Goal: Task Accomplishment & Management: Manage account settings

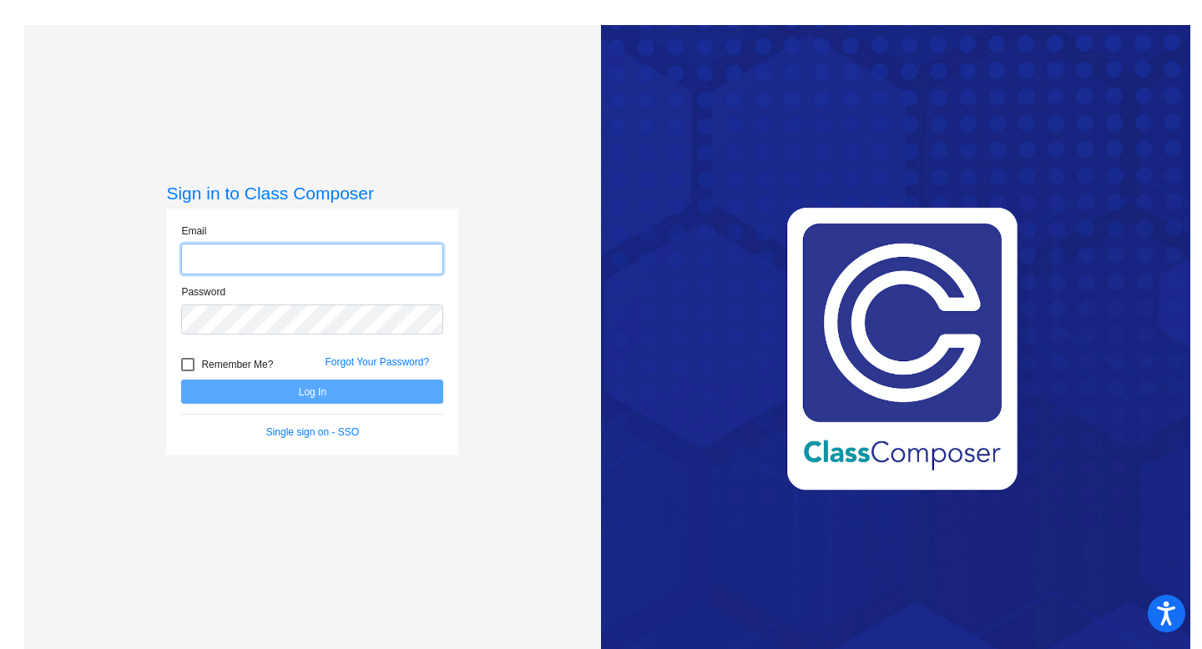
type input "[EMAIL_ADDRESS][DOMAIN_NAME]"
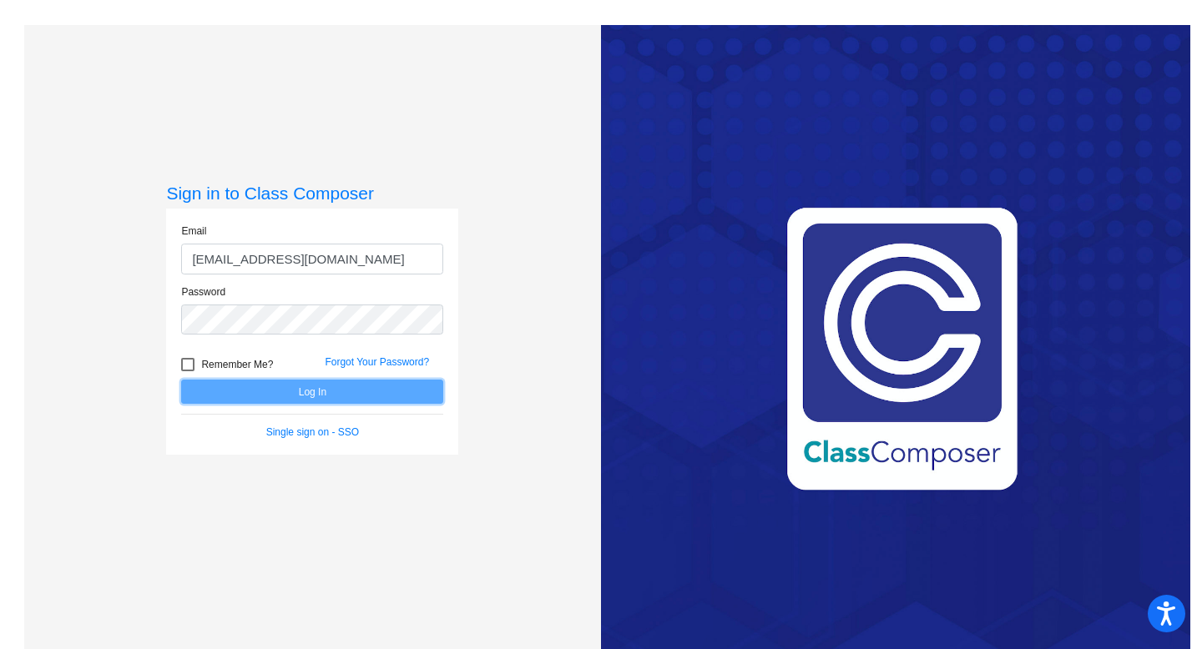
click at [421, 390] on button "Log In" at bounding box center [312, 392] width 262 height 24
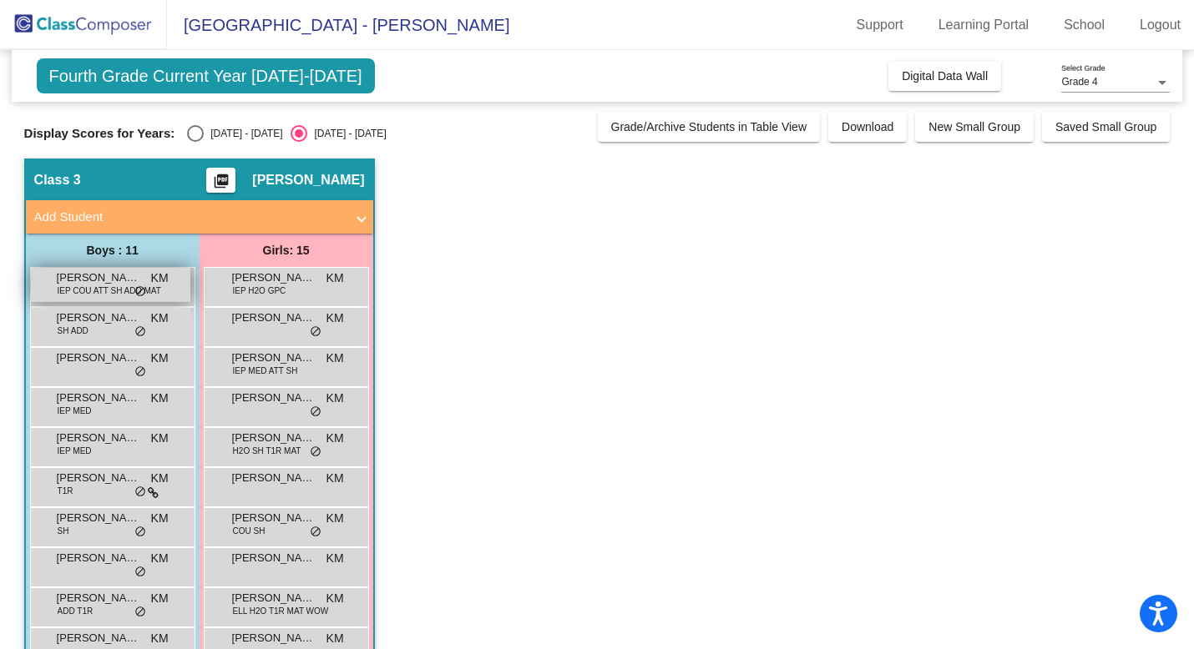
click at [109, 283] on span "[PERSON_NAME]" at bounding box center [98, 278] width 83 height 17
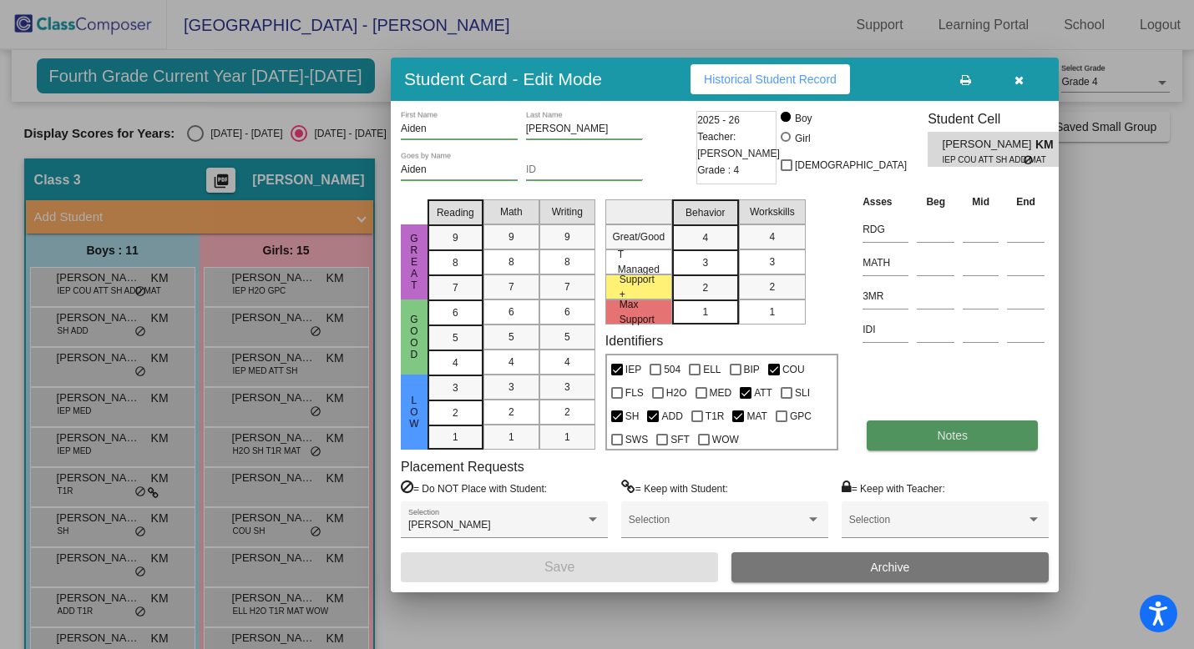
click at [940, 438] on span "Notes" at bounding box center [952, 435] width 31 height 13
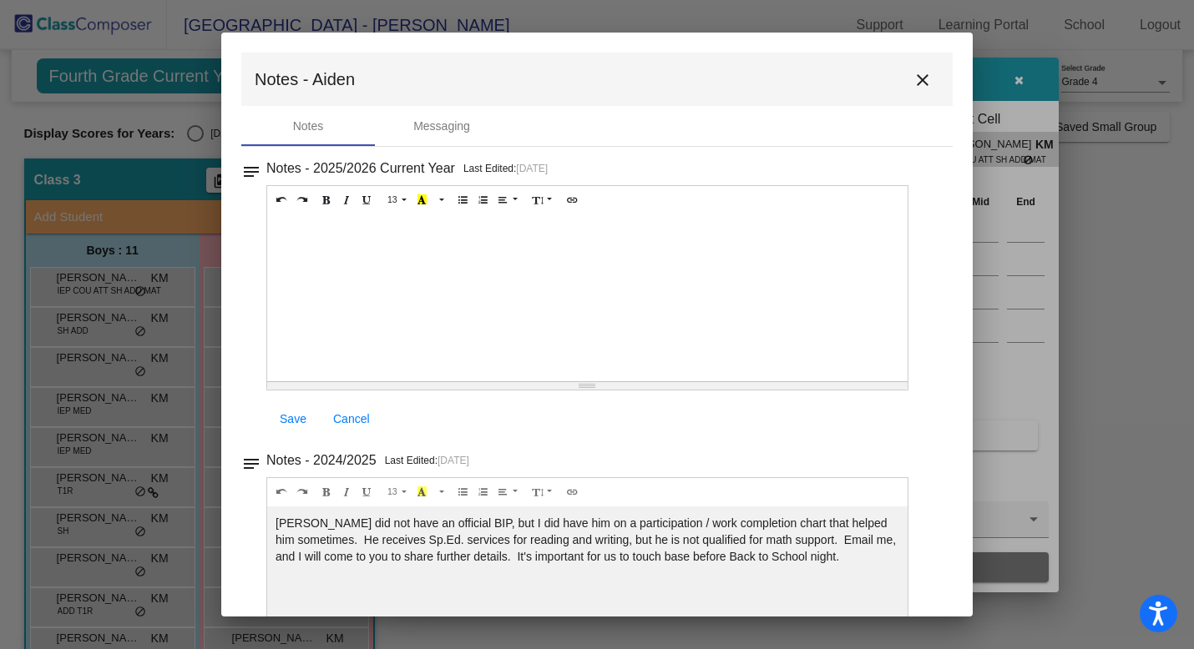
click at [913, 78] on mat-icon "close" at bounding box center [922, 80] width 20 height 20
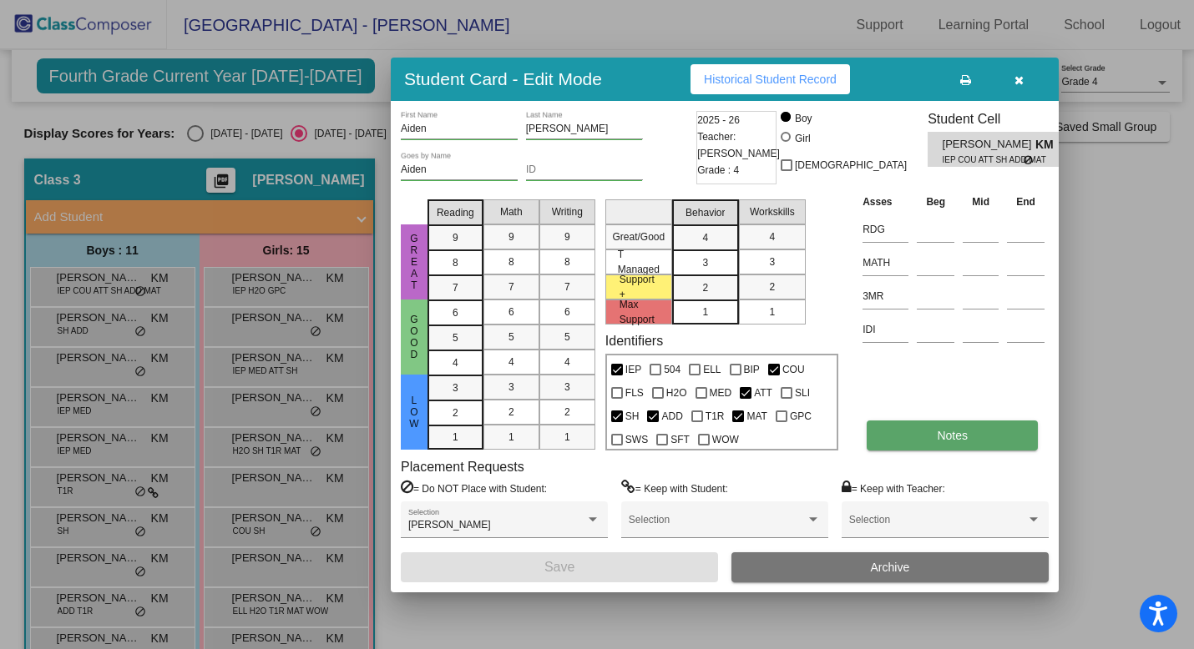
click at [967, 441] on span "Notes" at bounding box center [952, 435] width 31 height 13
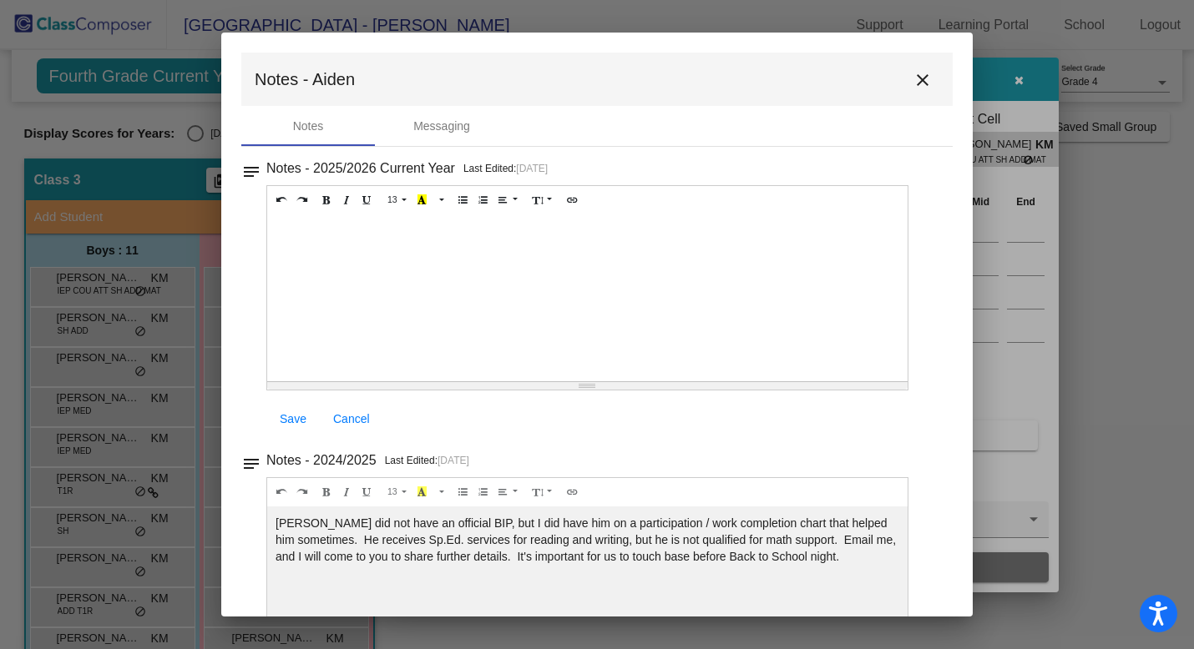
click at [914, 78] on mat-icon "close" at bounding box center [922, 80] width 20 height 20
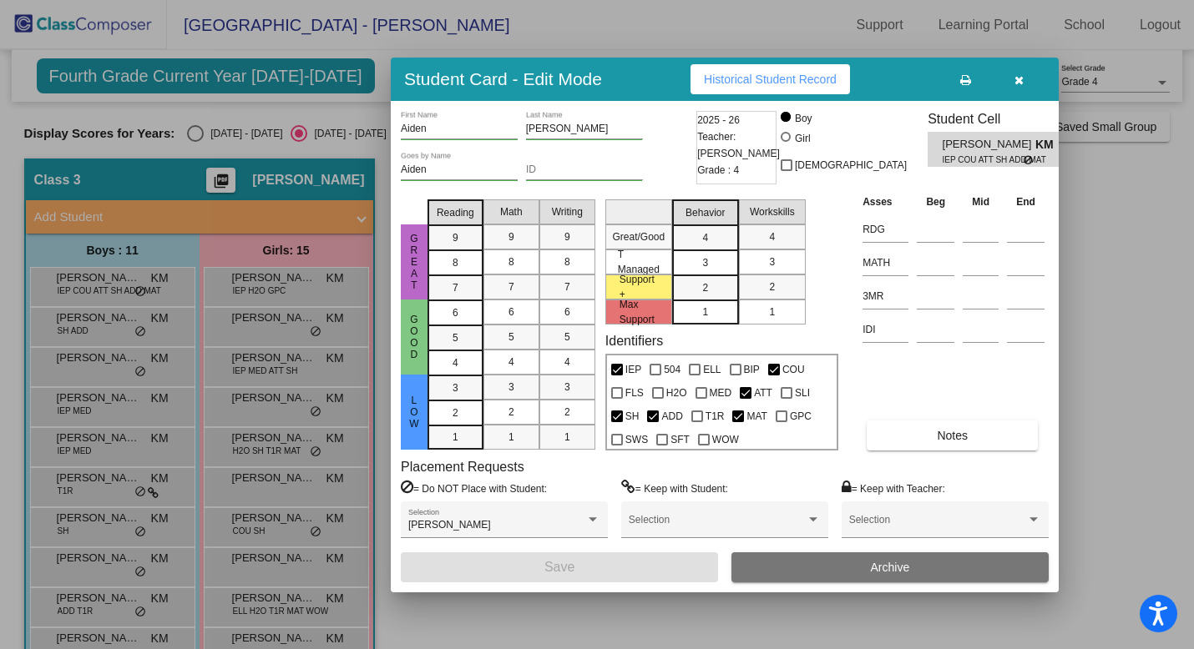
click at [1019, 80] on icon "button" at bounding box center [1018, 80] width 9 height 12
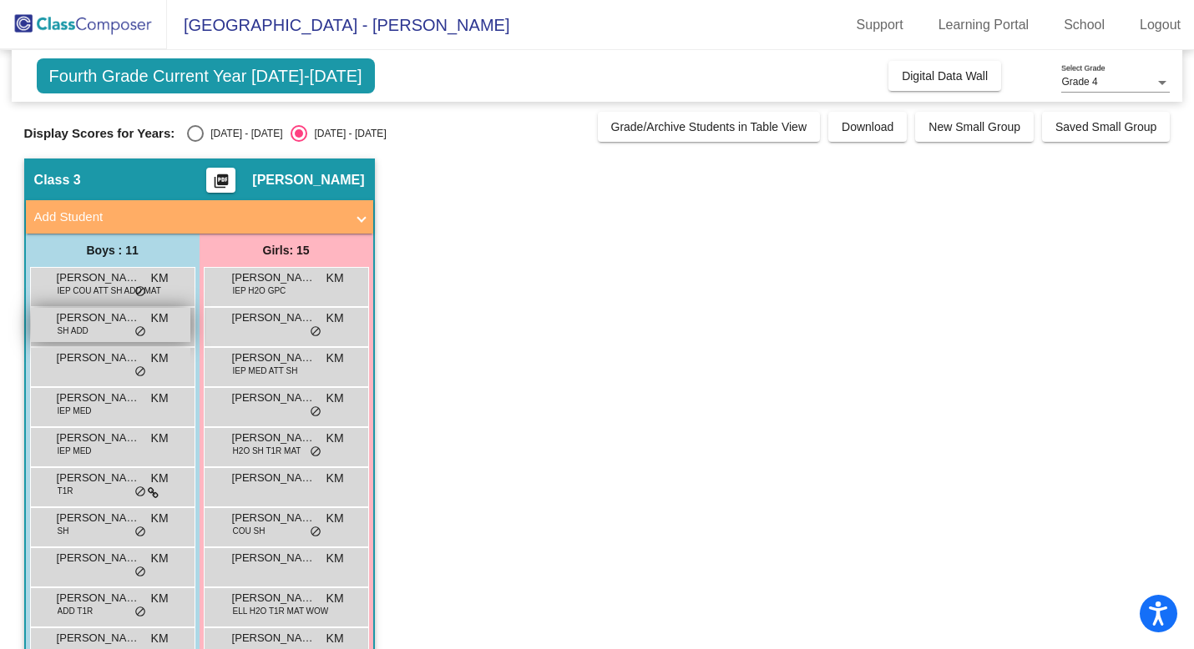
click at [92, 324] on span "[PERSON_NAME]" at bounding box center [98, 318] width 83 height 17
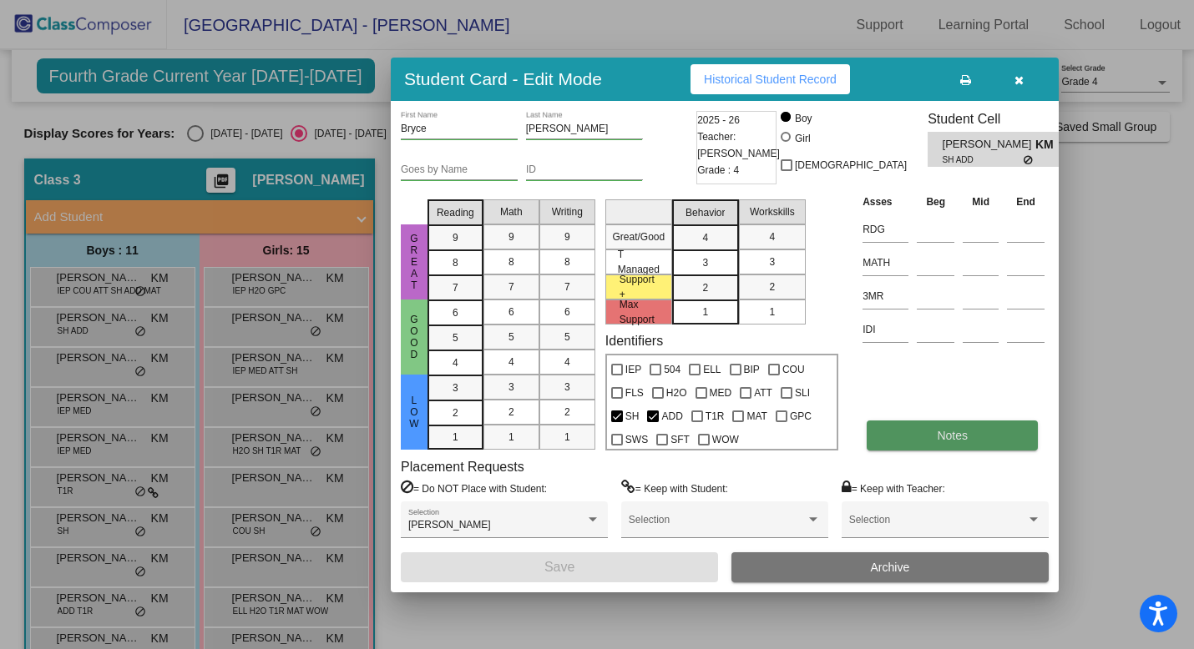
click at [938, 432] on span "Notes" at bounding box center [952, 435] width 31 height 13
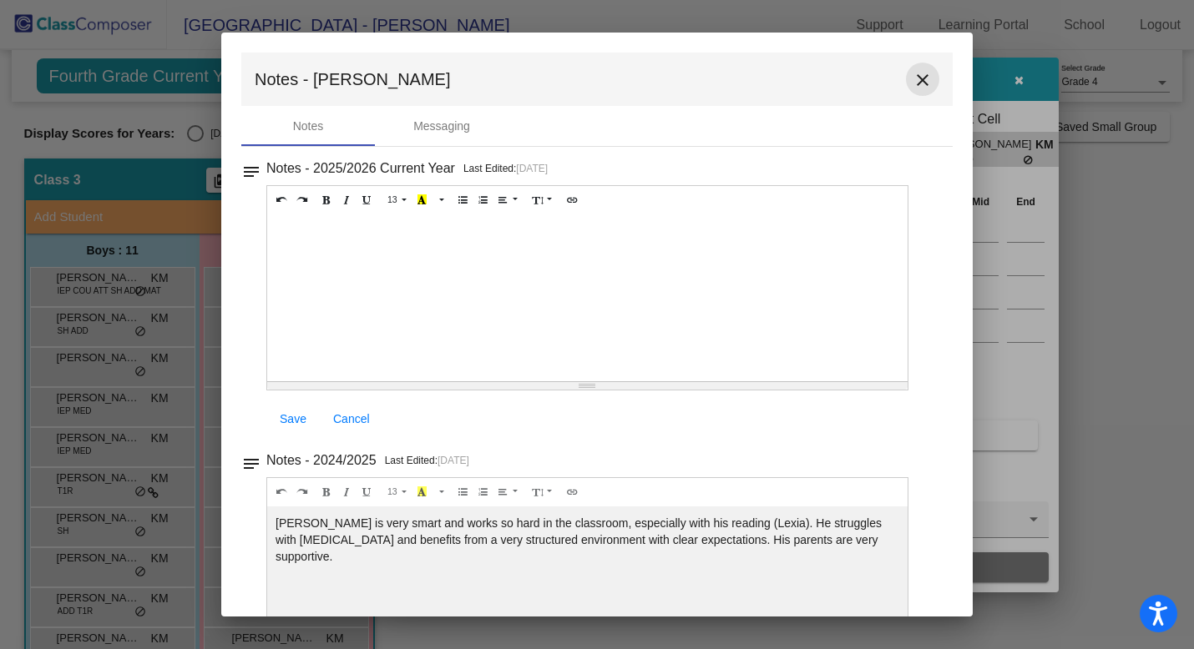
click at [915, 82] on mat-icon "close" at bounding box center [922, 80] width 20 height 20
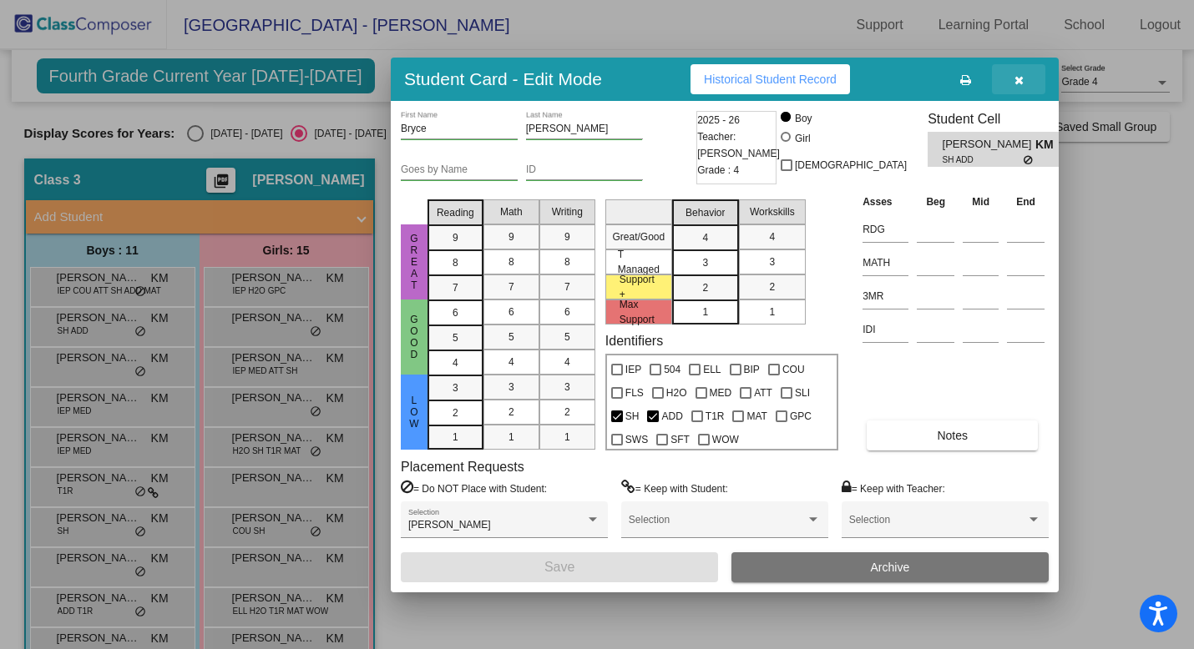
click at [1018, 83] on icon "button" at bounding box center [1018, 80] width 9 height 12
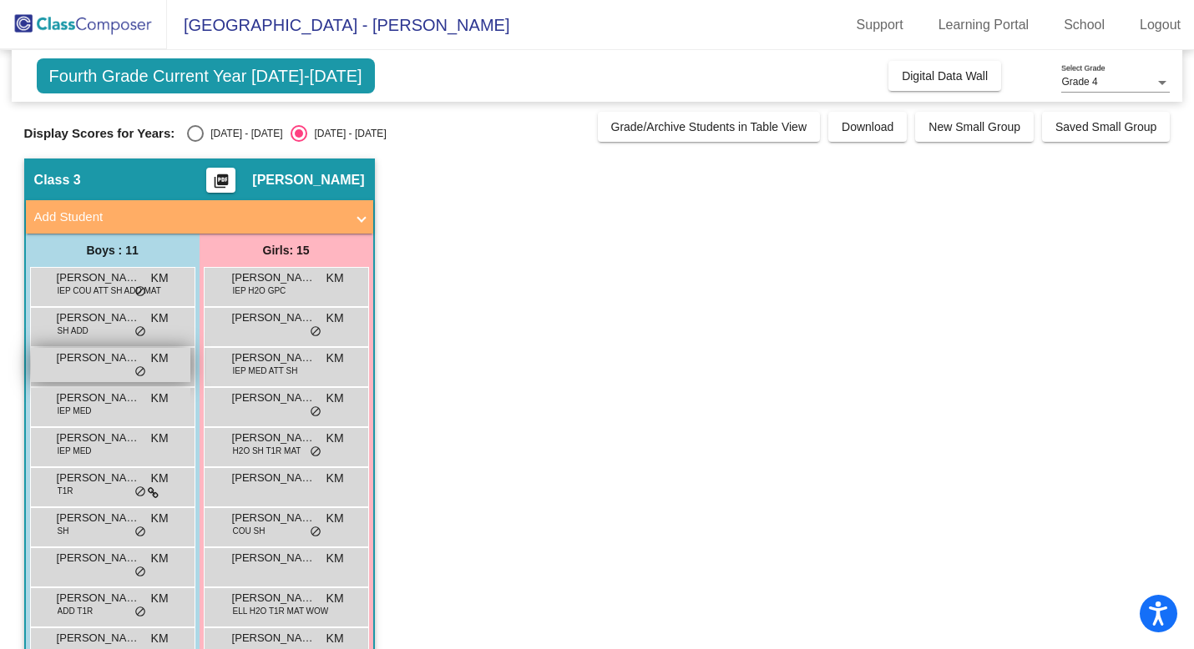
click at [88, 364] on span "[PERSON_NAME]" at bounding box center [98, 358] width 83 height 17
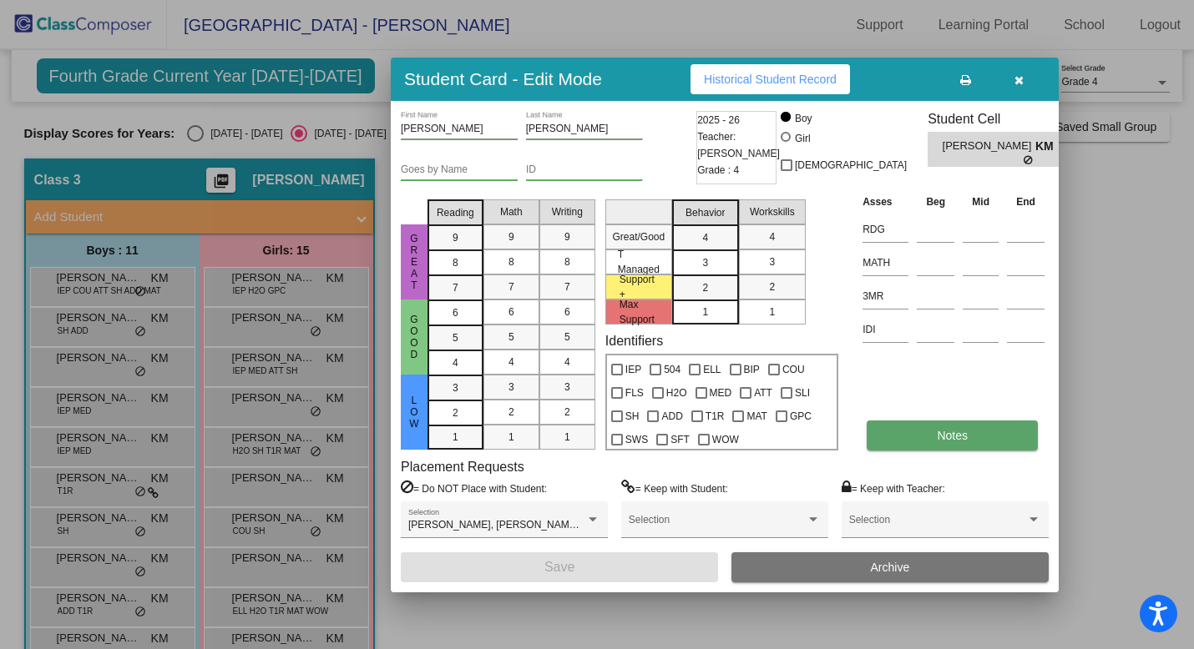
click at [938, 437] on span "Notes" at bounding box center [952, 435] width 31 height 13
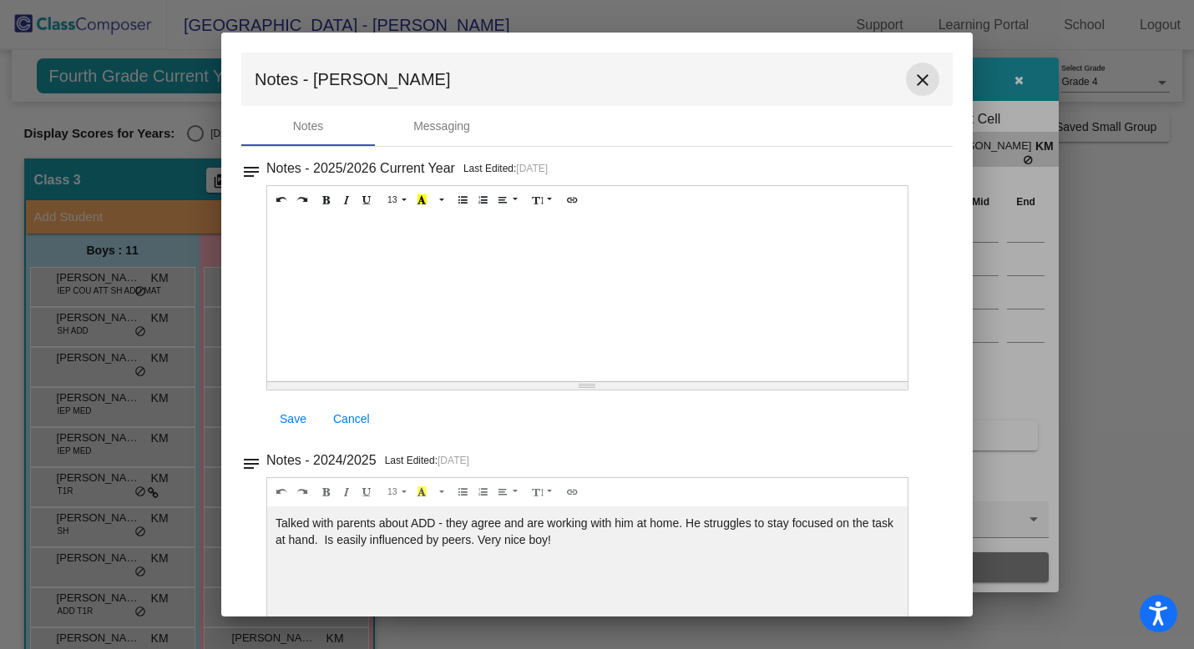
click at [913, 81] on mat-icon "close" at bounding box center [922, 80] width 20 height 20
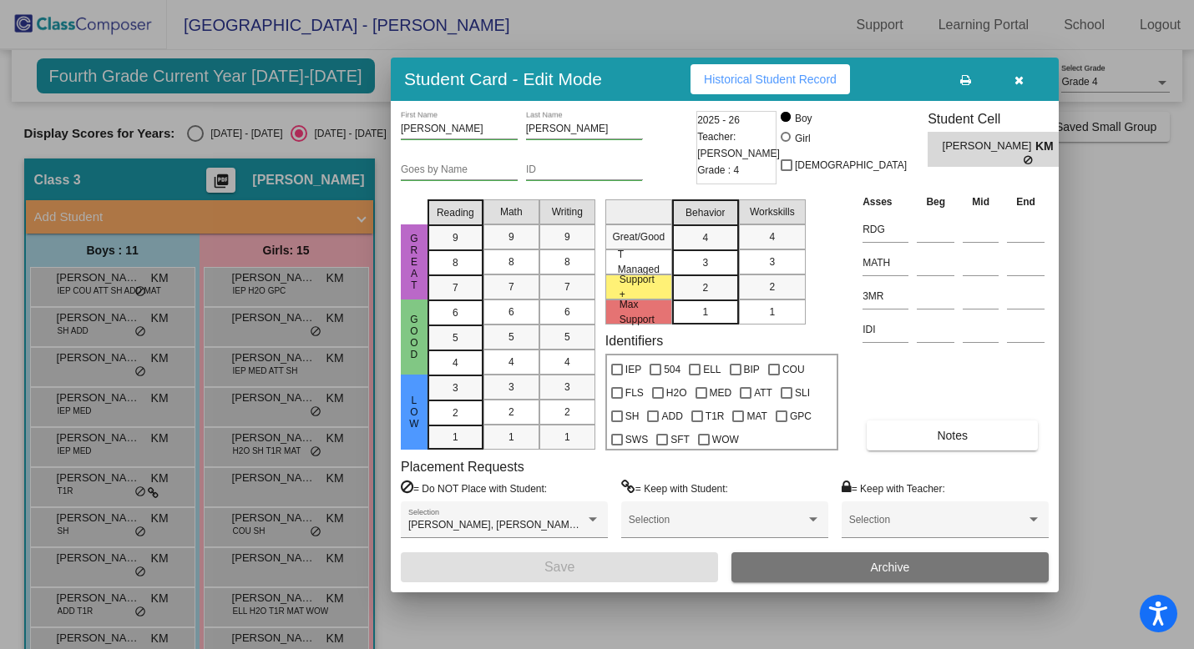
click at [1017, 78] on icon "button" at bounding box center [1018, 80] width 9 height 12
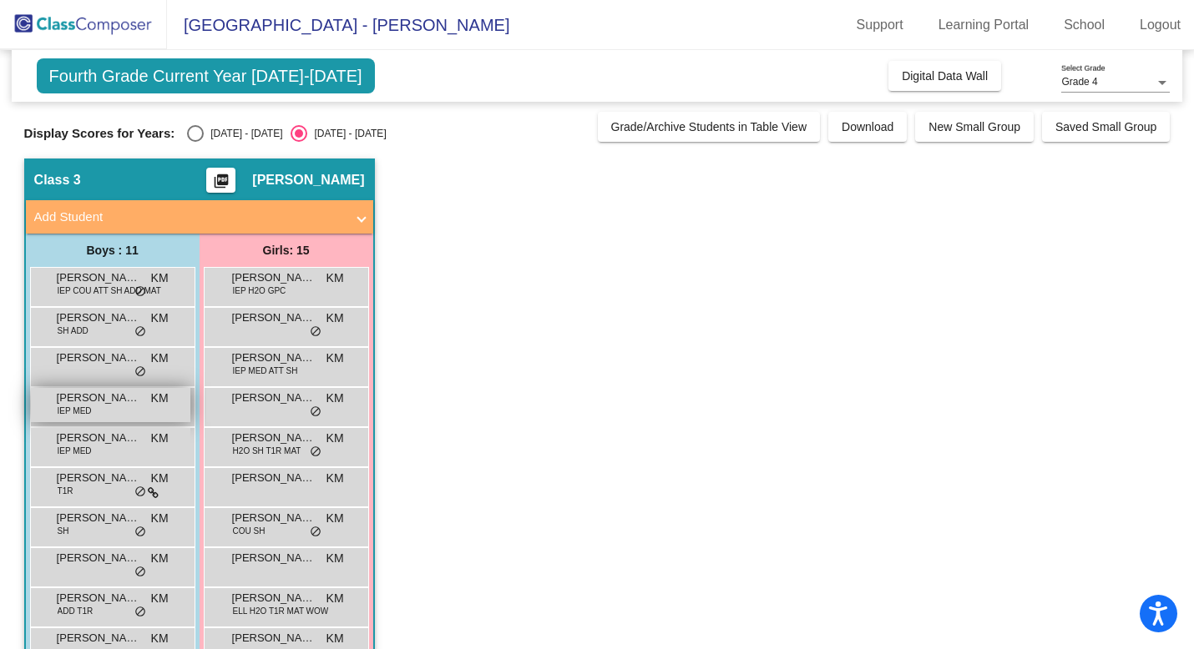
click at [104, 399] on span "[PERSON_NAME]" at bounding box center [98, 398] width 83 height 17
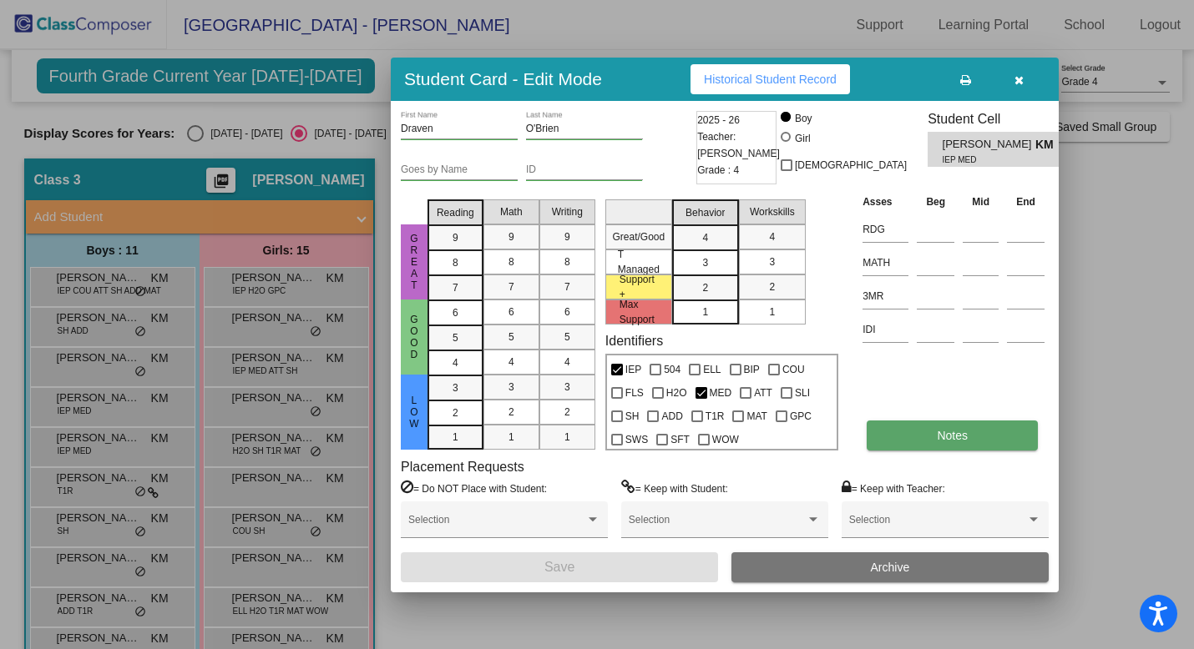
click at [933, 442] on button "Notes" at bounding box center [952, 436] width 171 height 30
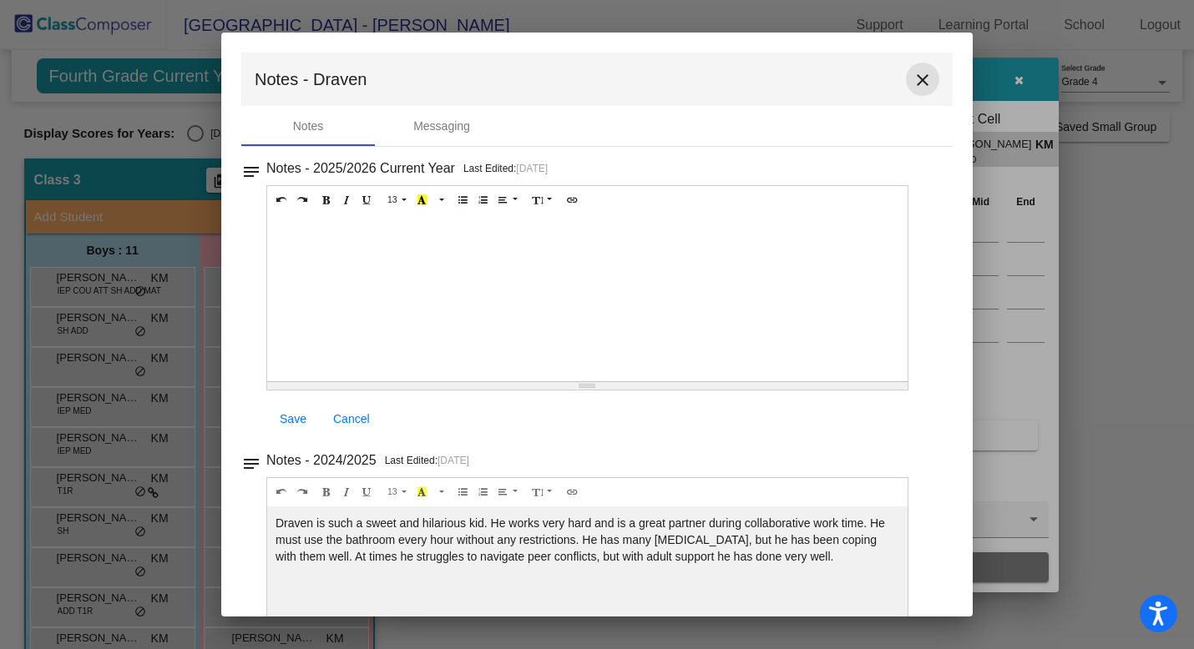
click at [918, 78] on mat-icon "close" at bounding box center [922, 80] width 20 height 20
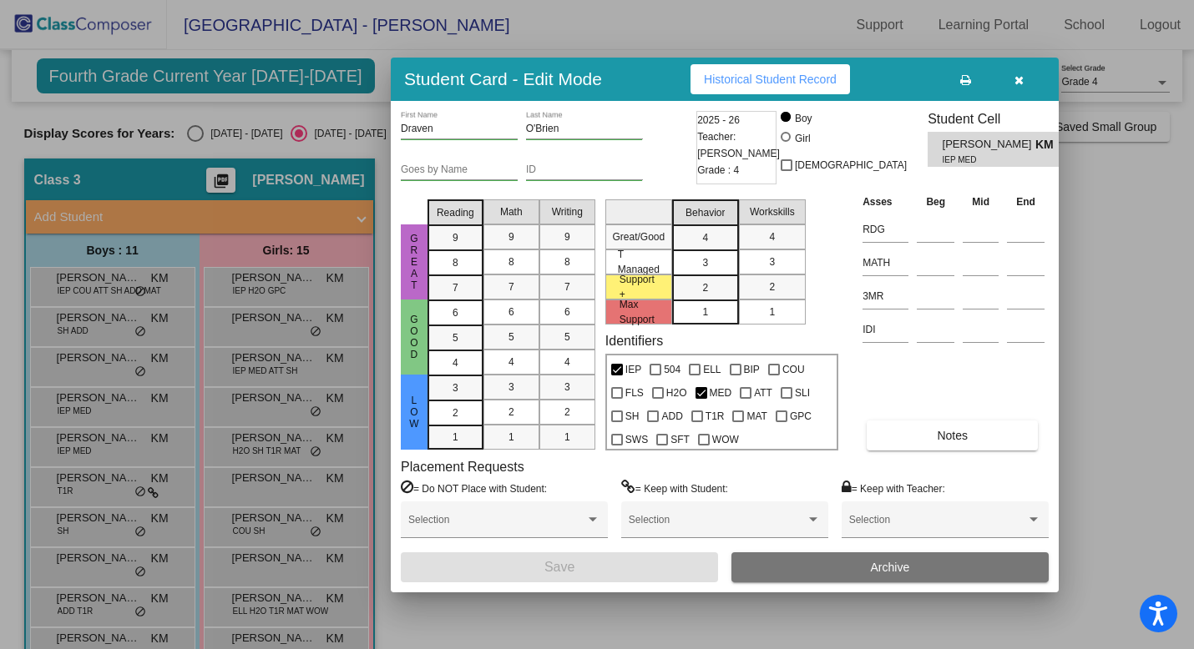
click at [1024, 84] on button "button" at bounding box center [1018, 79] width 53 height 30
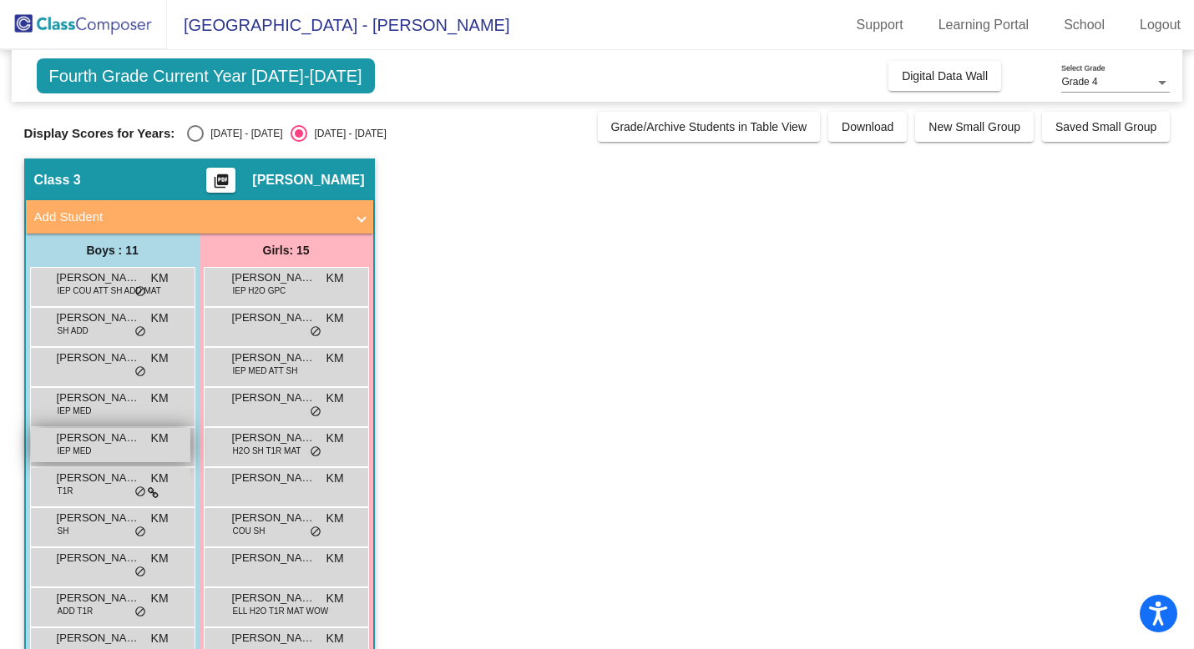
click at [94, 453] on div "[PERSON_NAME] IEP MED KM lock do_not_disturb_alt" at bounding box center [110, 445] width 159 height 34
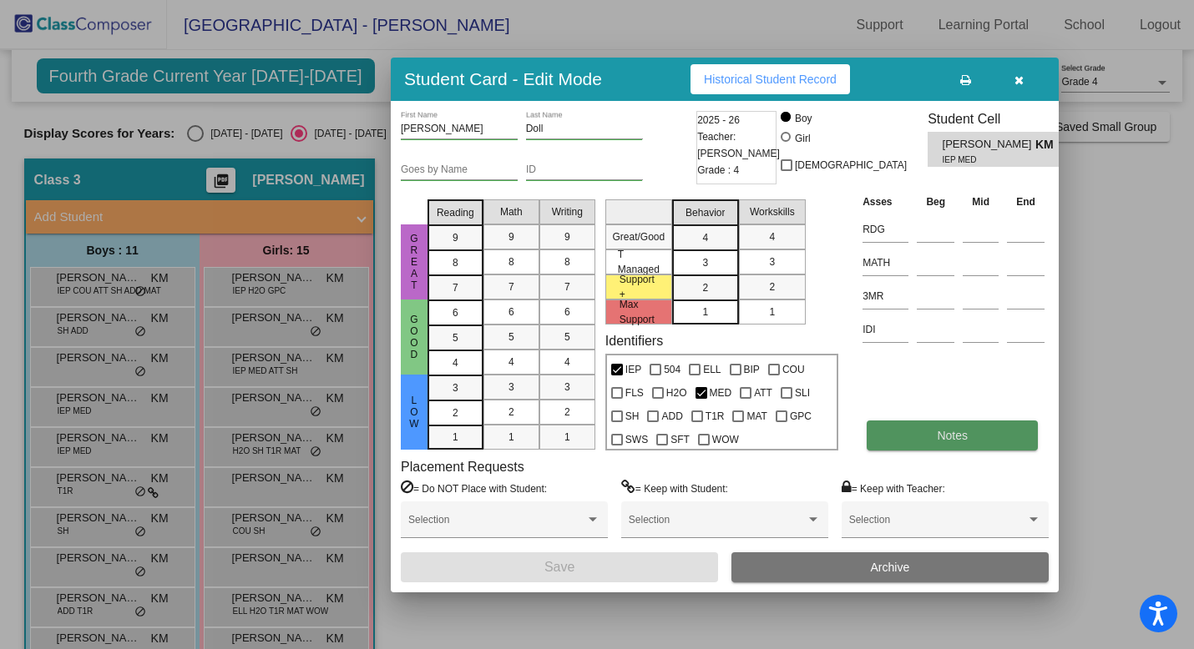
click at [943, 437] on span "Notes" at bounding box center [952, 435] width 31 height 13
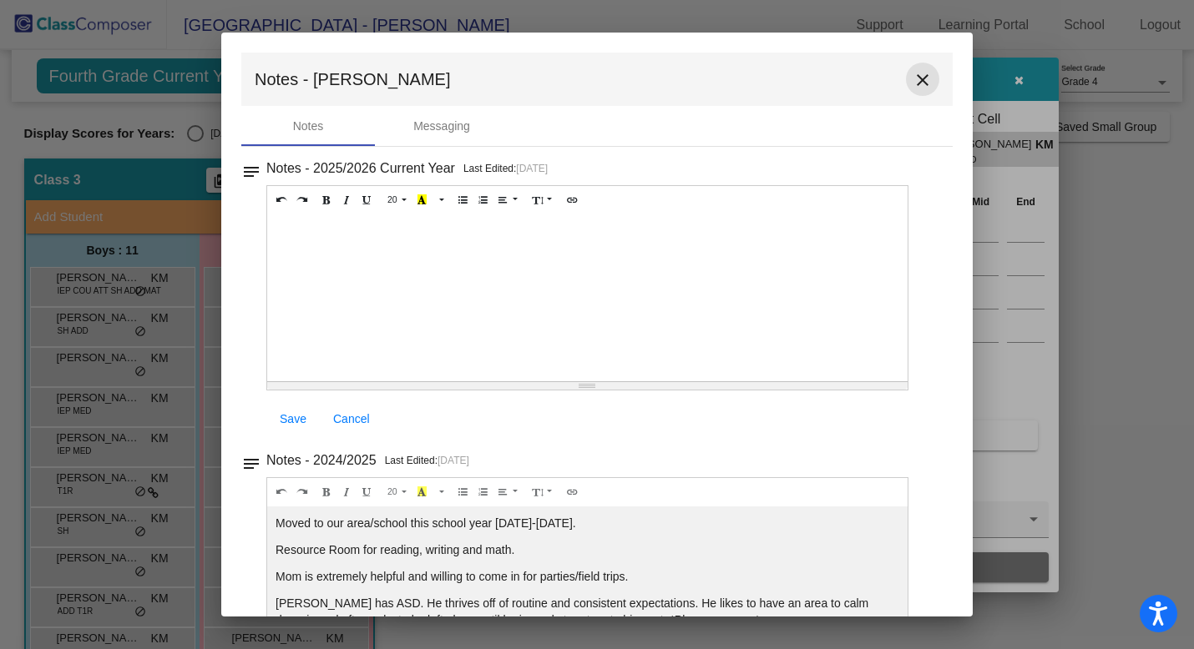
click at [915, 81] on mat-icon "close" at bounding box center [922, 80] width 20 height 20
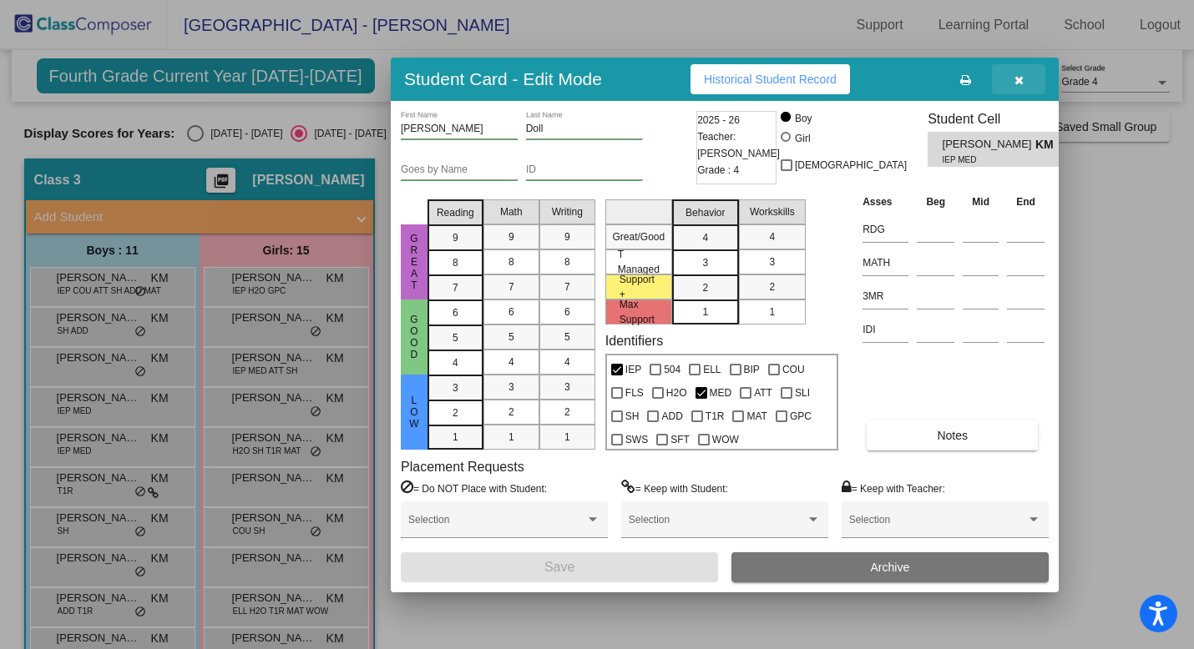
click at [1020, 80] on icon "button" at bounding box center [1018, 80] width 9 height 12
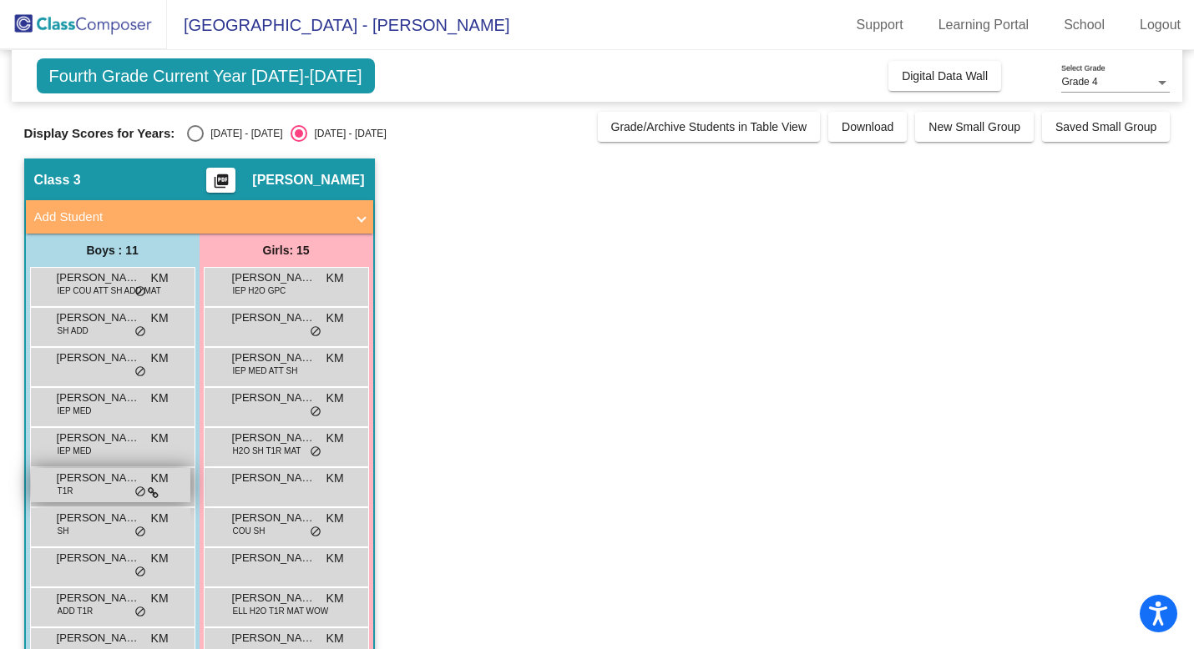
click at [95, 486] on span "[PERSON_NAME]" at bounding box center [98, 478] width 83 height 17
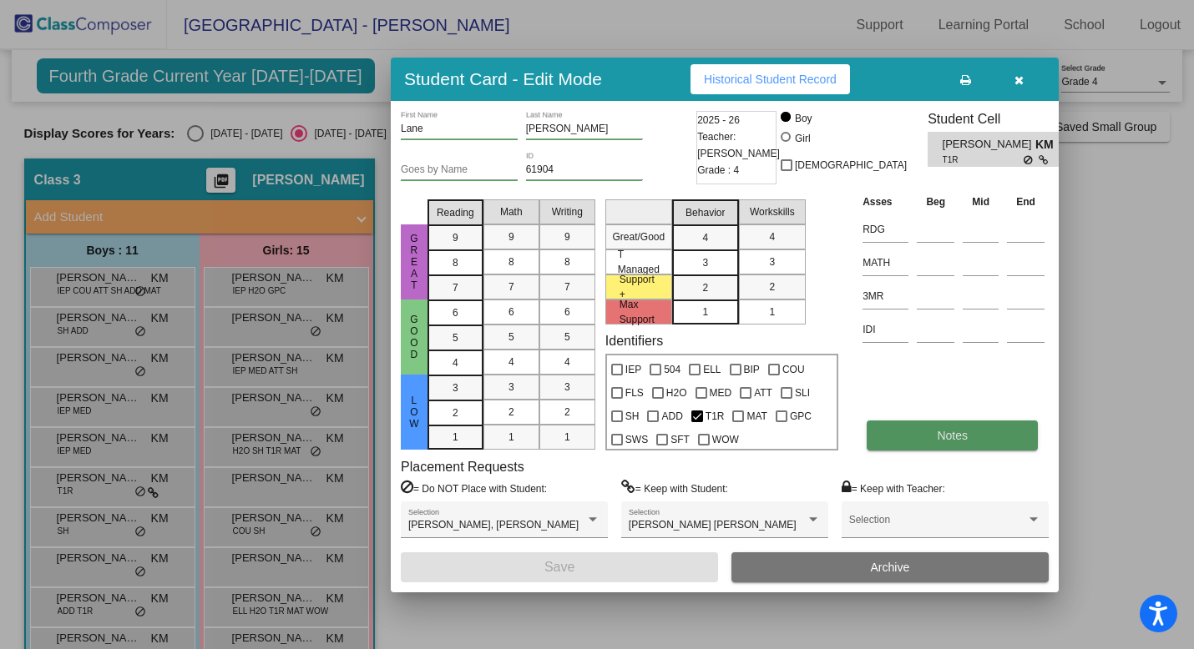
click at [907, 437] on button "Notes" at bounding box center [952, 436] width 171 height 30
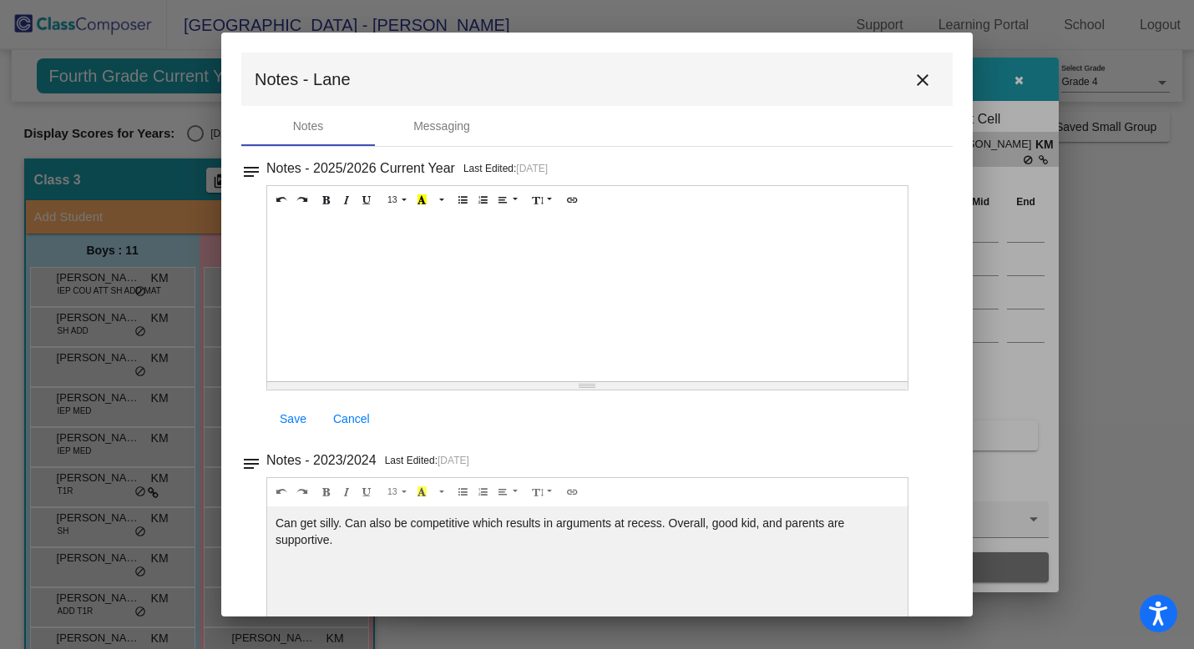
click at [912, 78] on mat-icon "close" at bounding box center [922, 80] width 20 height 20
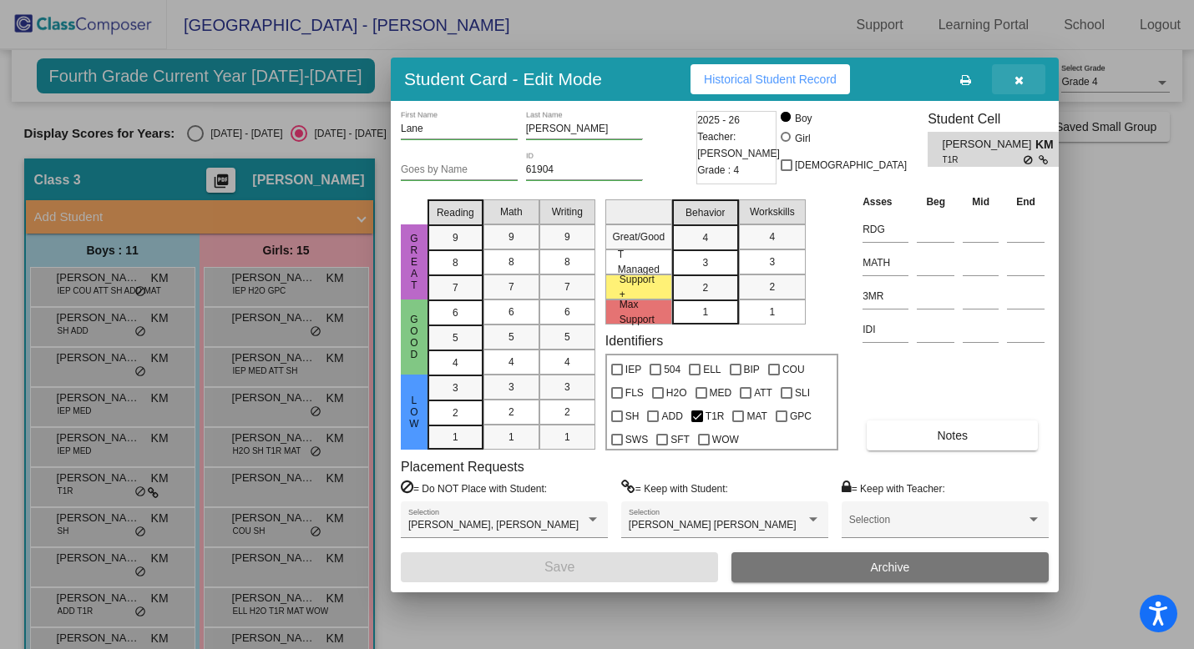
click at [1023, 78] on button "button" at bounding box center [1018, 79] width 53 height 30
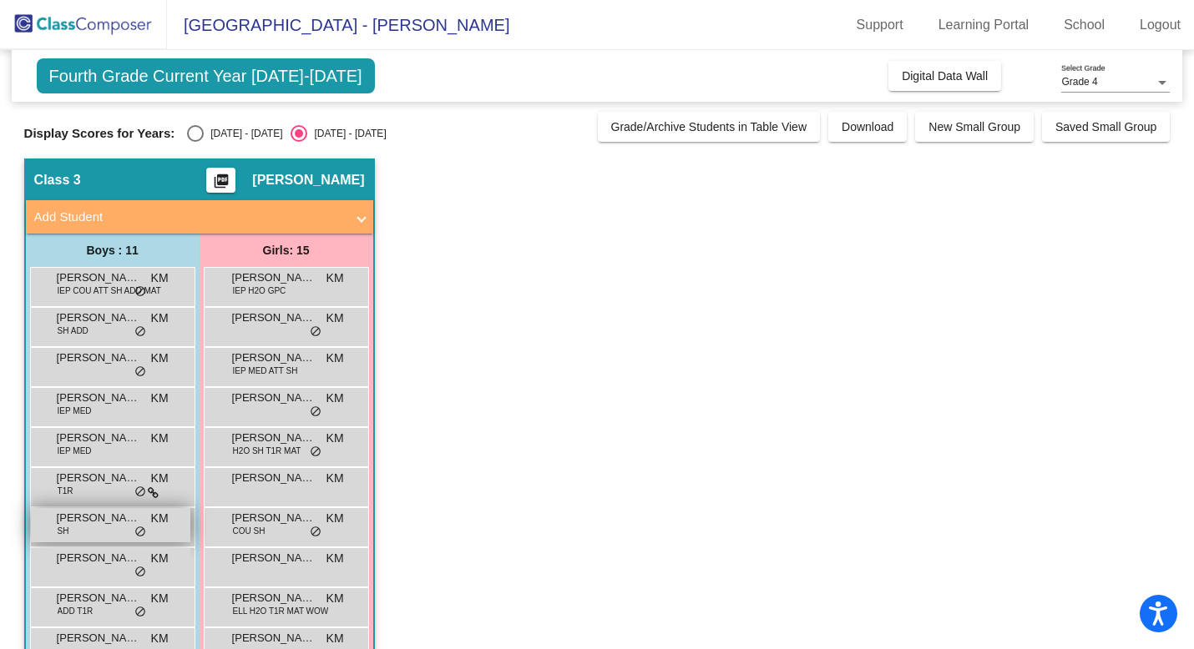
click at [92, 521] on span "[PERSON_NAME]" at bounding box center [98, 518] width 83 height 17
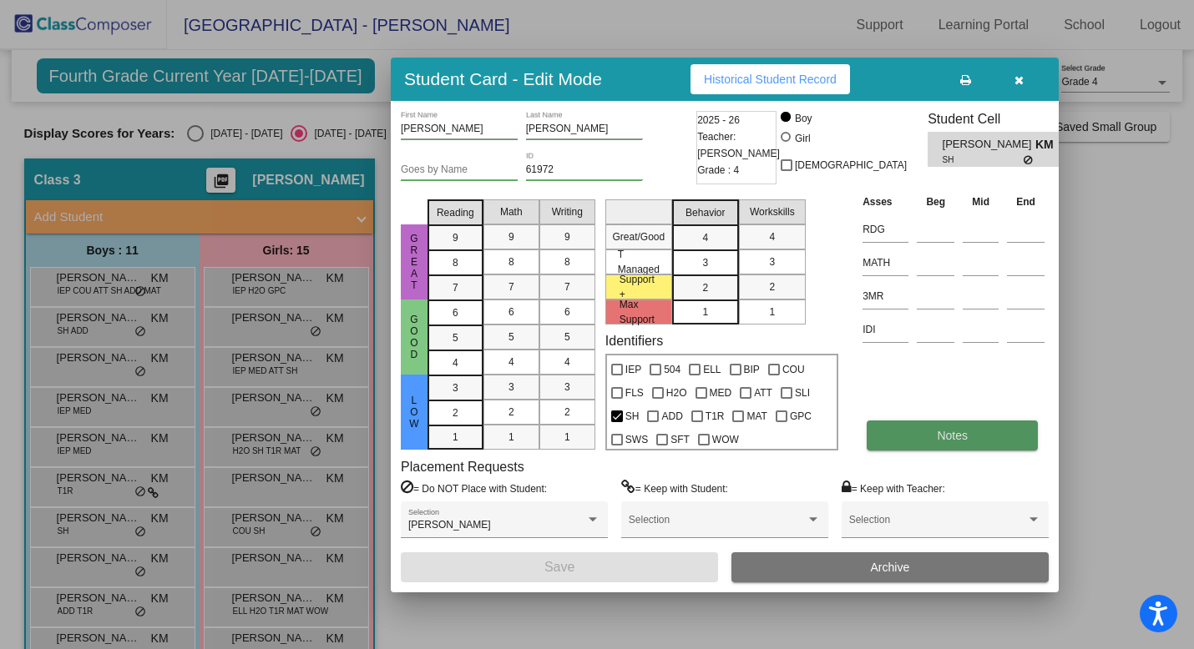
click at [882, 443] on button "Notes" at bounding box center [952, 436] width 171 height 30
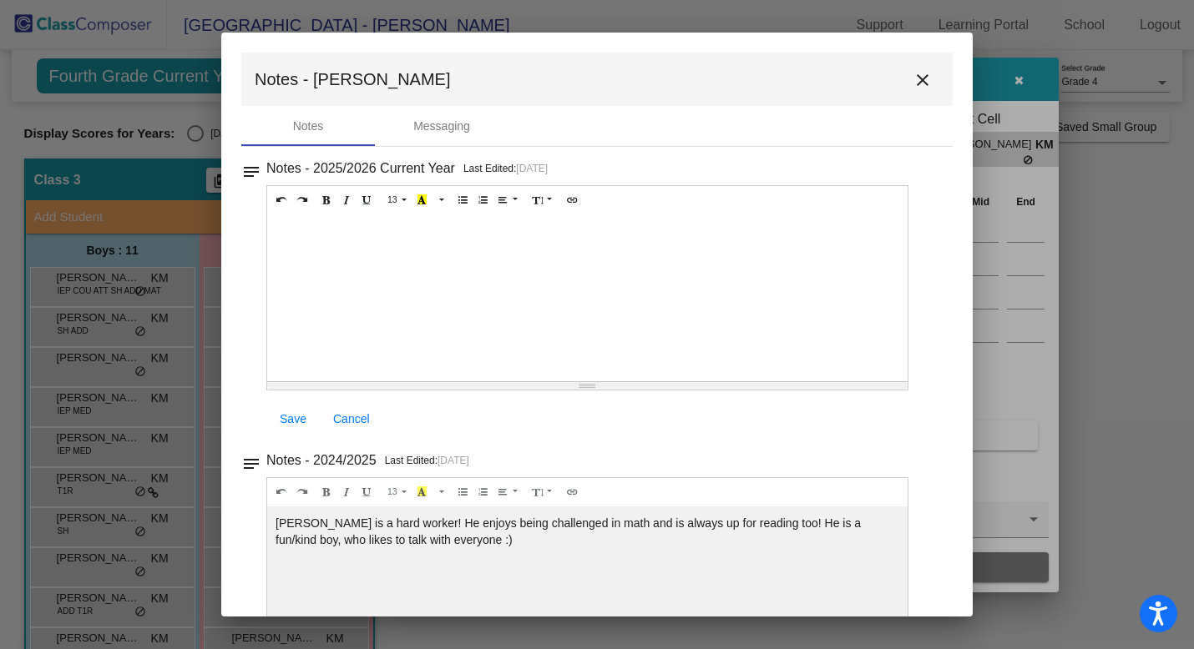
click at [917, 79] on mat-icon "close" at bounding box center [922, 80] width 20 height 20
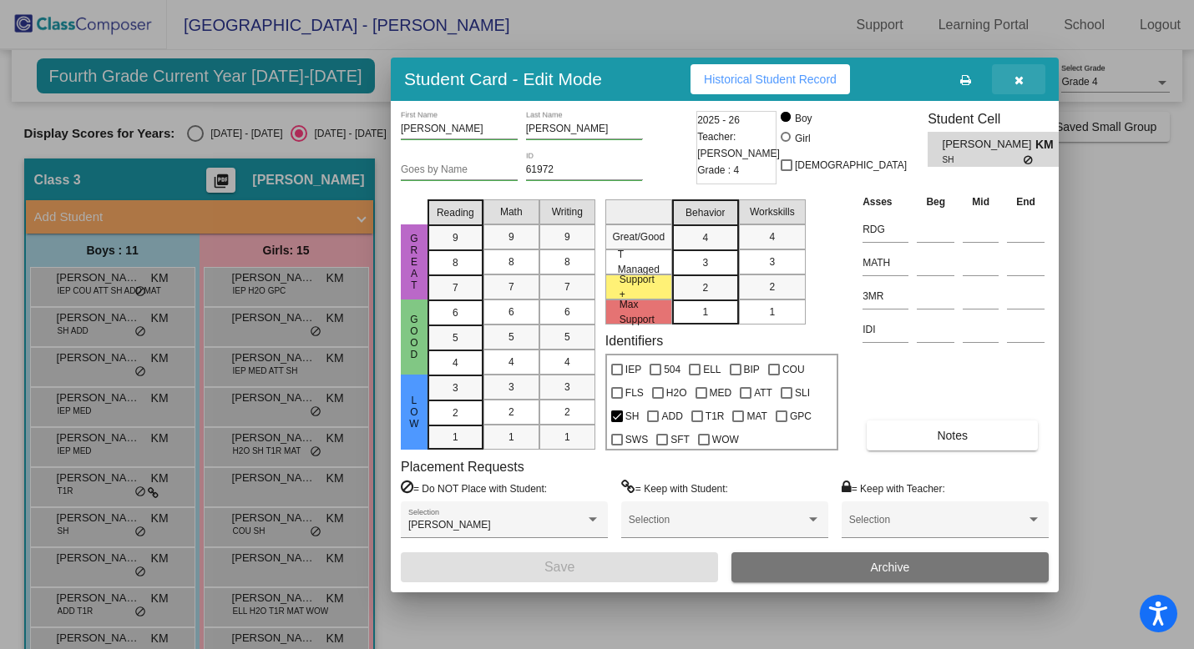
click at [1017, 87] on button "button" at bounding box center [1018, 79] width 53 height 30
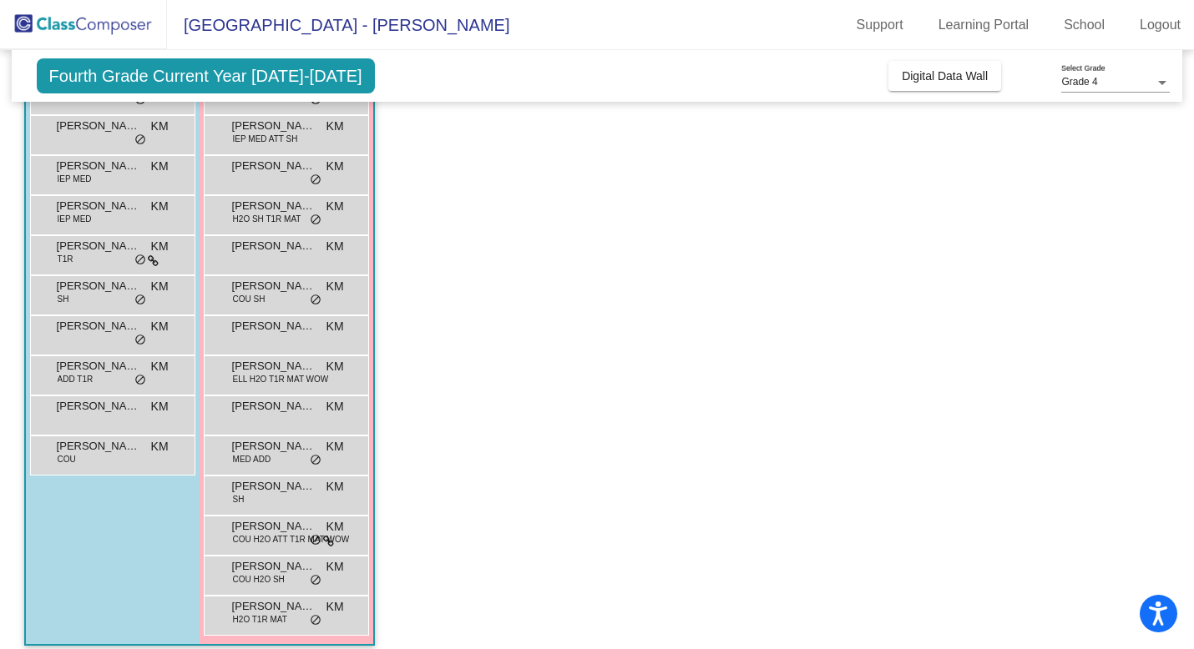
scroll to position [215, 0]
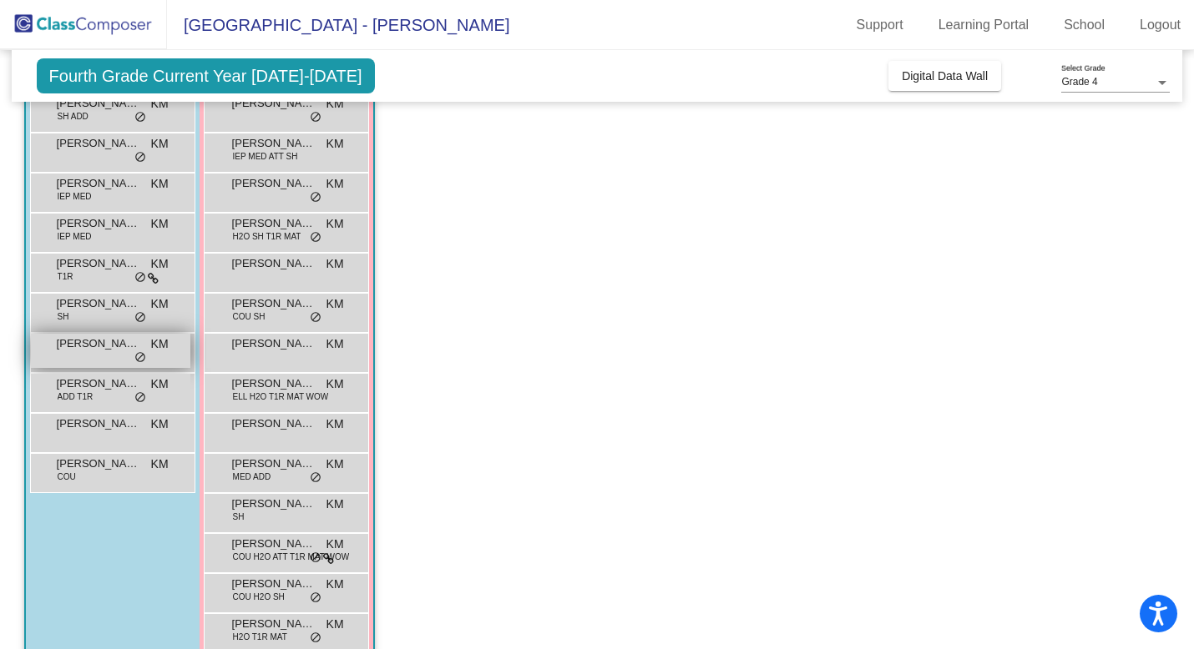
click at [91, 348] on span "[PERSON_NAME]" at bounding box center [98, 344] width 83 height 17
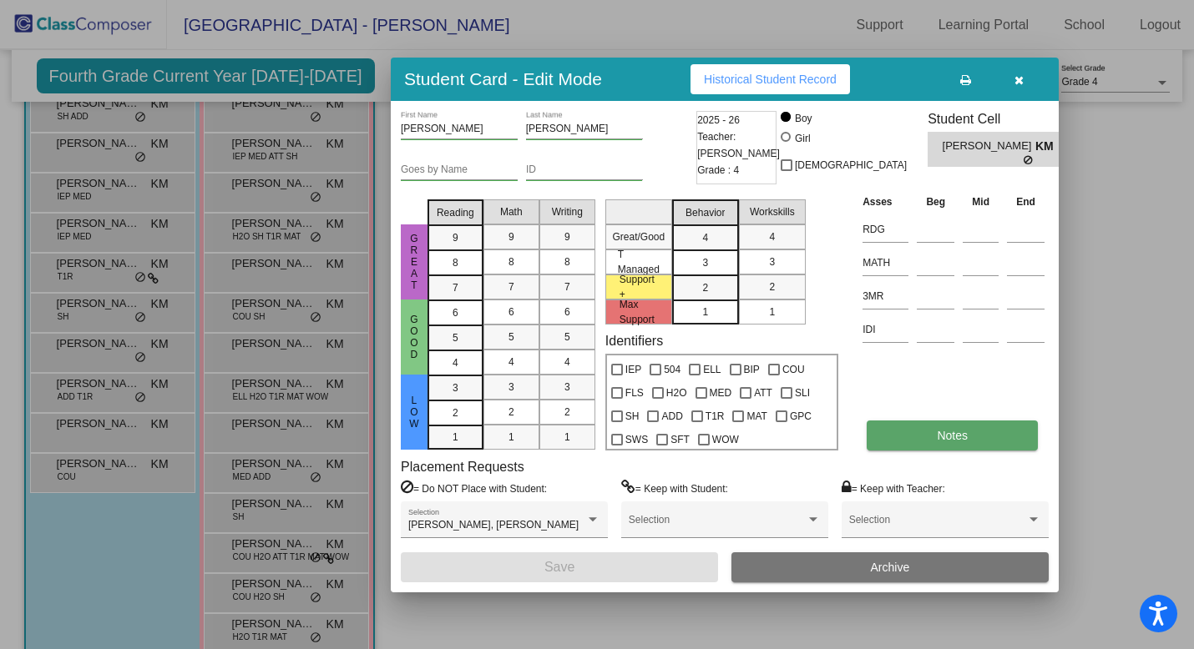
click at [934, 430] on button "Notes" at bounding box center [952, 436] width 171 height 30
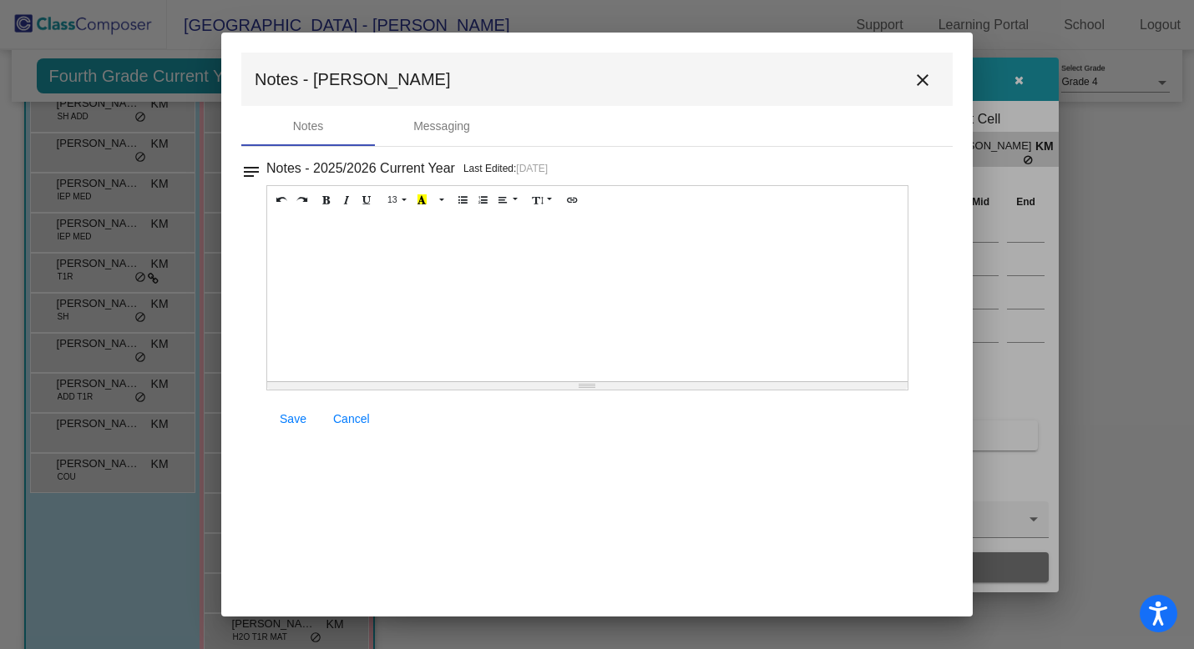
scroll to position [0, 0]
click at [926, 74] on mat-icon "close" at bounding box center [922, 80] width 20 height 20
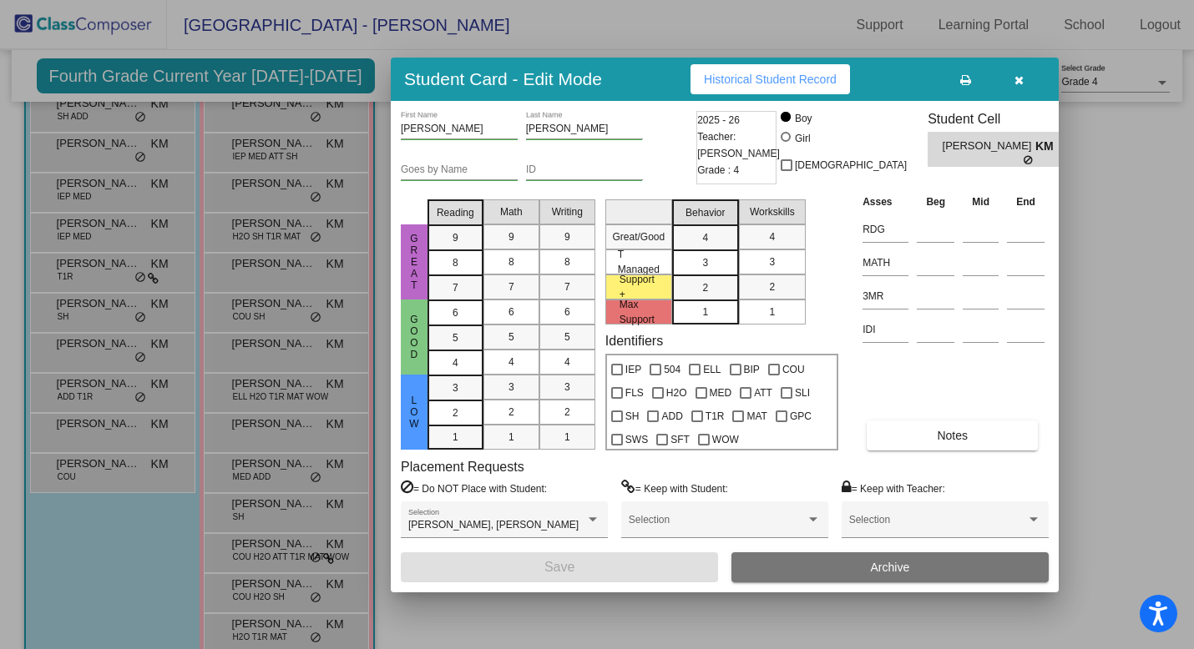
click at [1018, 78] on icon "button" at bounding box center [1018, 80] width 9 height 12
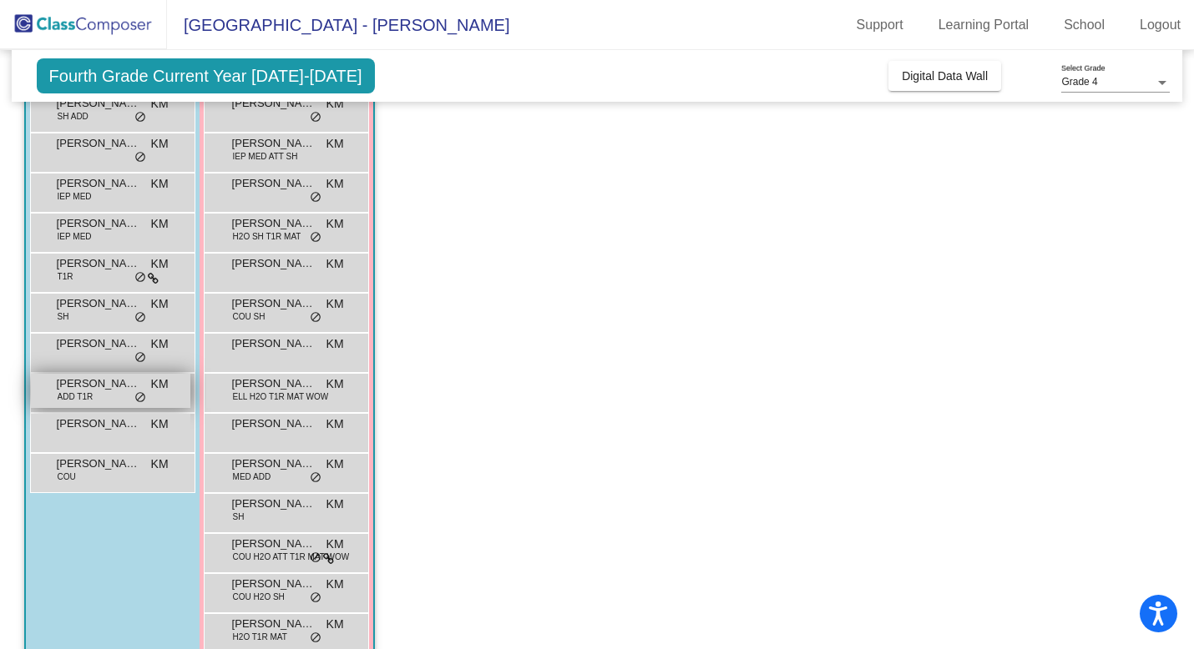
click at [93, 385] on span "[PERSON_NAME]" at bounding box center [98, 384] width 83 height 17
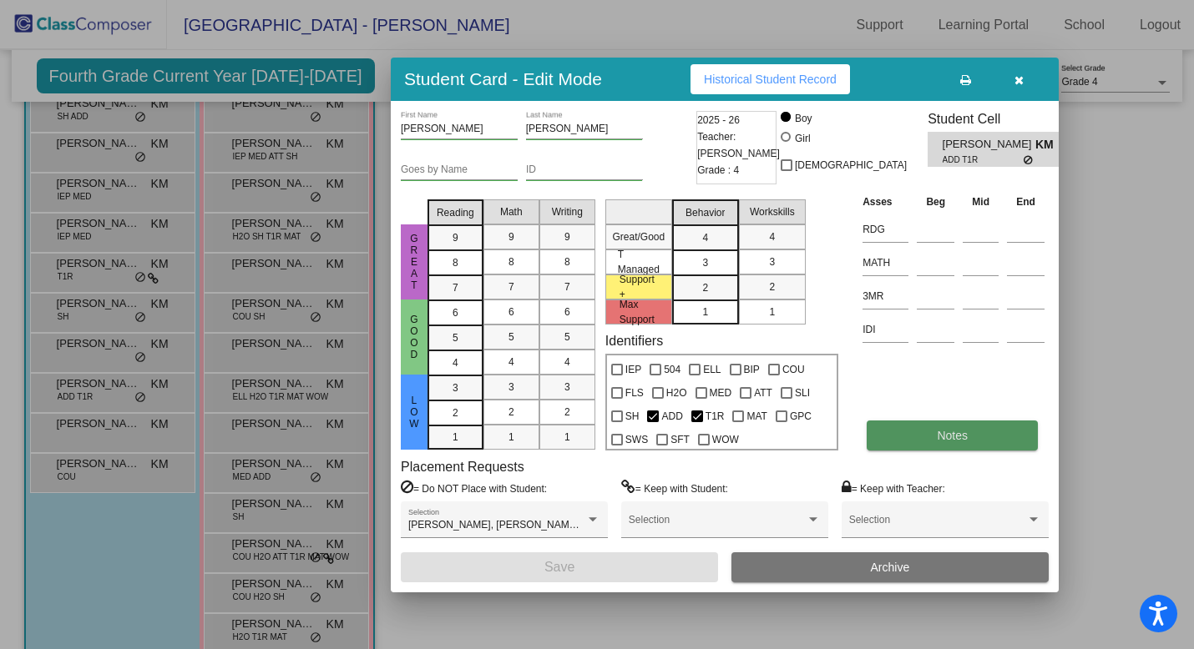
click at [915, 437] on button "Notes" at bounding box center [952, 436] width 171 height 30
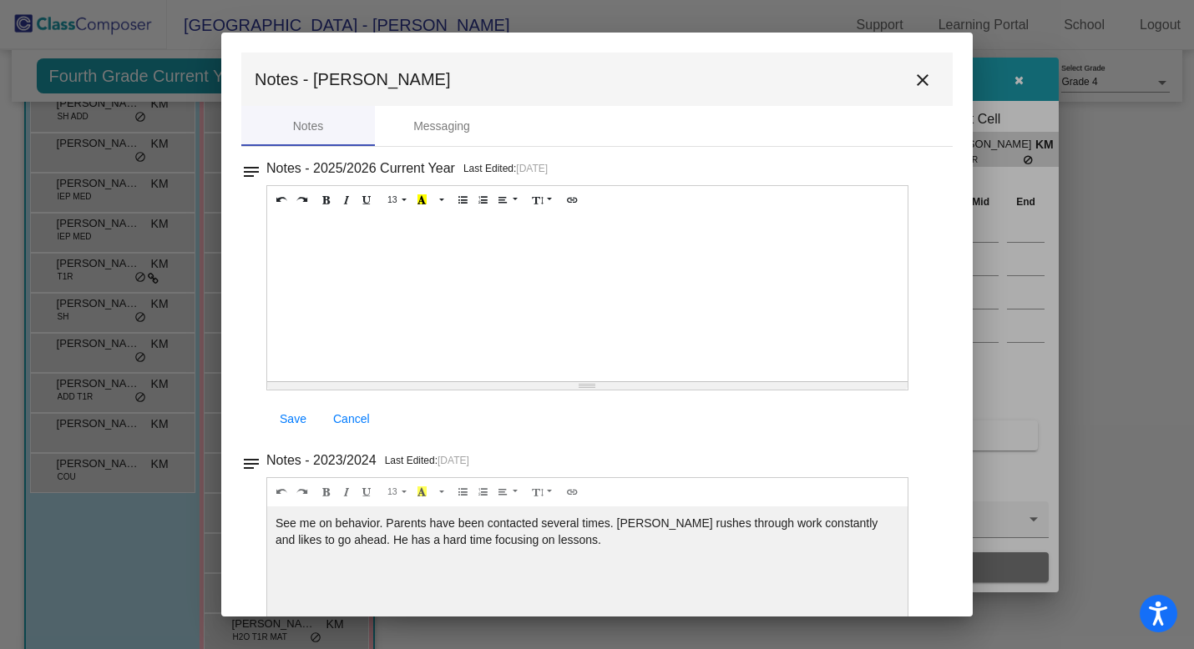
click at [916, 81] on mat-icon "close" at bounding box center [922, 80] width 20 height 20
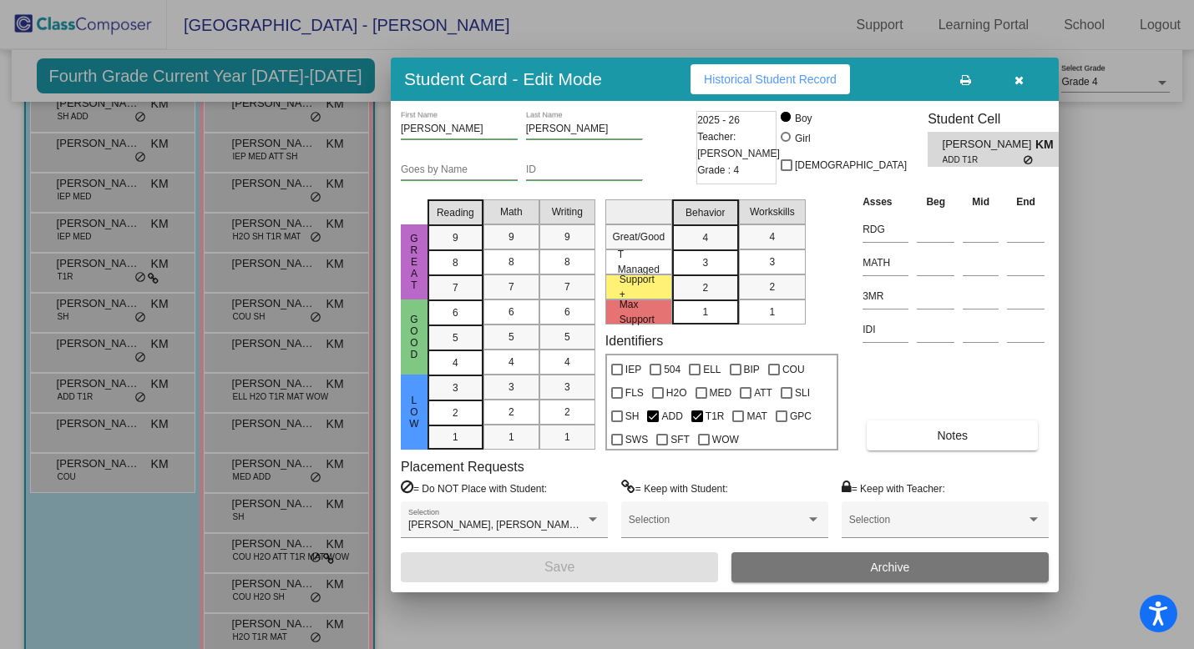
click at [1023, 79] on button "button" at bounding box center [1018, 79] width 53 height 30
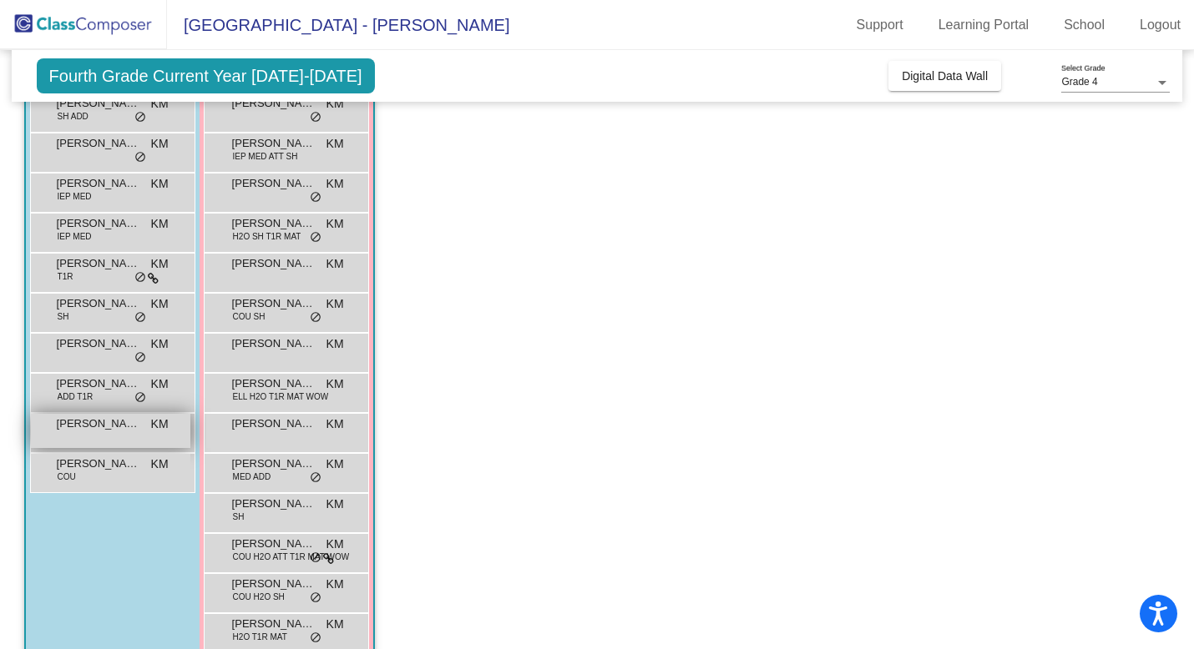
click at [94, 434] on div "[PERSON_NAME] KM lock do_not_disturb_alt" at bounding box center [110, 431] width 159 height 34
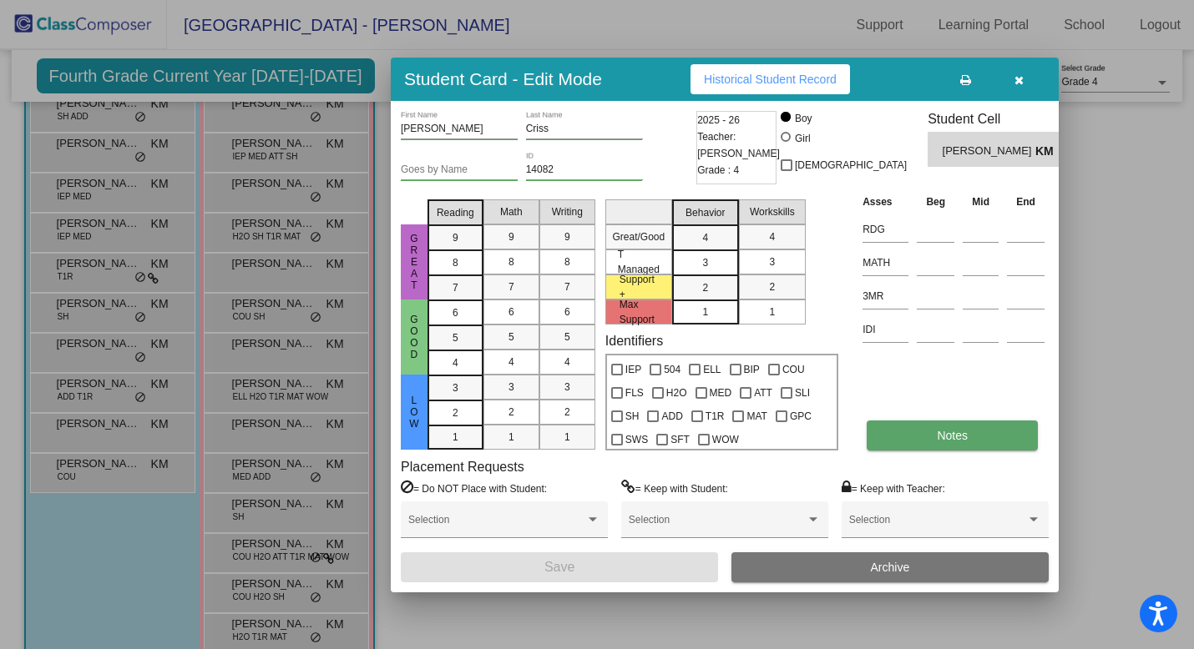
click at [952, 440] on span "Notes" at bounding box center [952, 435] width 31 height 13
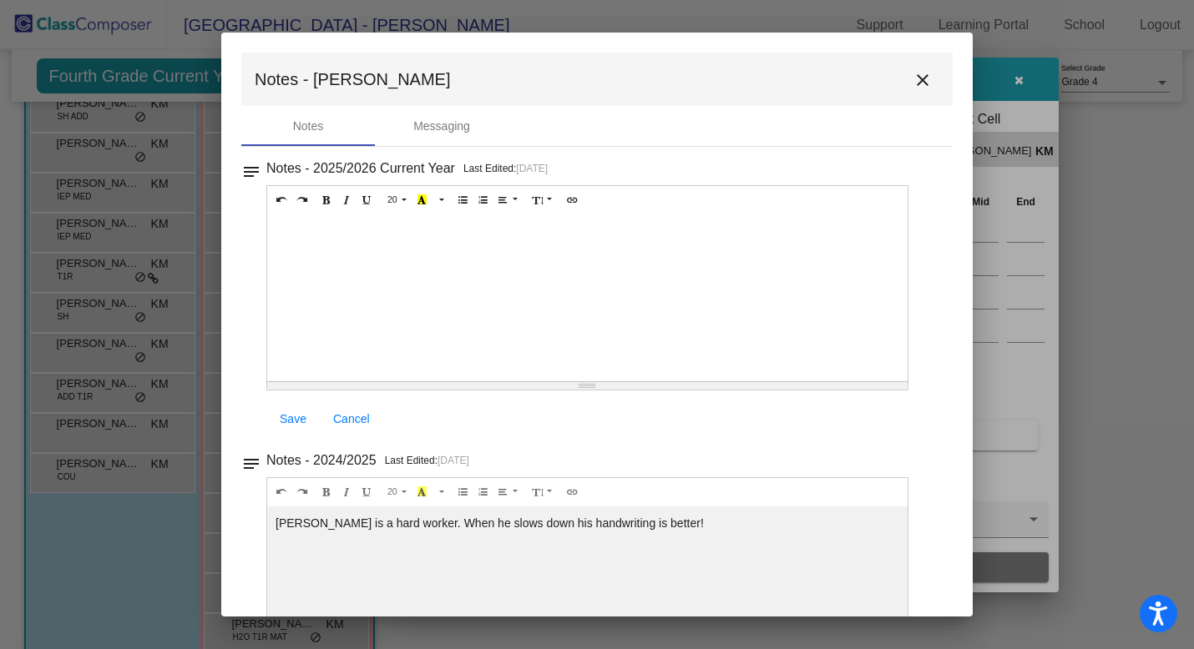
click at [916, 82] on mat-icon "close" at bounding box center [922, 80] width 20 height 20
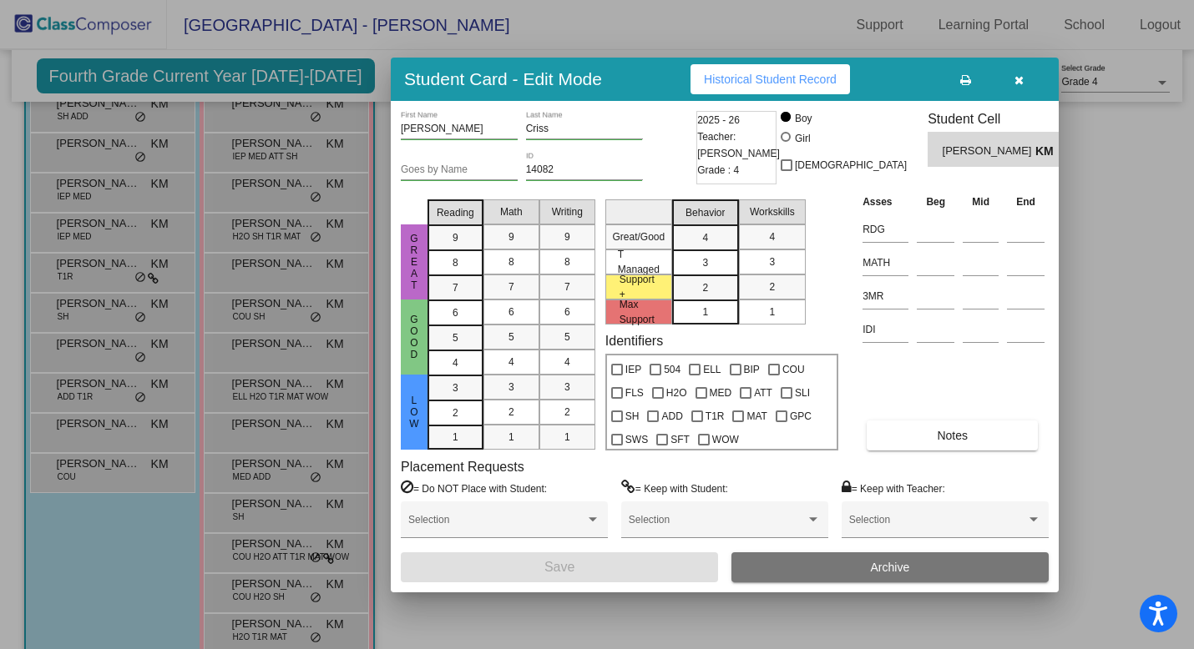
click at [1015, 83] on icon "button" at bounding box center [1018, 80] width 9 height 12
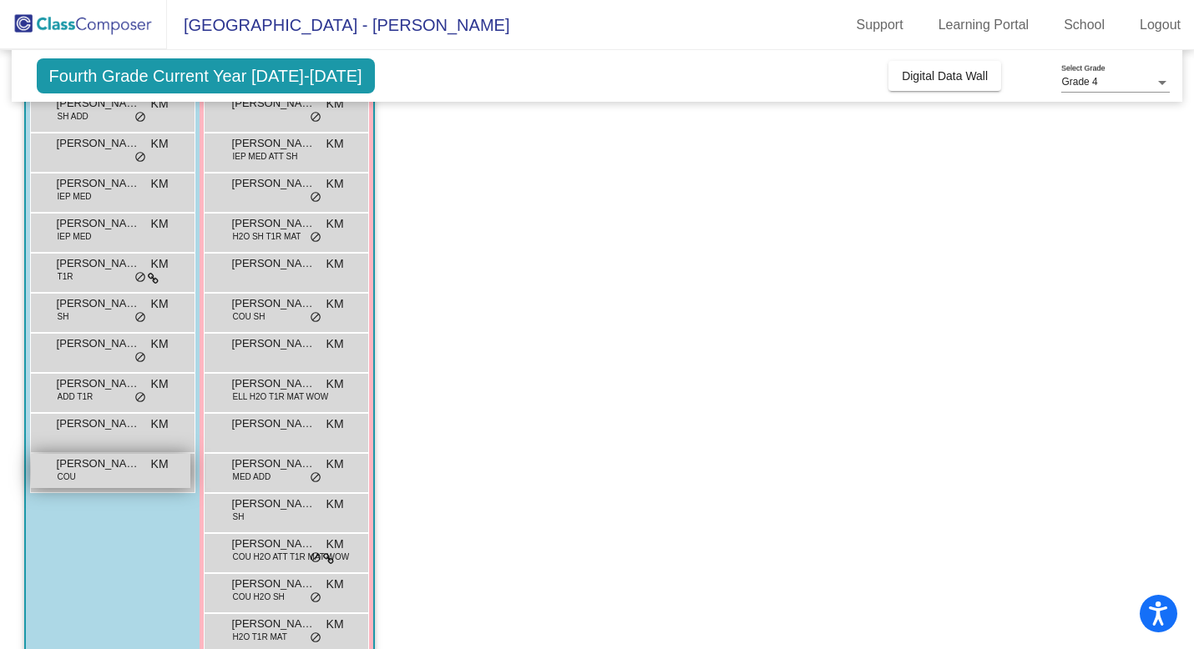
click at [94, 479] on div "[PERSON_NAME] COU KM lock do_not_disturb_alt" at bounding box center [110, 471] width 159 height 34
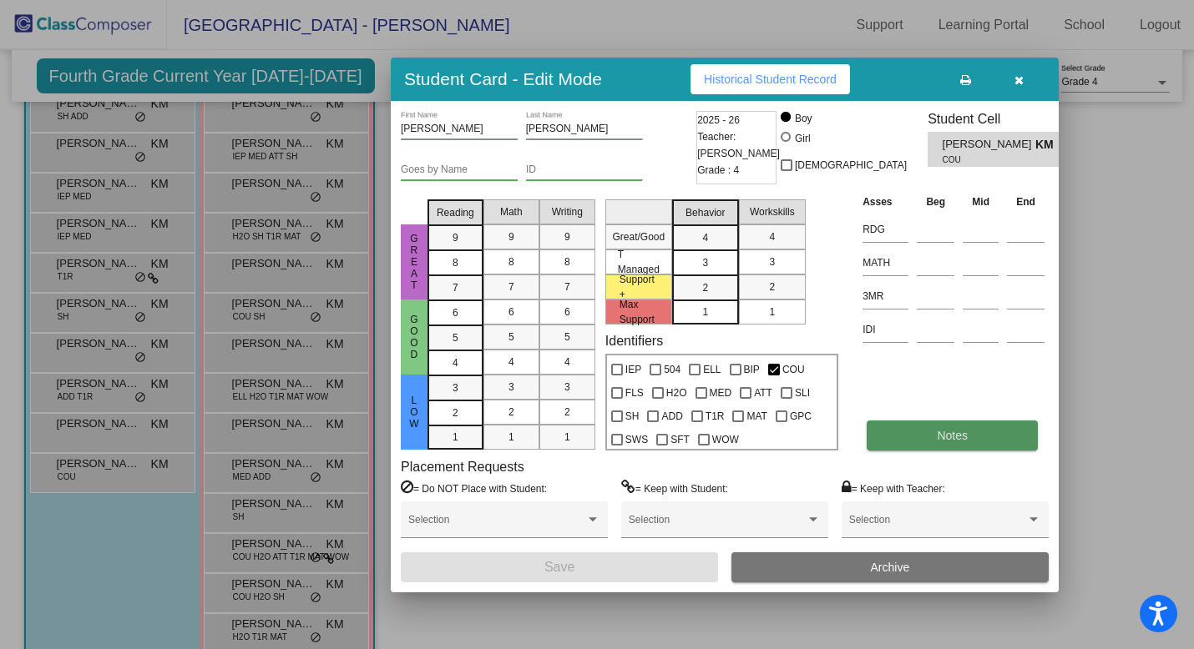
click at [915, 430] on button "Notes" at bounding box center [952, 436] width 171 height 30
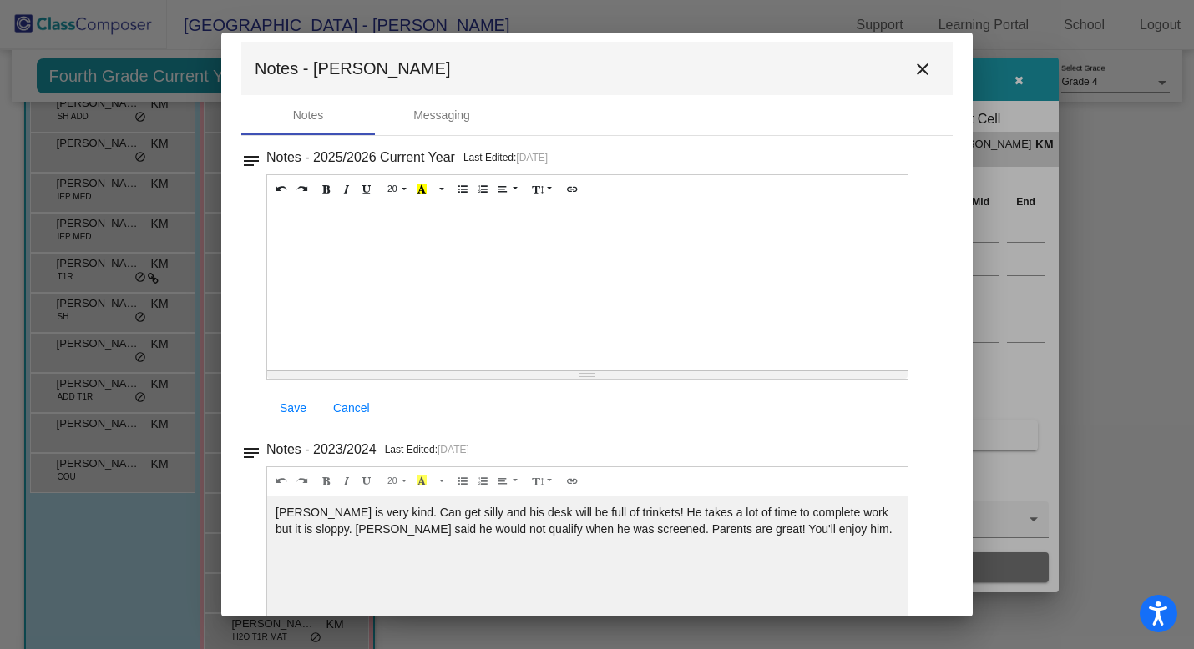
scroll to position [21, 0]
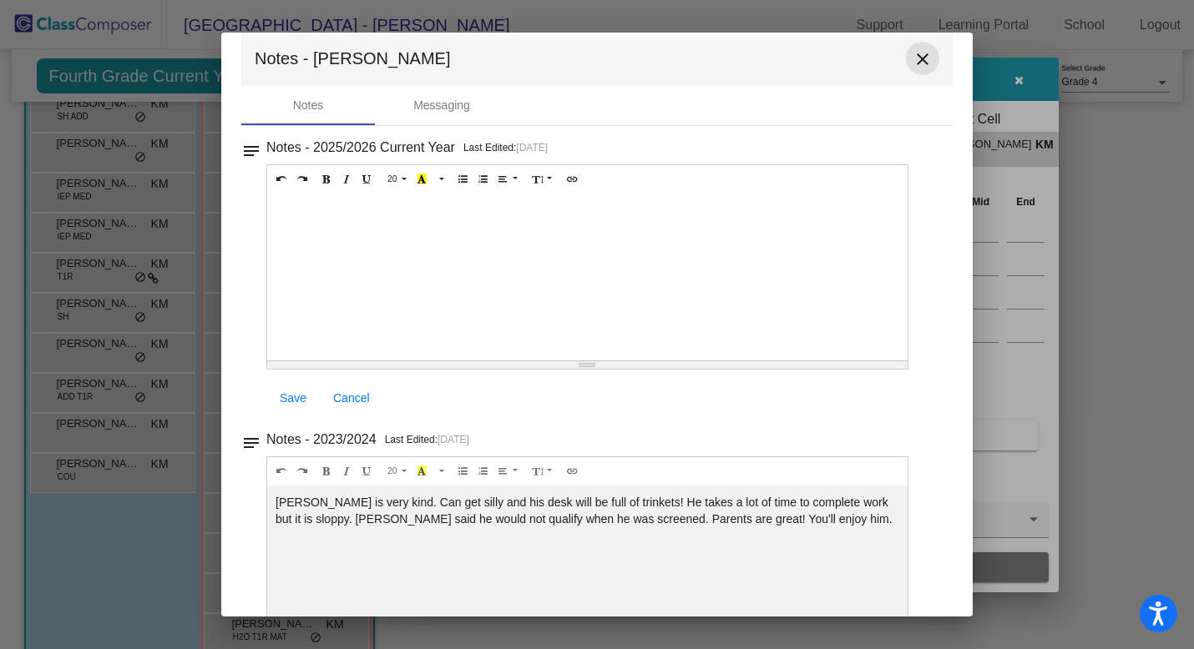
click at [917, 58] on mat-icon "close" at bounding box center [922, 59] width 20 height 20
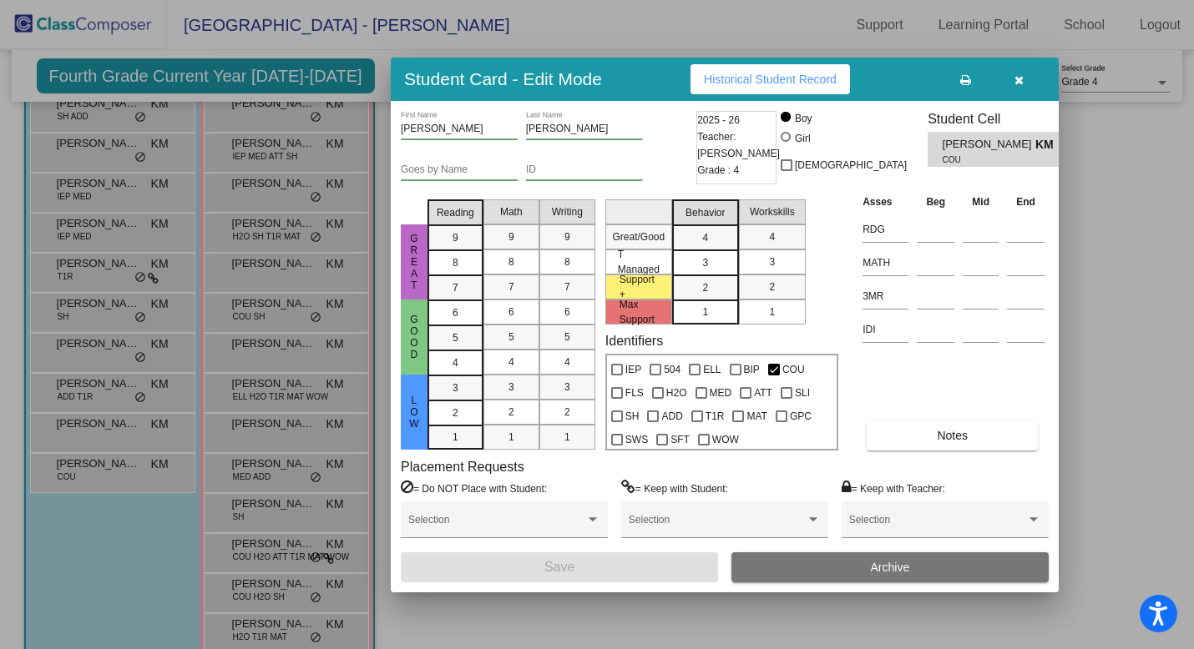
click at [1020, 81] on icon "button" at bounding box center [1018, 80] width 9 height 12
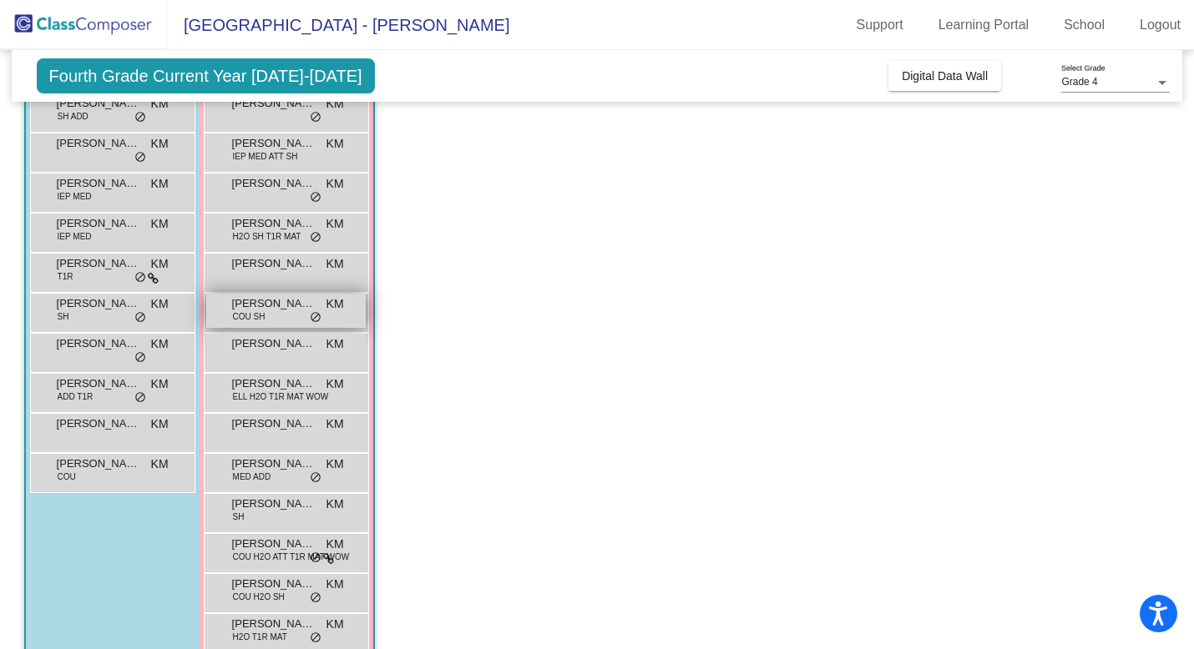
scroll to position [0, 0]
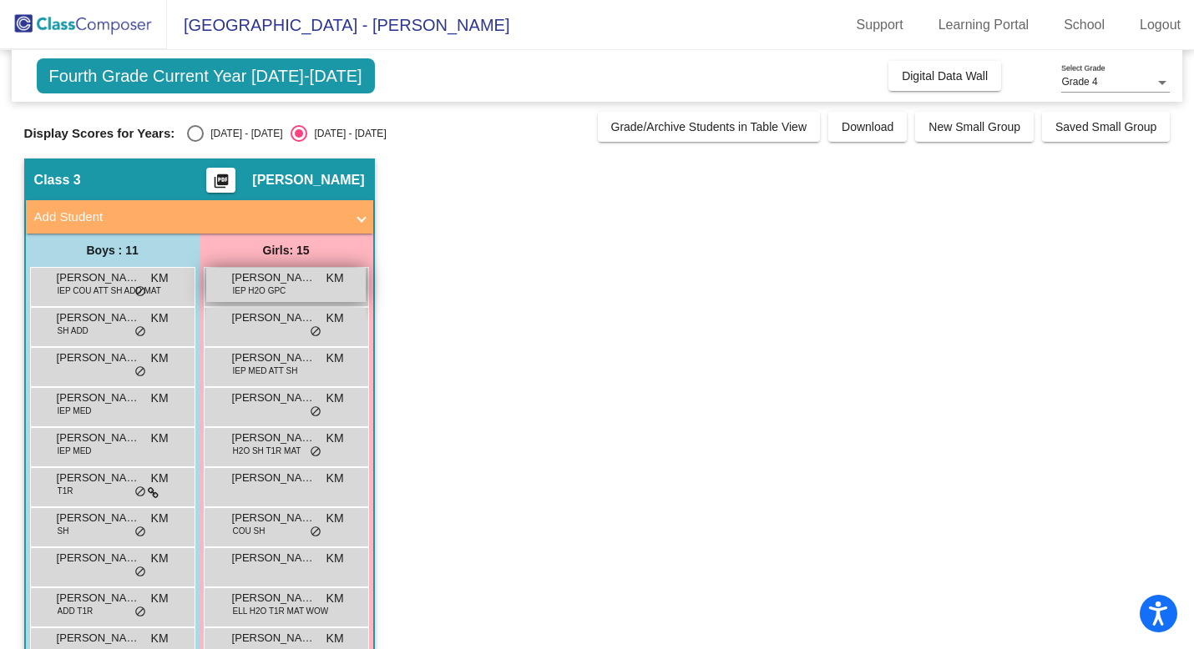
click at [273, 281] on span "[PERSON_NAME]" at bounding box center [273, 278] width 83 height 17
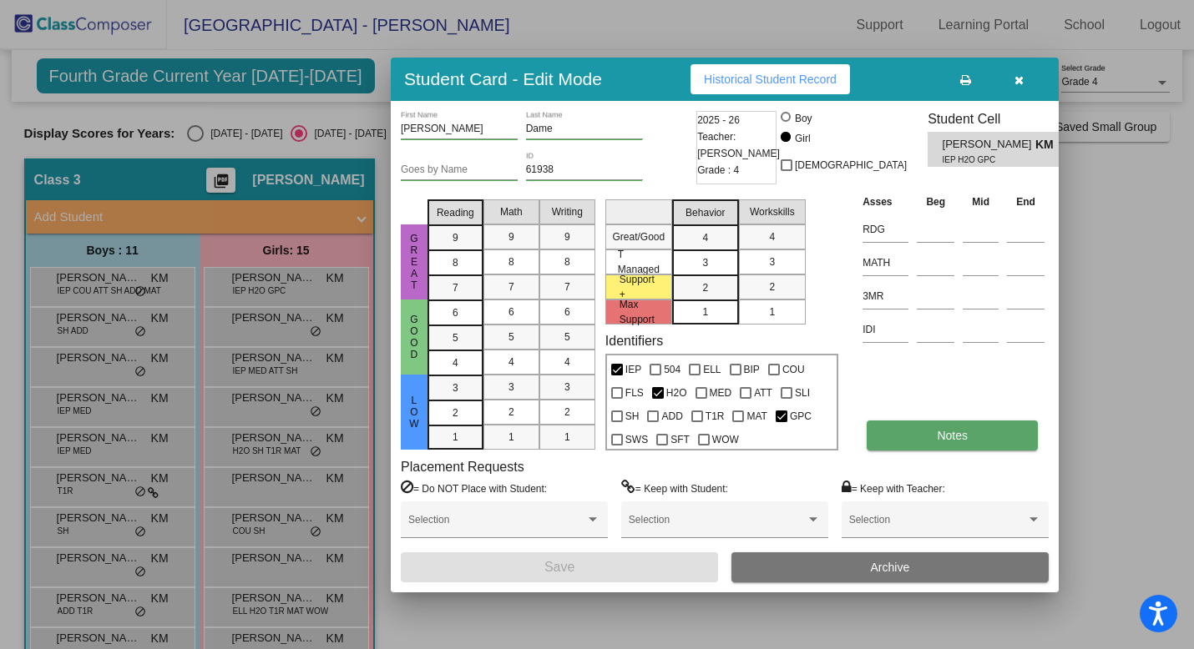
click at [943, 432] on span "Notes" at bounding box center [952, 435] width 31 height 13
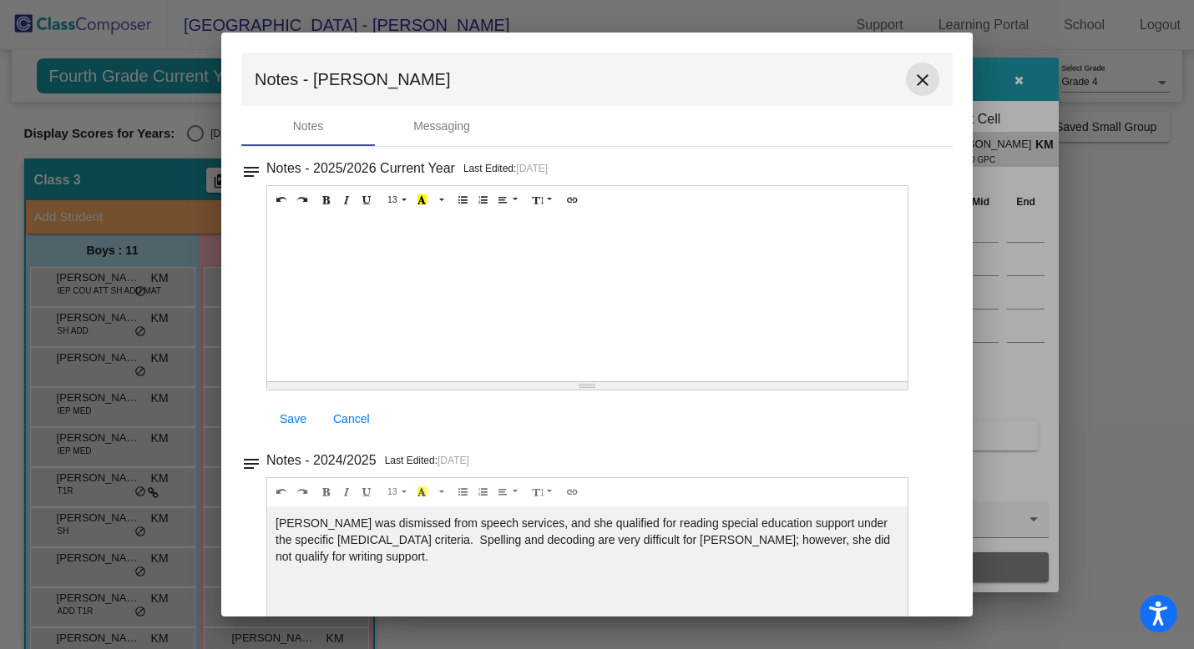
click at [915, 80] on mat-icon "close" at bounding box center [922, 80] width 20 height 20
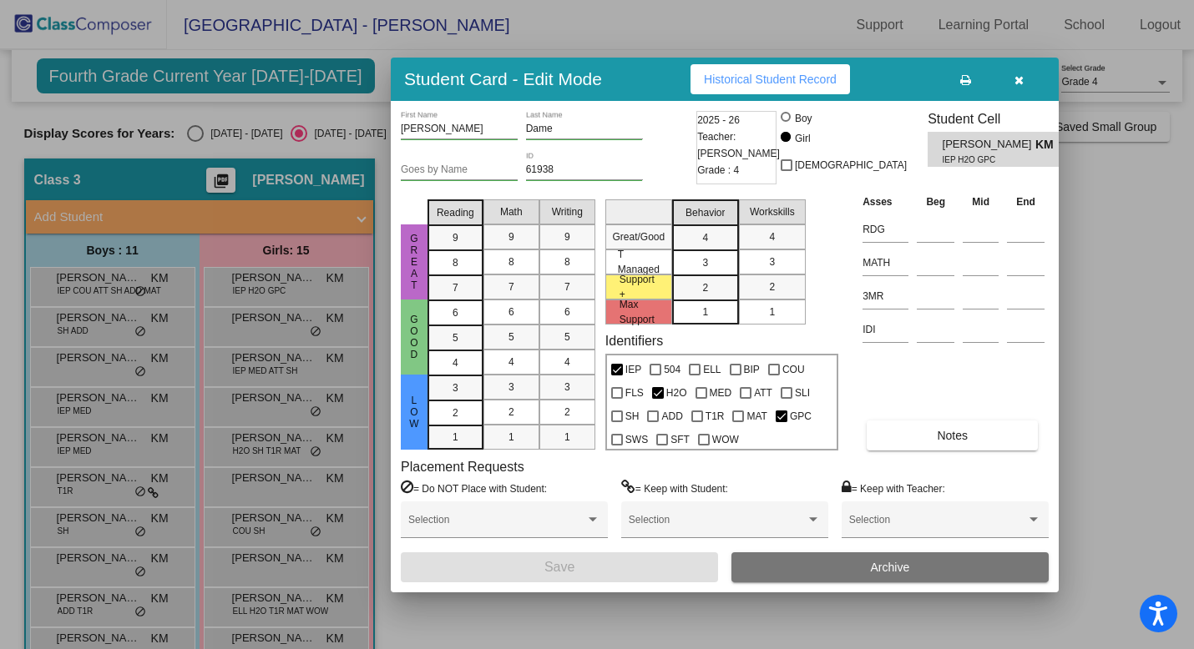
click at [1018, 81] on icon "button" at bounding box center [1018, 80] width 9 height 12
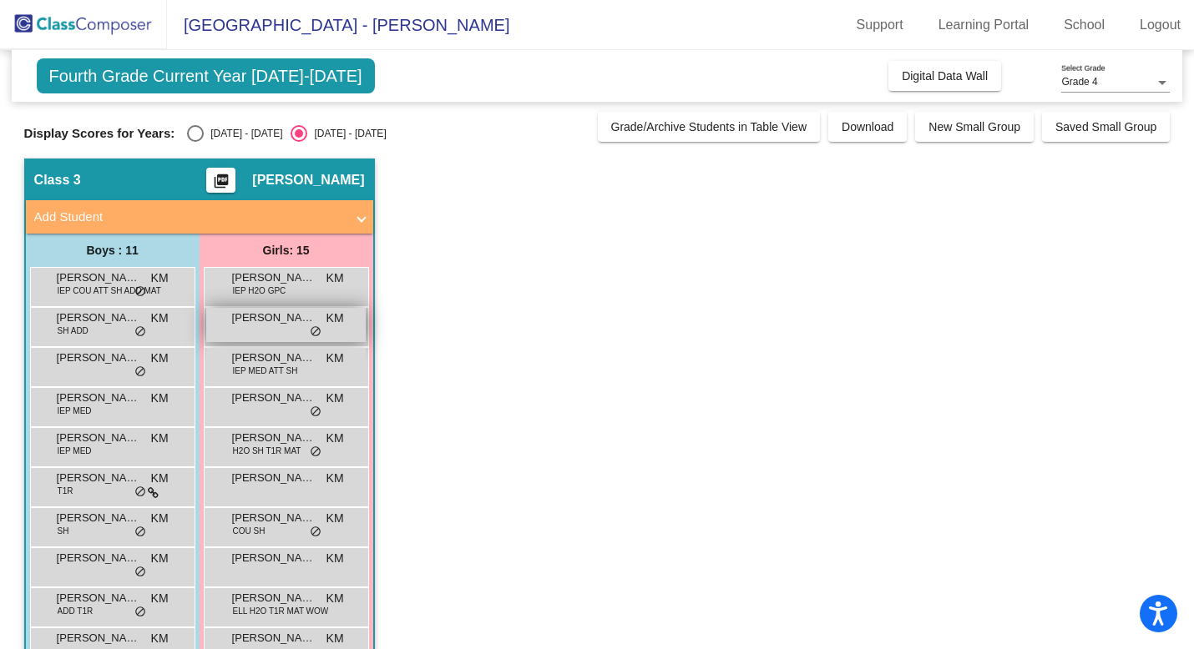
click at [261, 325] on span "[PERSON_NAME]" at bounding box center [273, 318] width 83 height 17
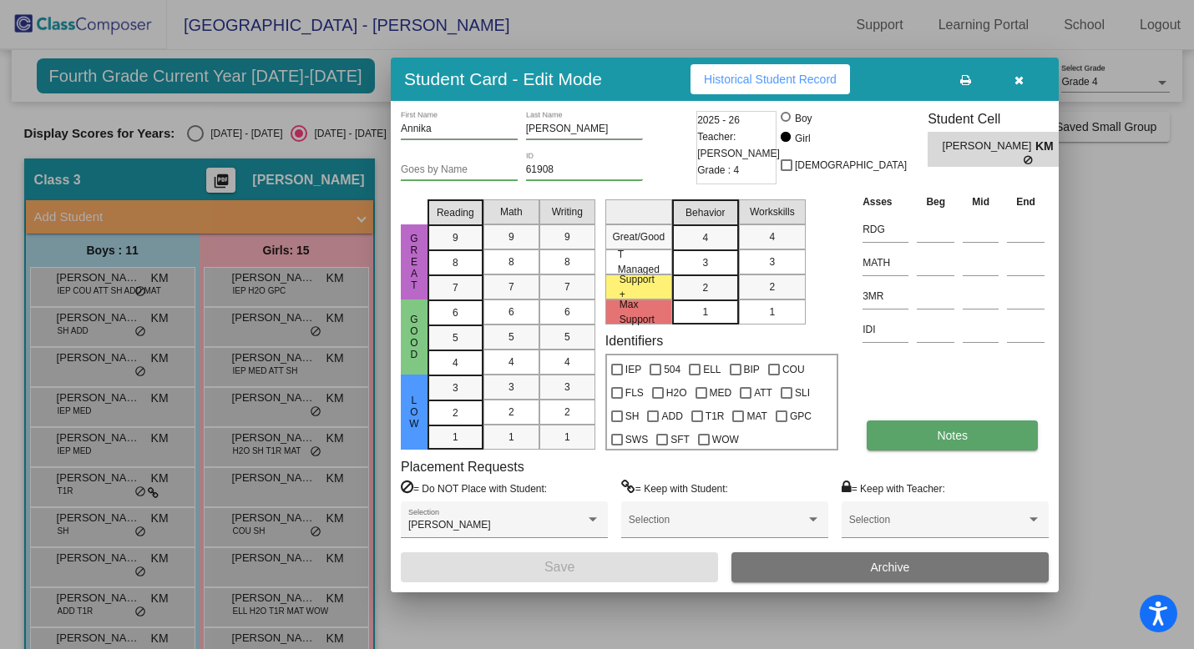
click at [930, 437] on button "Notes" at bounding box center [952, 436] width 171 height 30
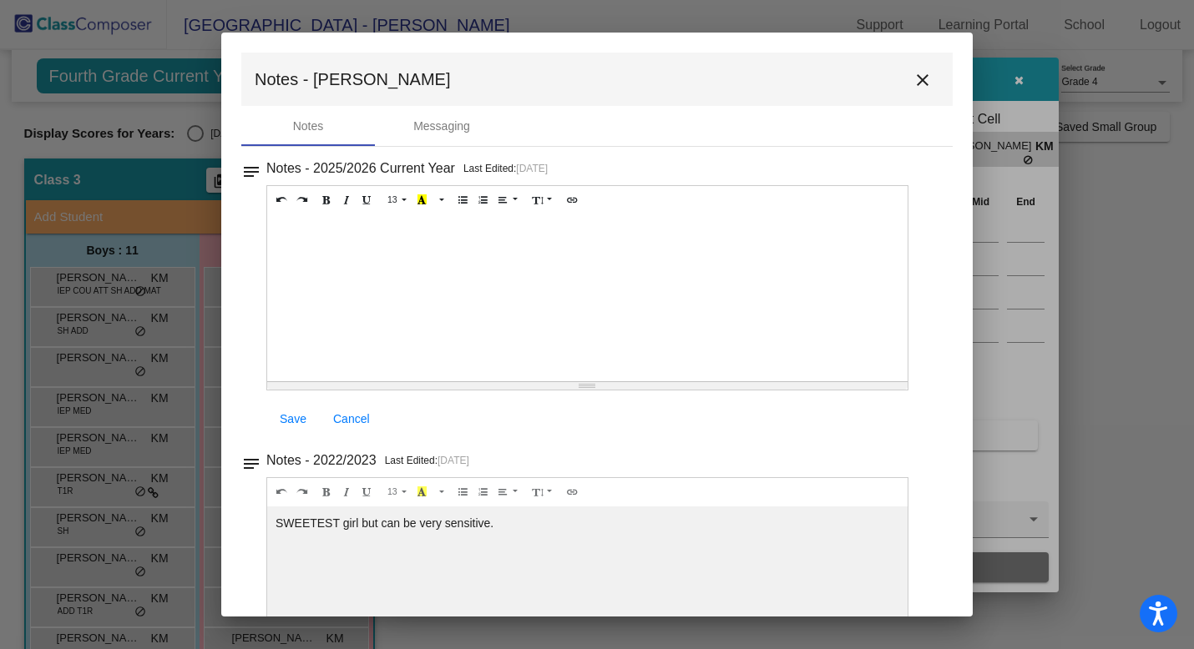
click at [912, 86] on mat-icon "close" at bounding box center [922, 80] width 20 height 20
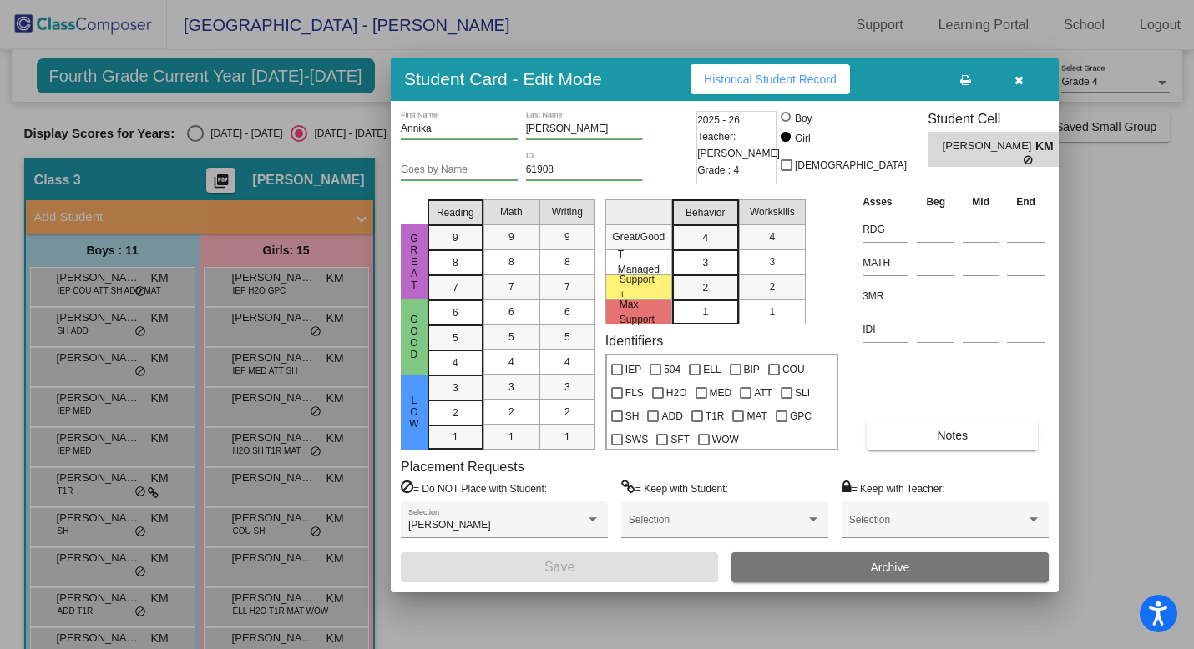
click at [1018, 78] on icon "button" at bounding box center [1018, 80] width 9 height 12
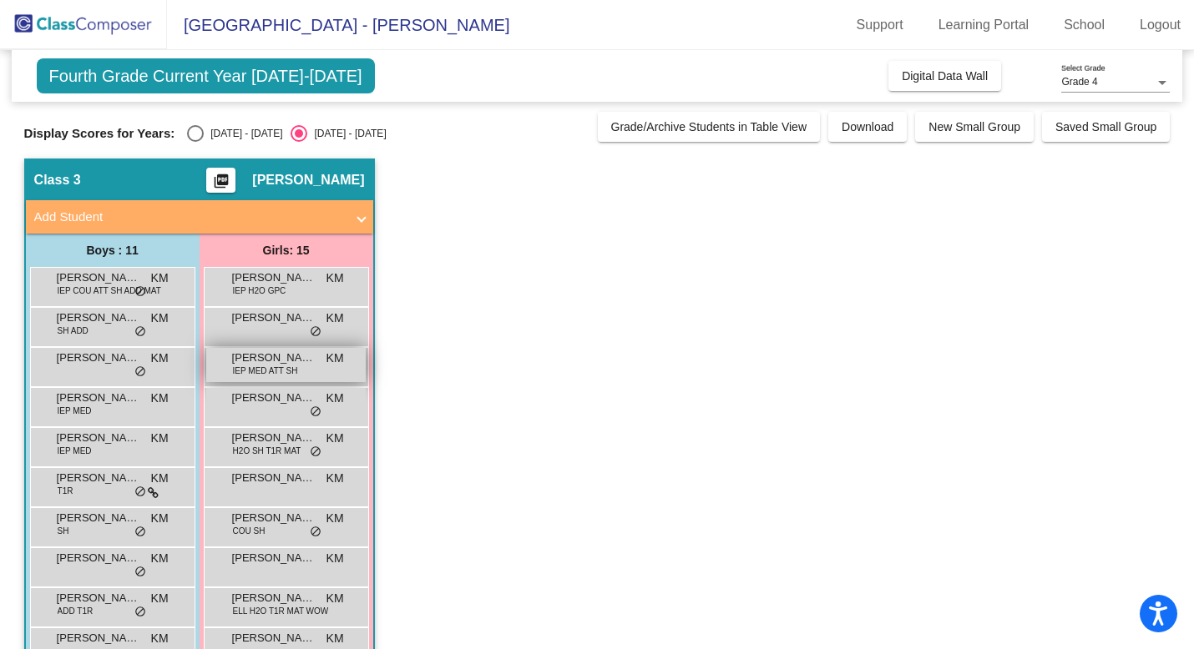
click at [254, 359] on span "[PERSON_NAME]" at bounding box center [273, 358] width 83 height 17
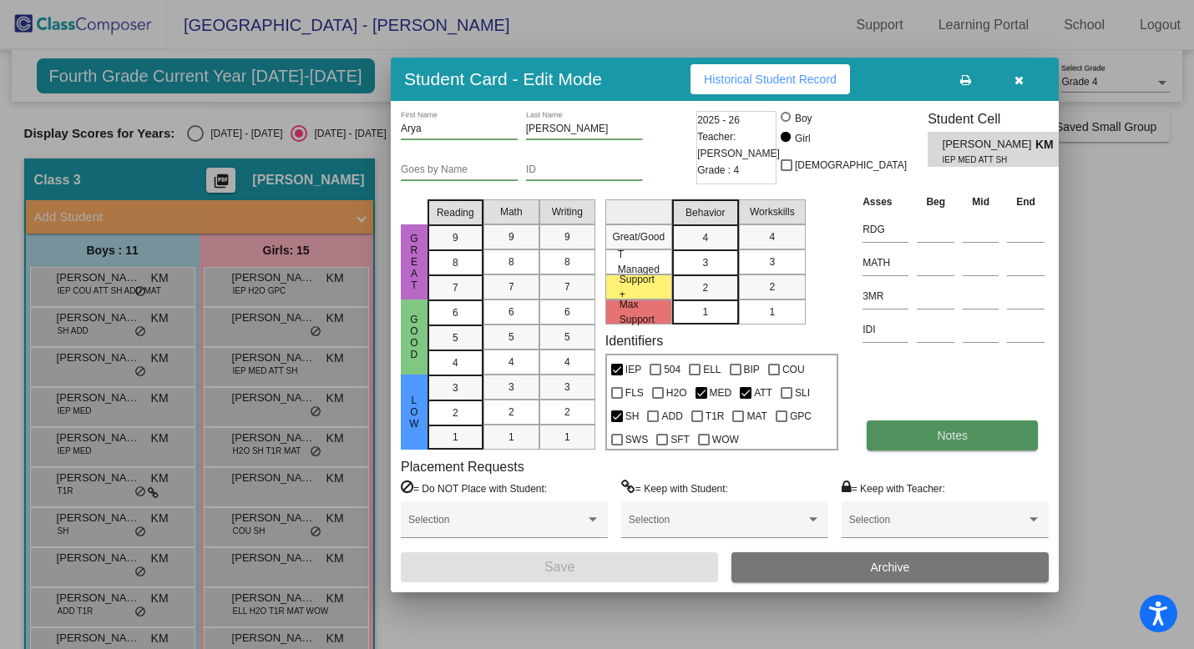
click at [915, 438] on button "Notes" at bounding box center [952, 436] width 171 height 30
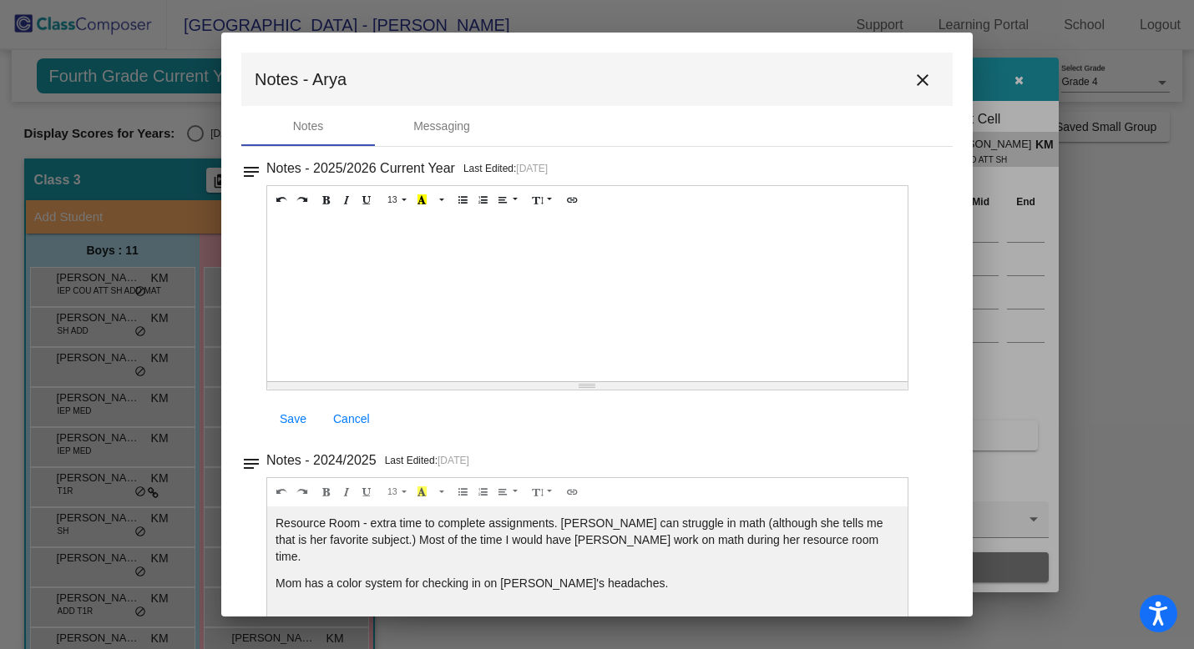
click at [912, 83] on mat-icon "close" at bounding box center [922, 80] width 20 height 20
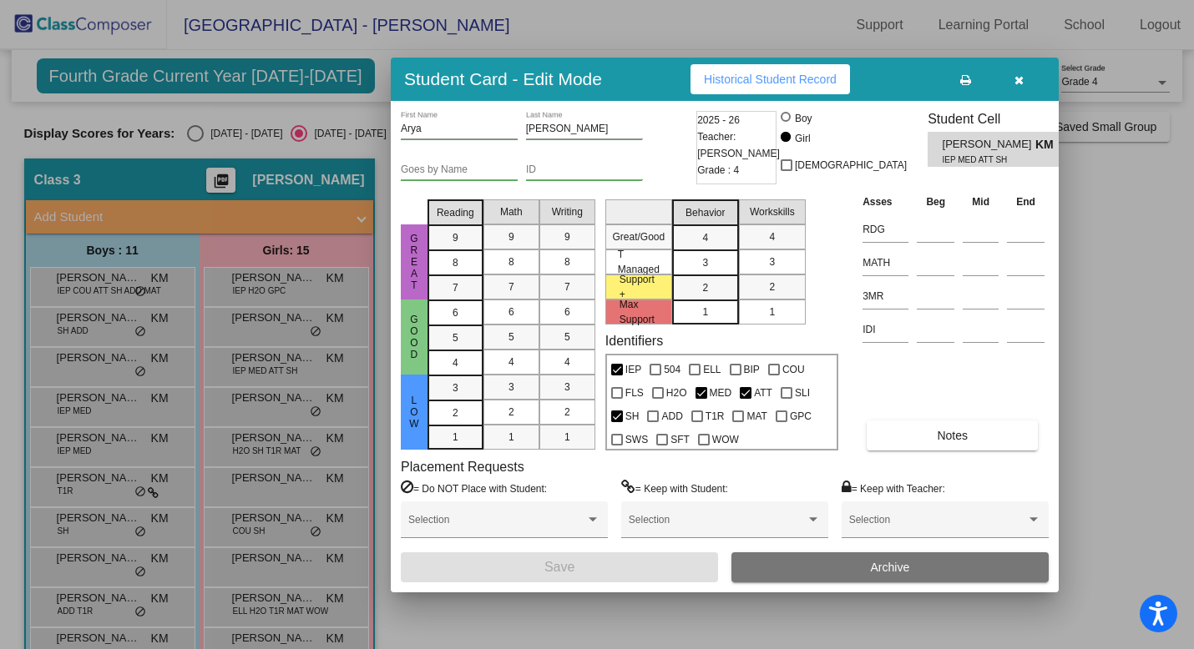
click at [1018, 79] on icon "button" at bounding box center [1018, 80] width 9 height 12
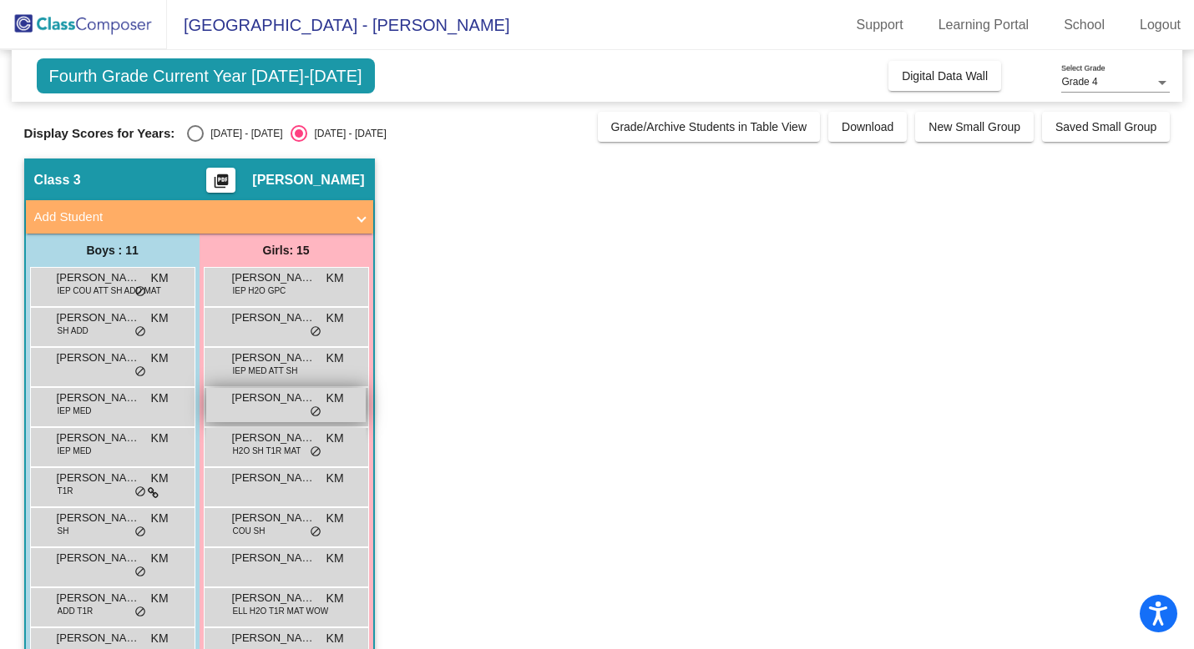
click at [237, 408] on div "[PERSON_NAME] KM lock do_not_disturb_alt" at bounding box center [285, 405] width 159 height 34
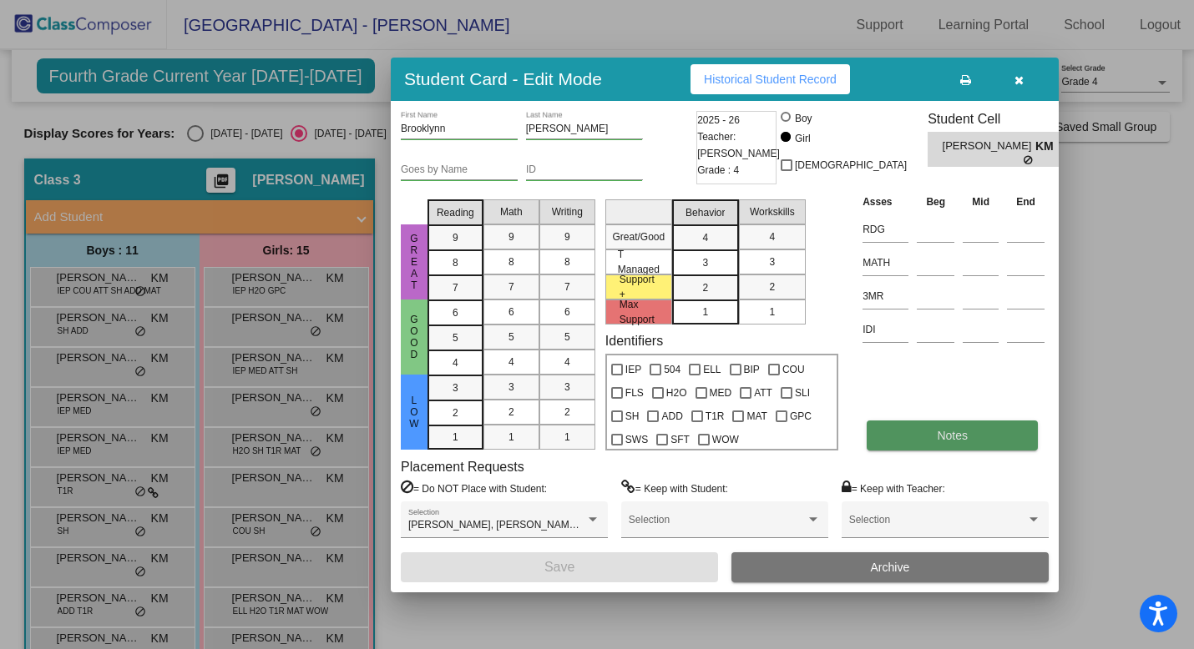
click at [930, 436] on button "Notes" at bounding box center [952, 436] width 171 height 30
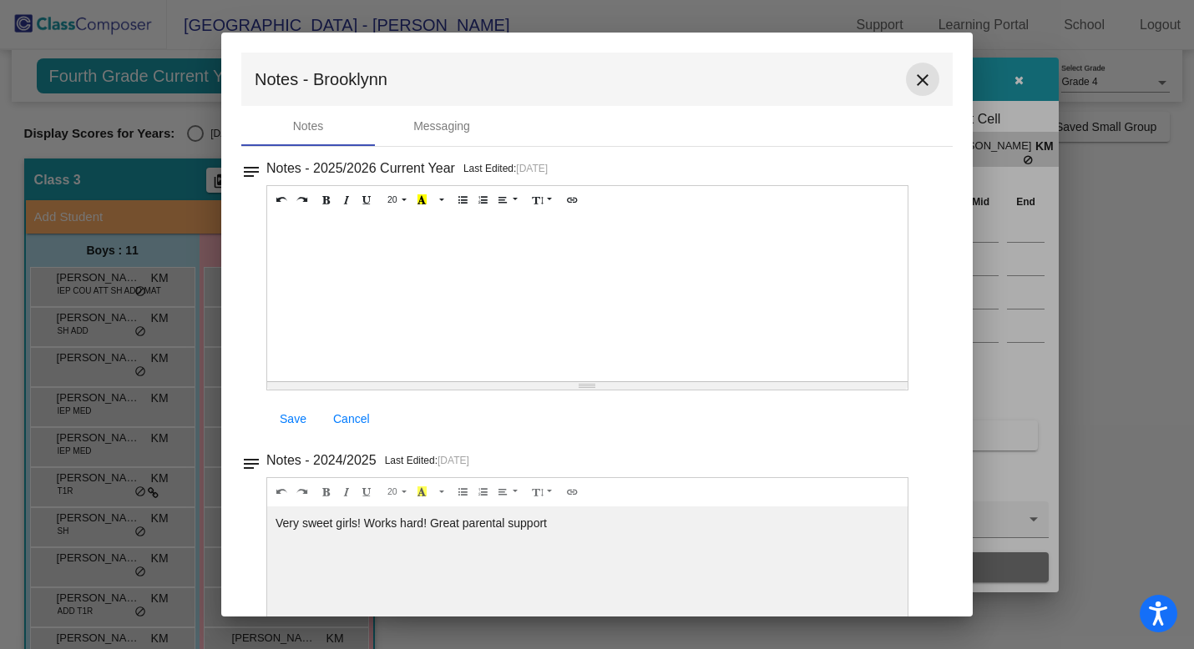
click at [917, 77] on mat-icon "close" at bounding box center [922, 80] width 20 height 20
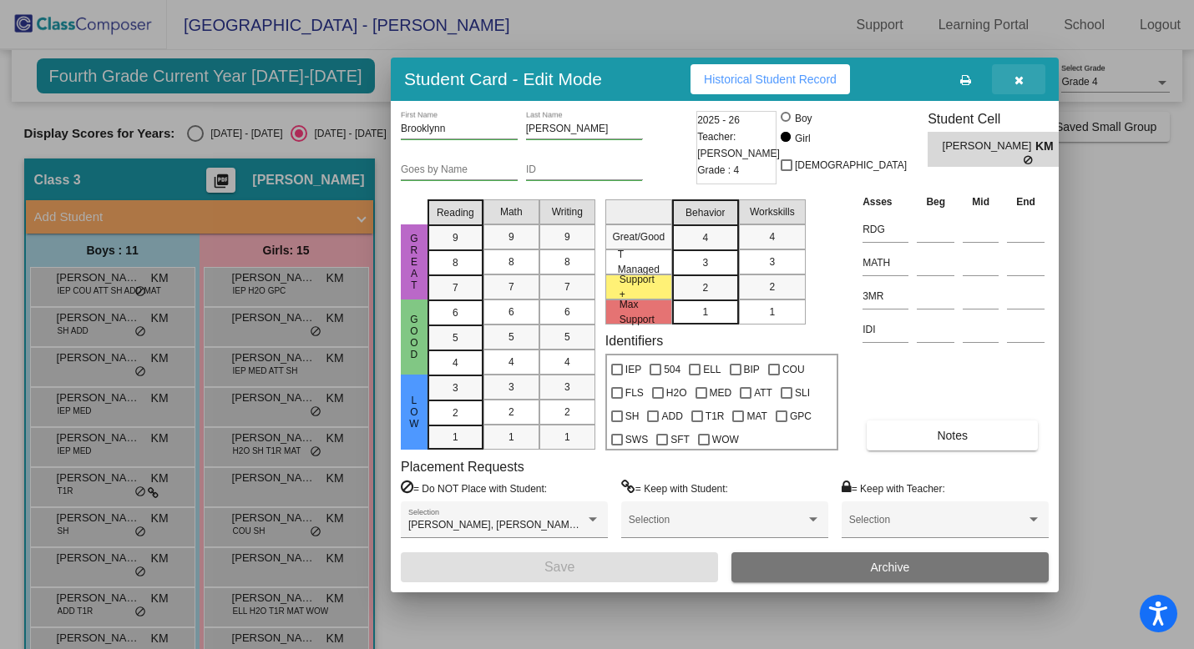
click at [1019, 80] on icon "button" at bounding box center [1018, 80] width 9 height 12
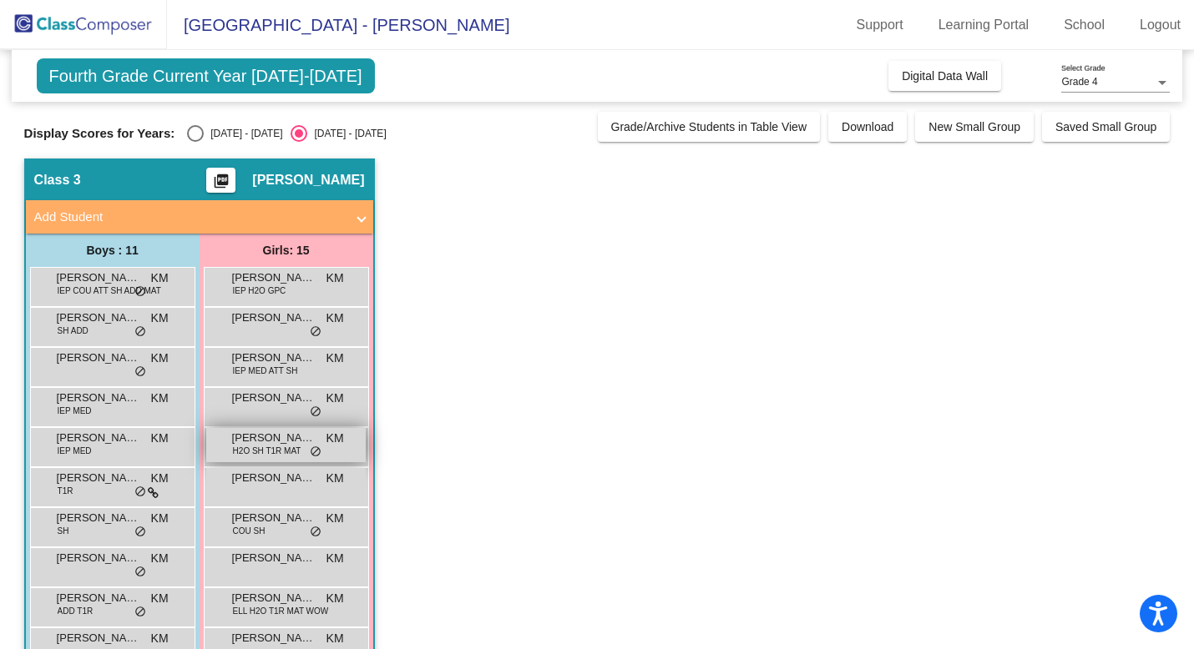
click at [239, 453] on span "H2O SH T1R MAT" at bounding box center [267, 451] width 68 height 13
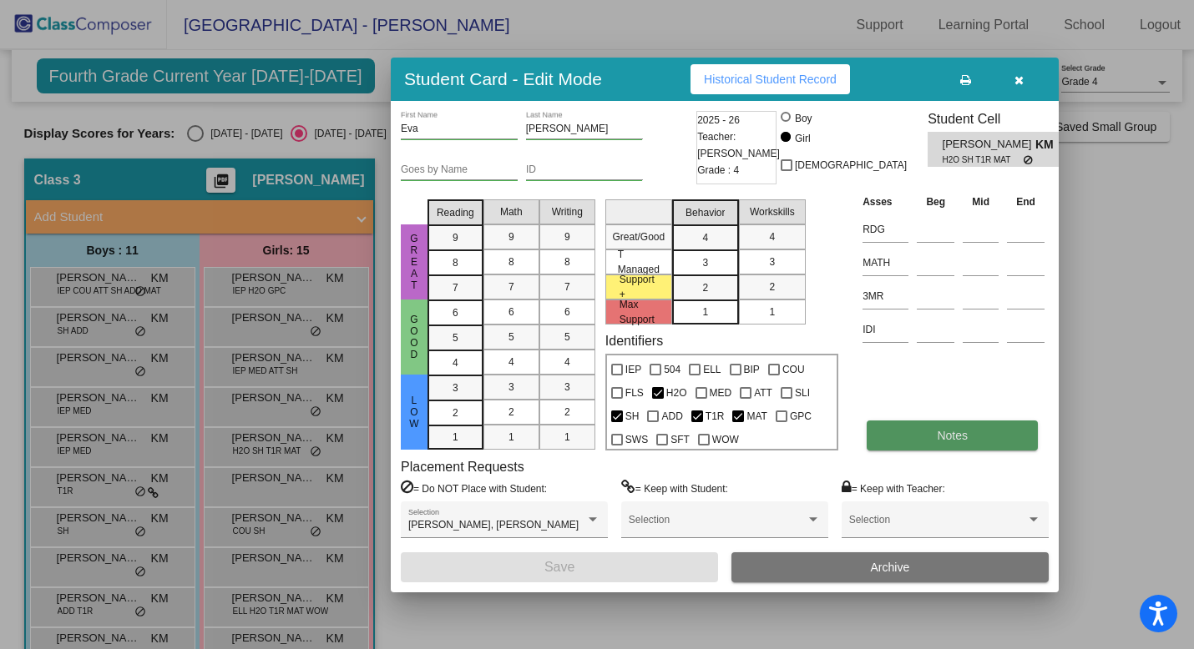
click at [906, 439] on button "Notes" at bounding box center [952, 436] width 171 height 30
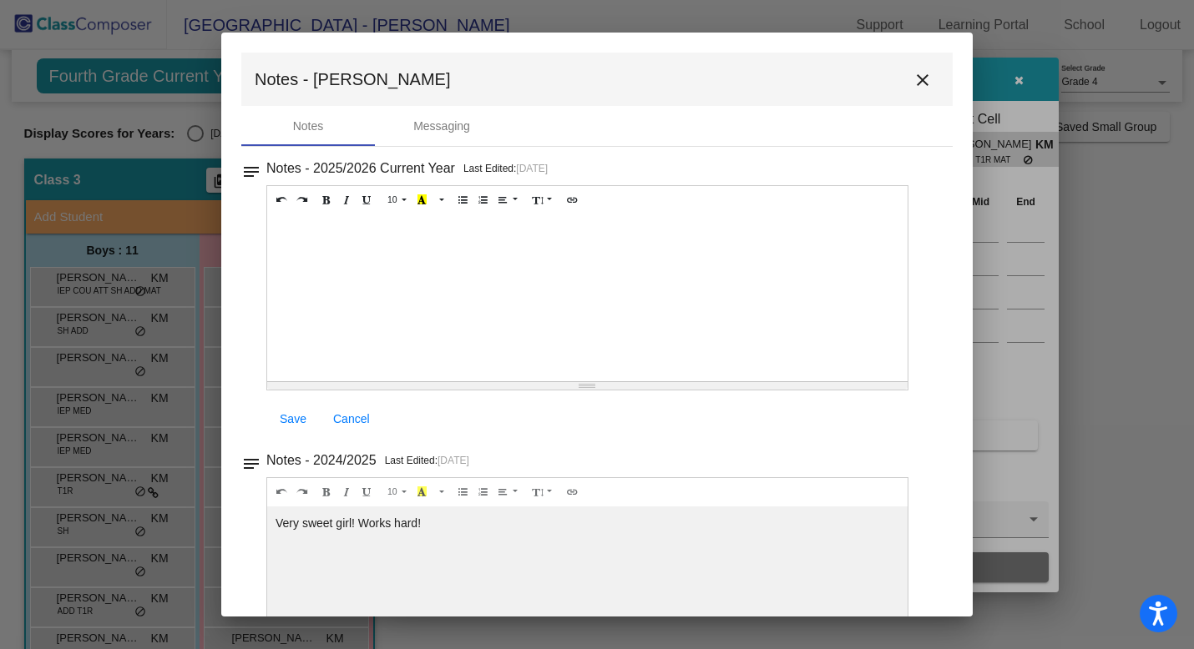
click at [915, 78] on mat-icon "close" at bounding box center [922, 80] width 20 height 20
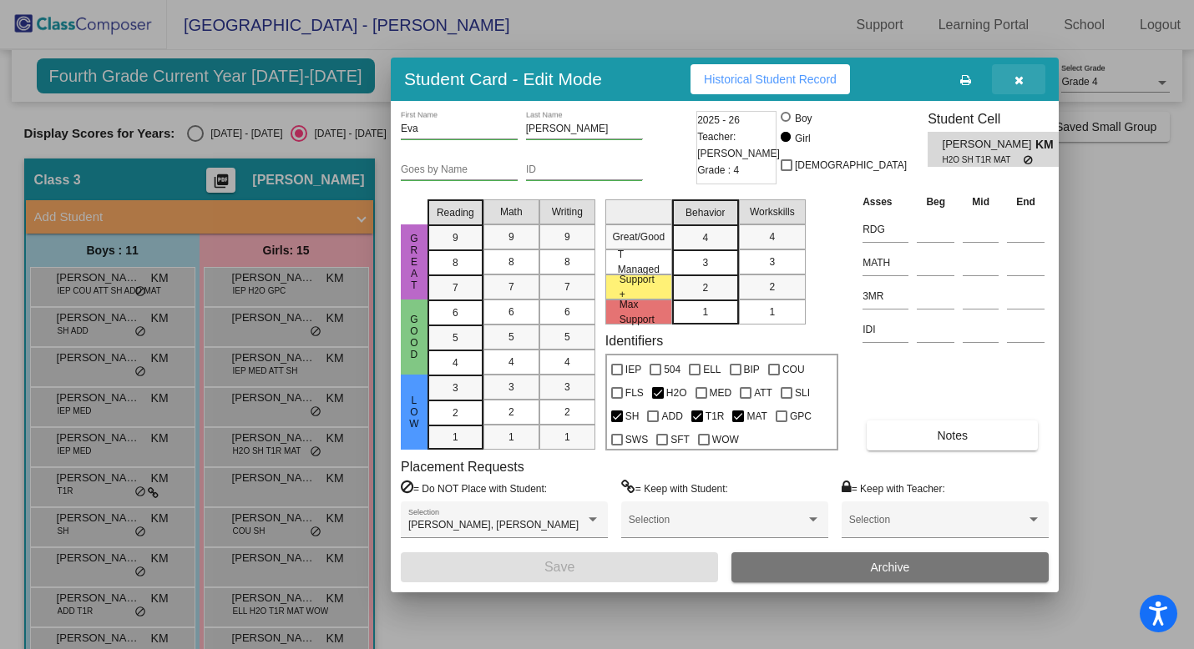
click at [1021, 82] on icon "button" at bounding box center [1018, 80] width 9 height 12
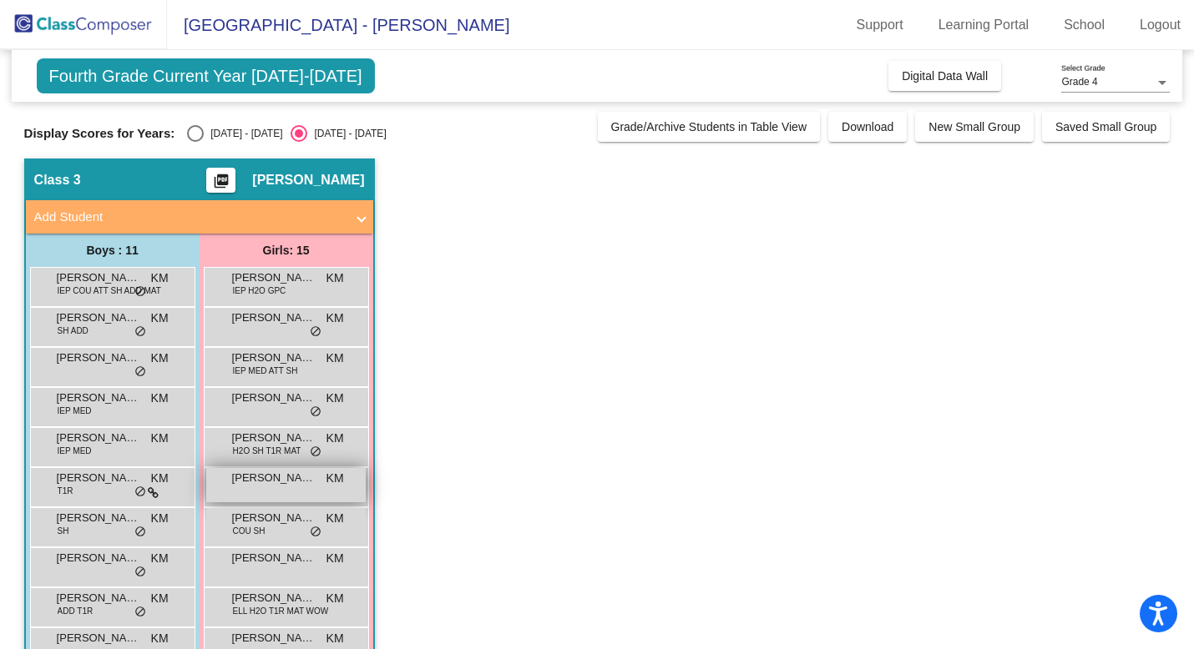
click at [246, 492] on div "[PERSON_NAME] [PERSON_NAME] lock do_not_disturb_alt" at bounding box center [285, 485] width 159 height 34
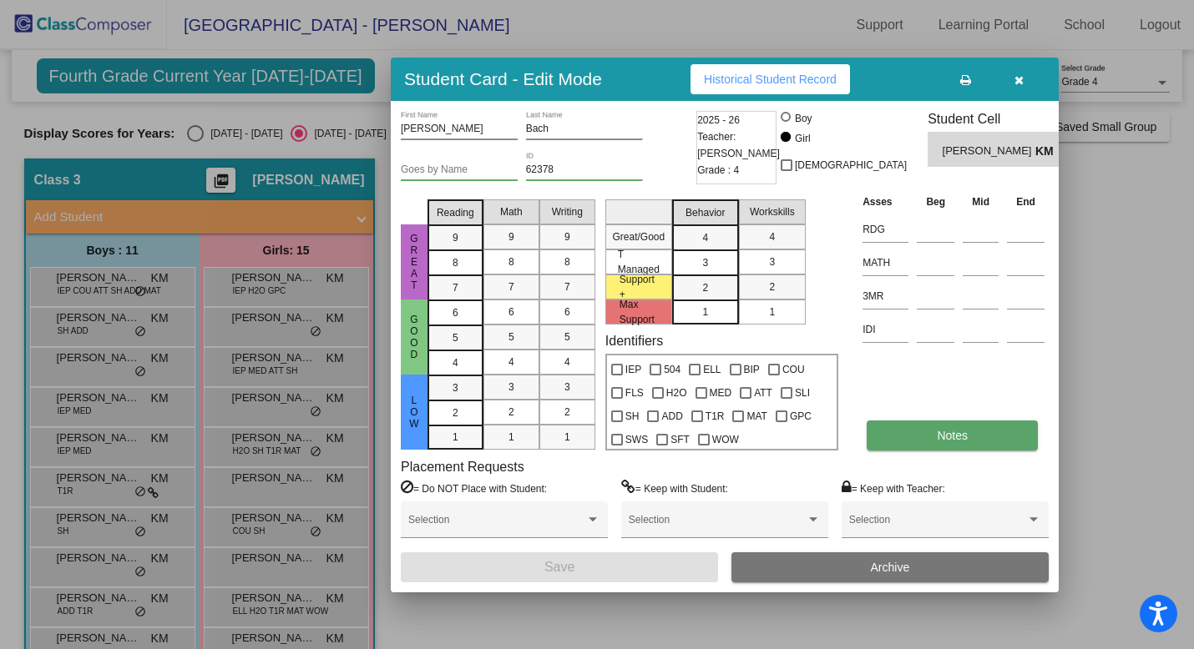
click at [926, 440] on button "Notes" at bounding box center [952, 436] width 171 height 30
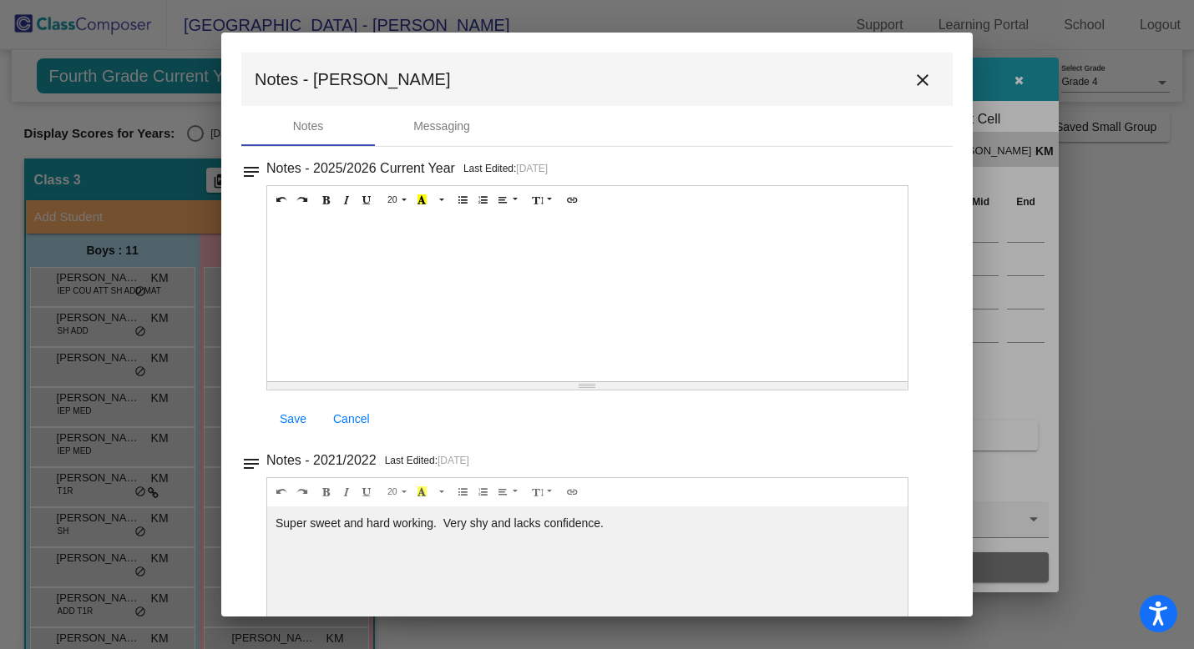
click at [912, 79] on mat-icon "close" at bounding box center [922, 80] width 20 height 20
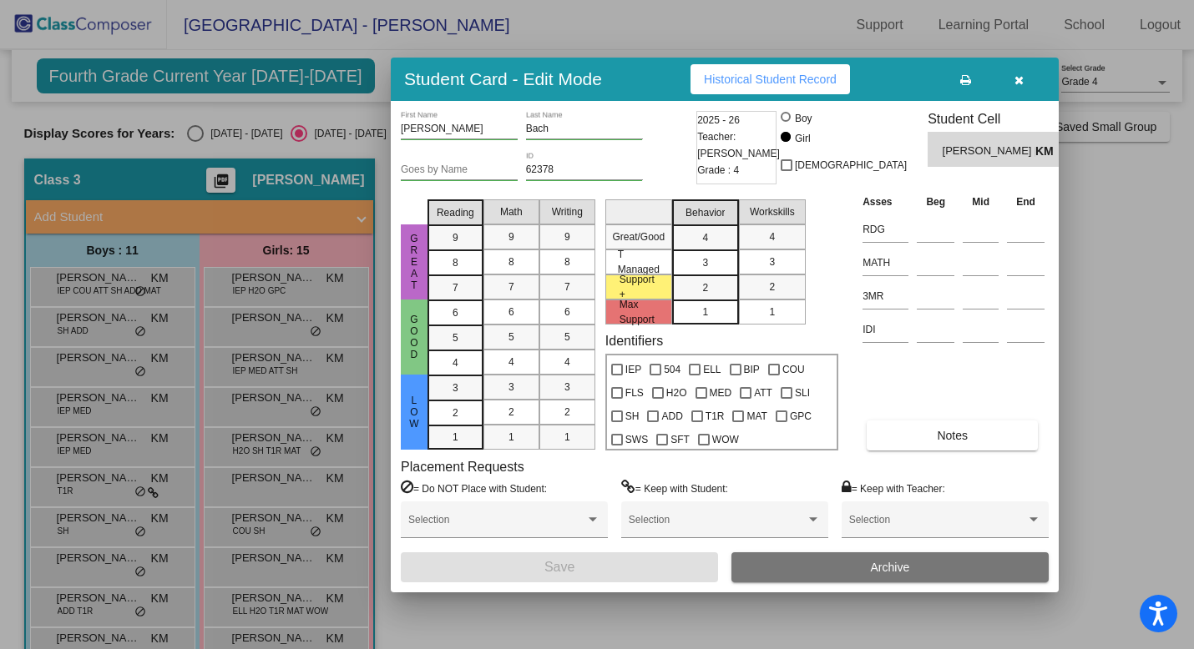
click at [1018, 79] on icon "button" at bounding box center [1018, 80] width 9 height 12
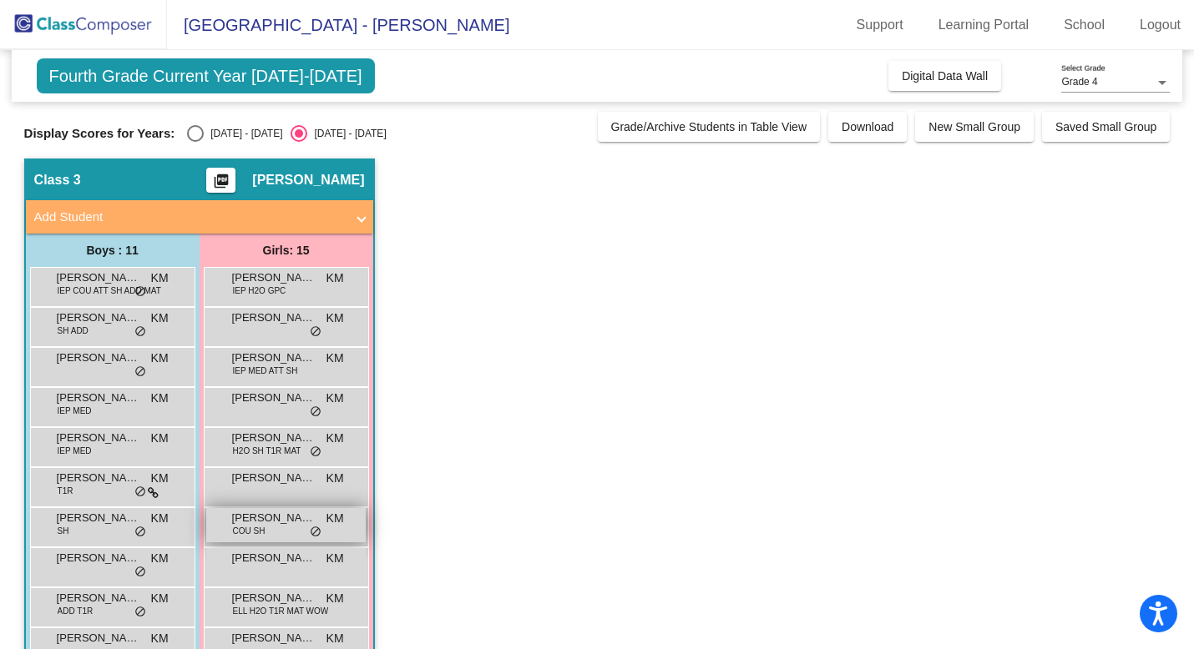
click at [263, 525] on span "COU SH" at bounding box center [249, 531] width 33 height 13
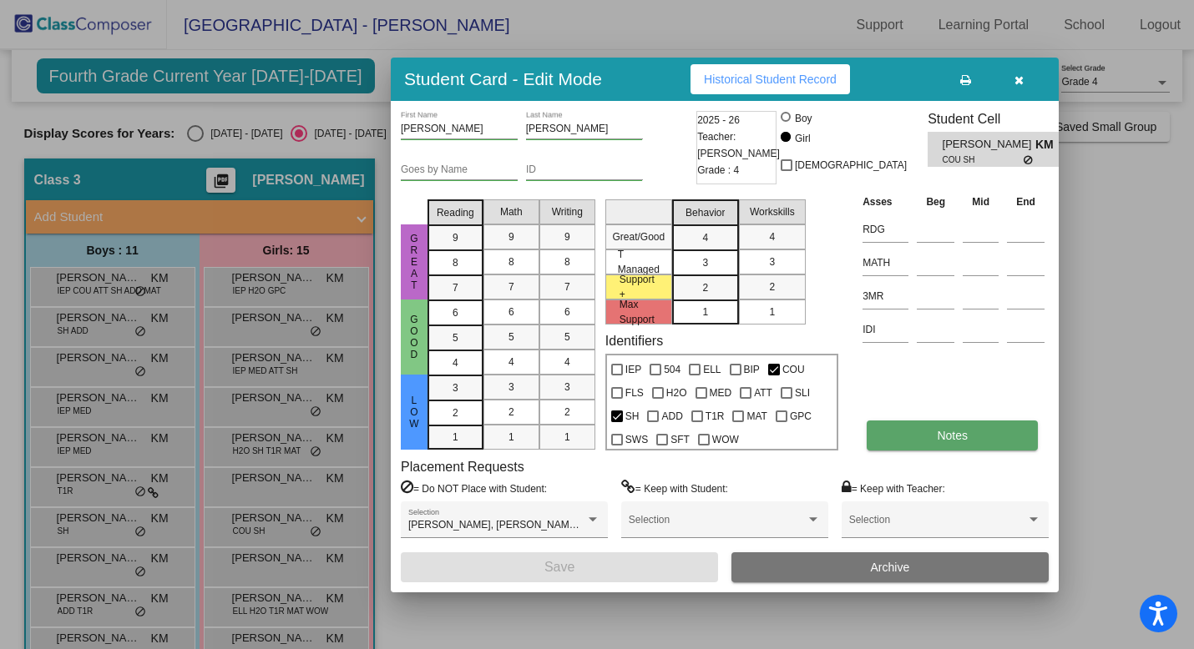
click at [925, 433] on button "Notes" at bounding box center [952, 436] width 171 height 30
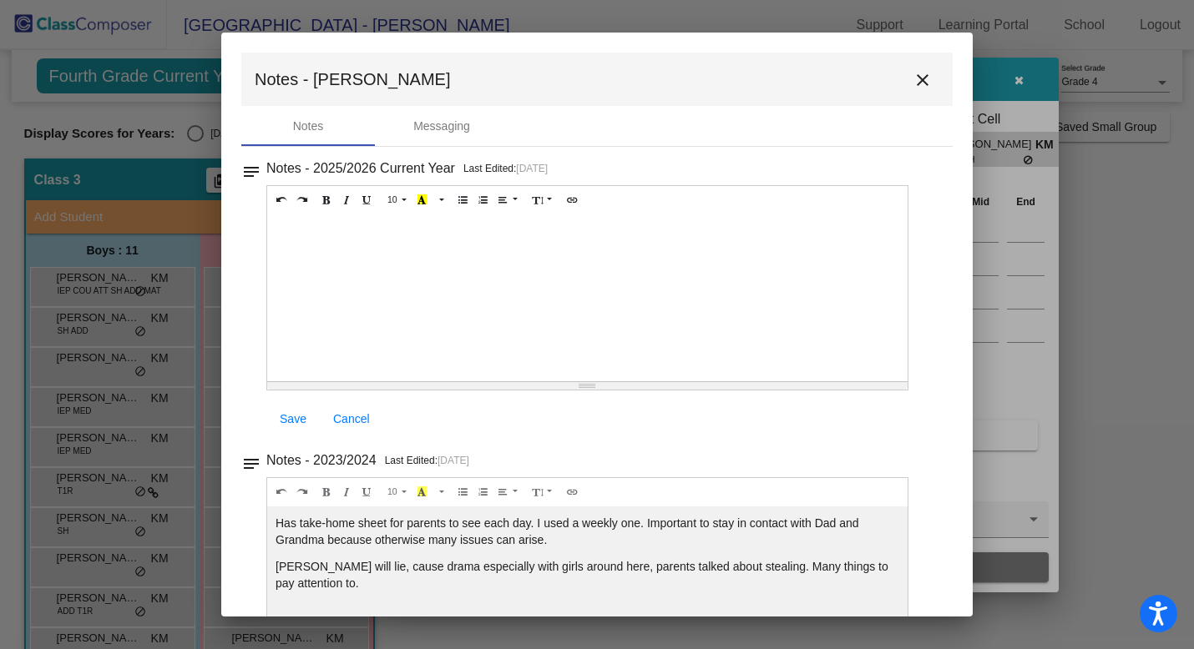
click at [915, 79] on mat-icon "close" at bounding box center [922, 80] width 20 height 20
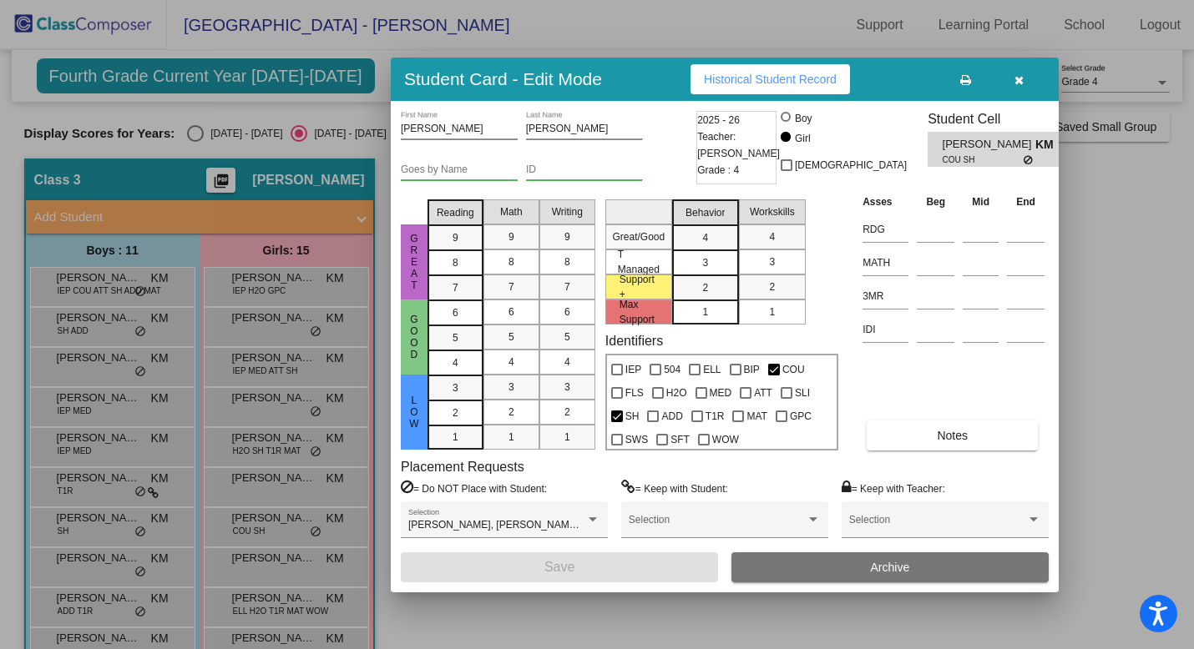
click at [1020, 79] on icon "button" at bounding box center [1018, 80] width 9 height 12
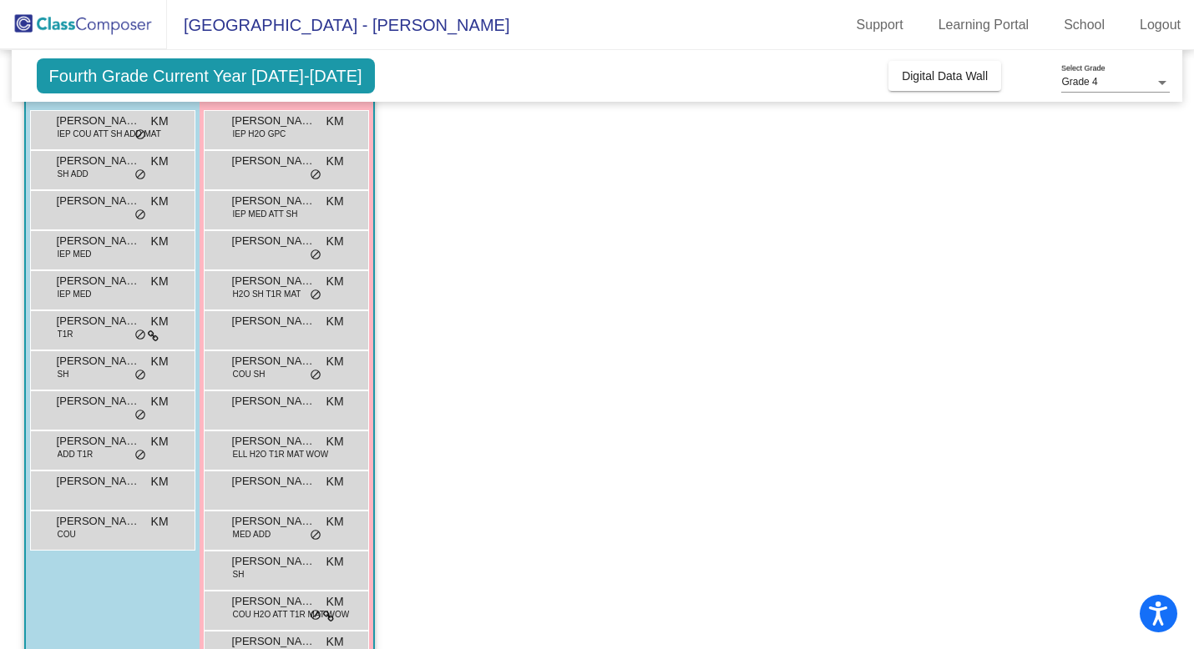
scroll to position [164, 0]
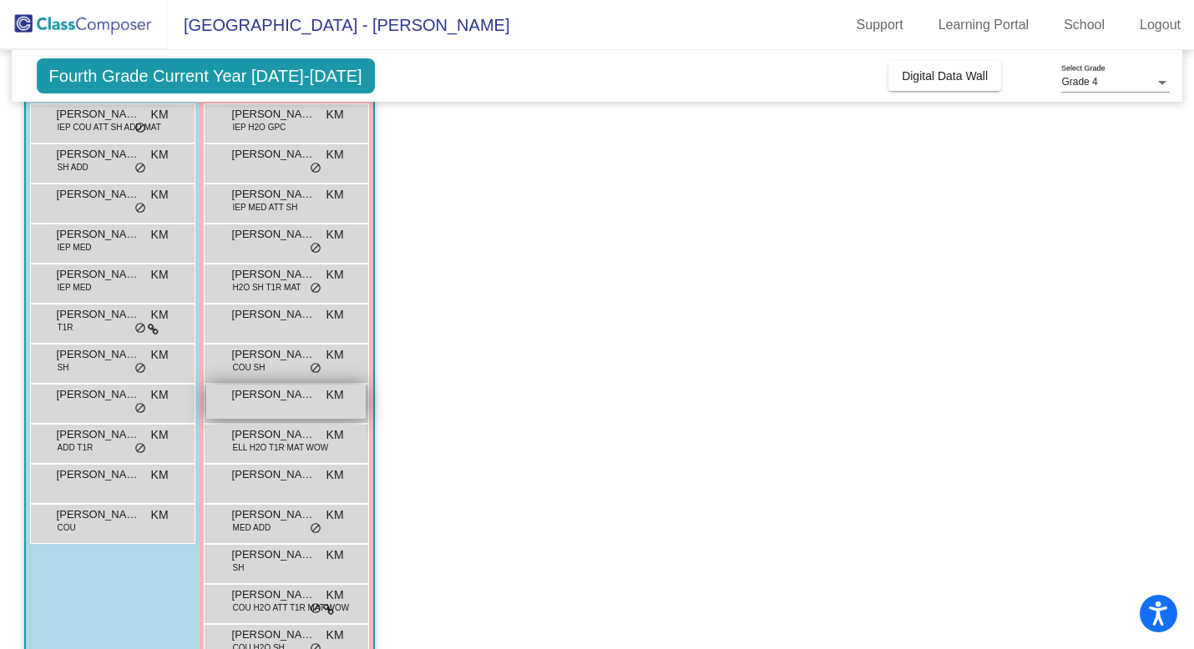
click at [263, 400] on span "[PERSON_NAME] [PERSON_NAME]" at bounding box center [273, 395] width 83 height 17
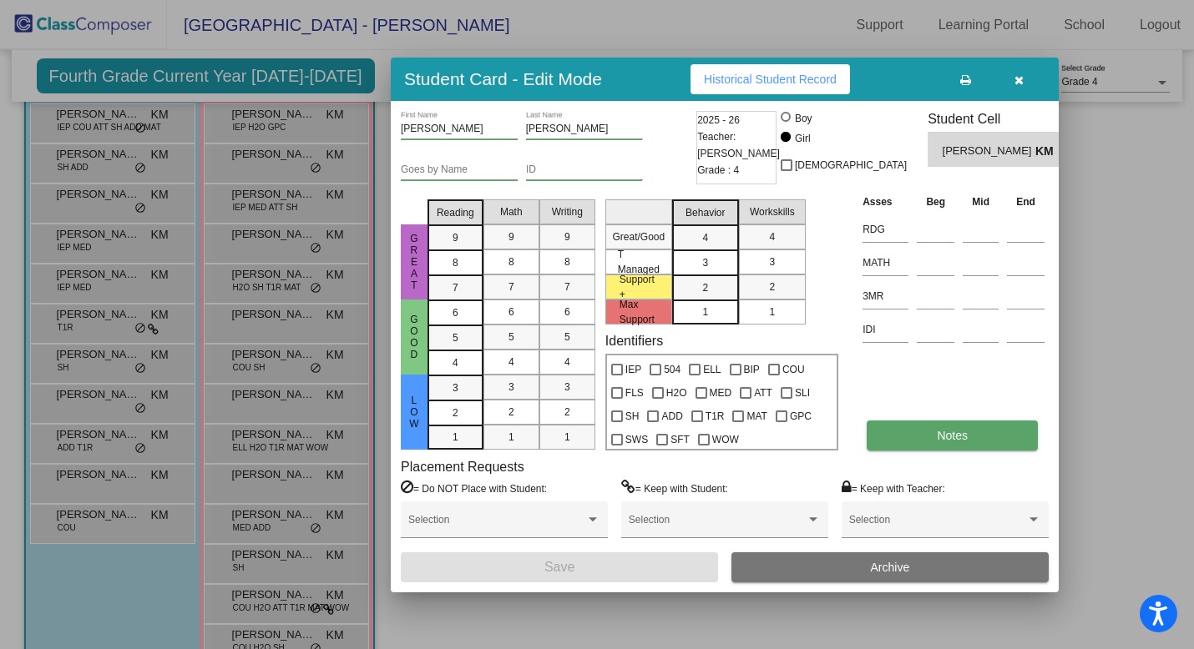
click at [907, 441] on button "Notes" at bounding box center [952, 436] width 171 height 30
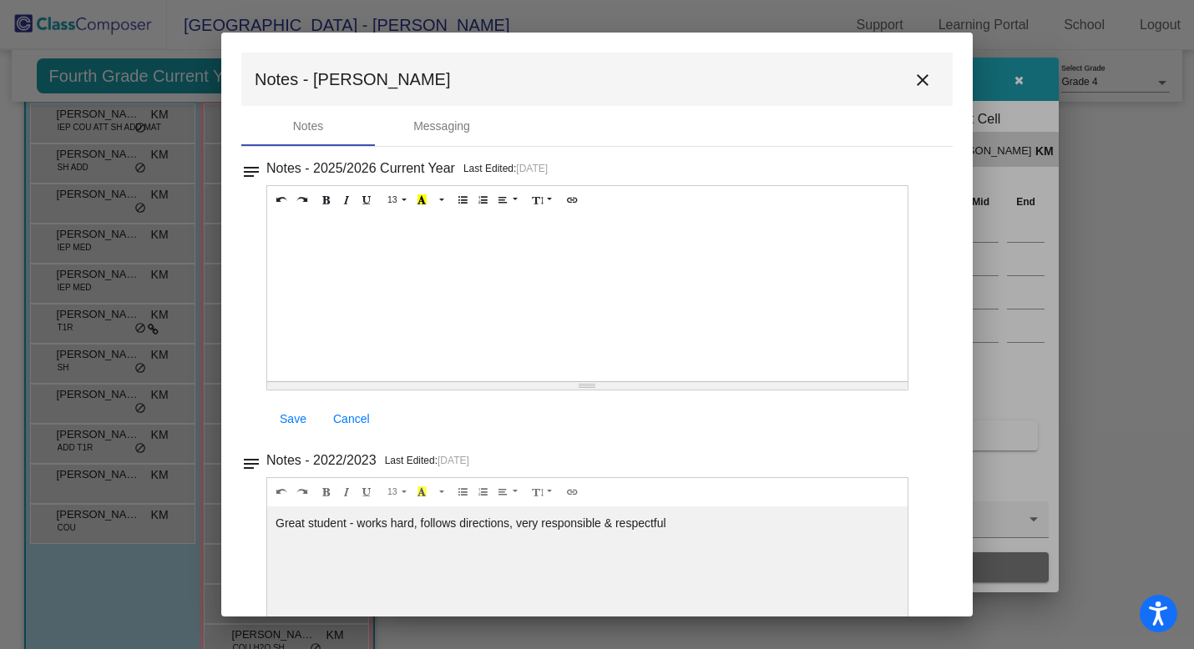
click at [913, 79] on mat-icon "close" at bounding box center [922, 80] width 20 height 20
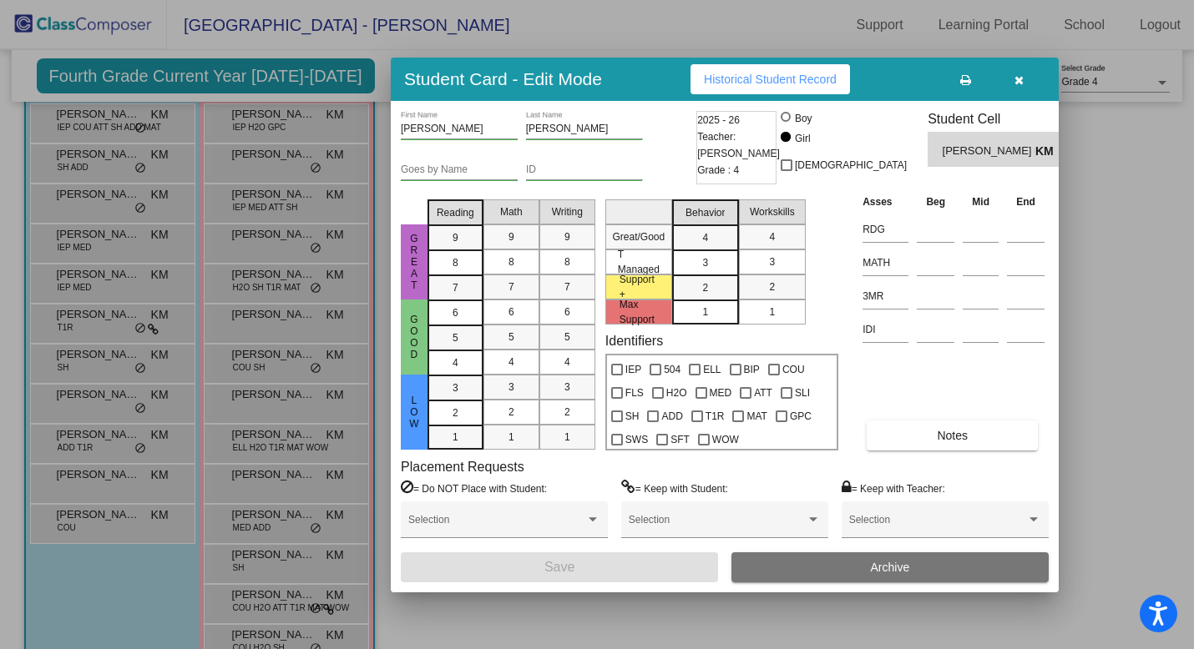
click at [1014, 83] on icon "button" at bounding box center [1018, 80] width 9 height 12
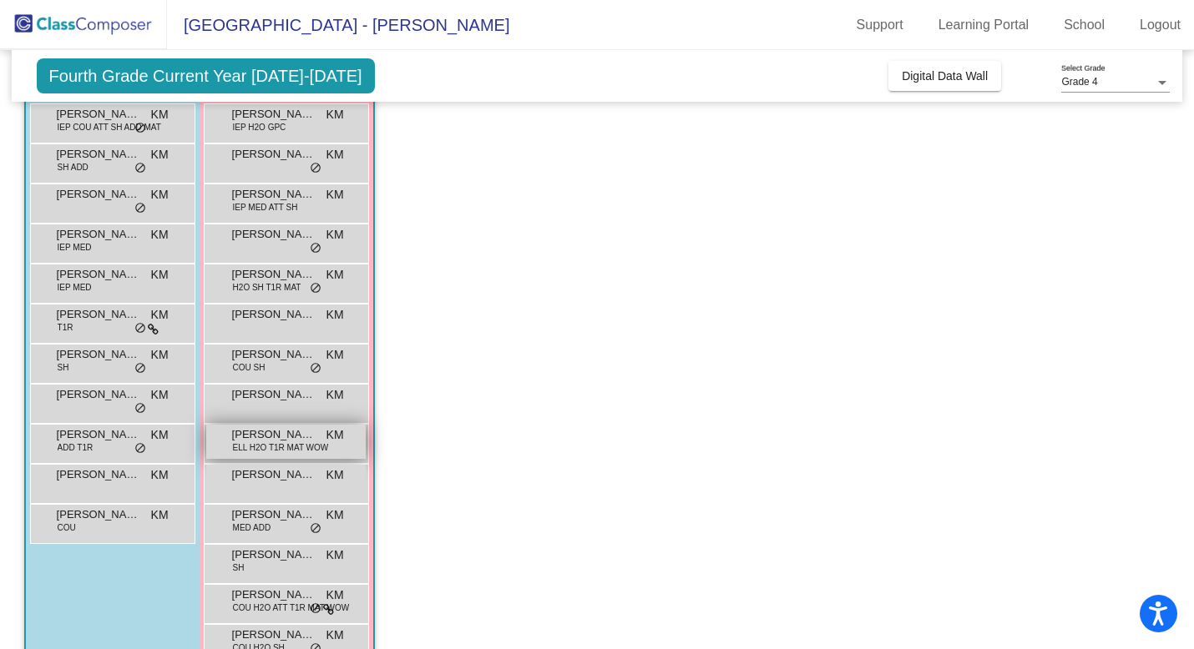
click at [237, 439] on span "[PERSON_NAME]" at bounding box center [273, 435] width 83 height 17
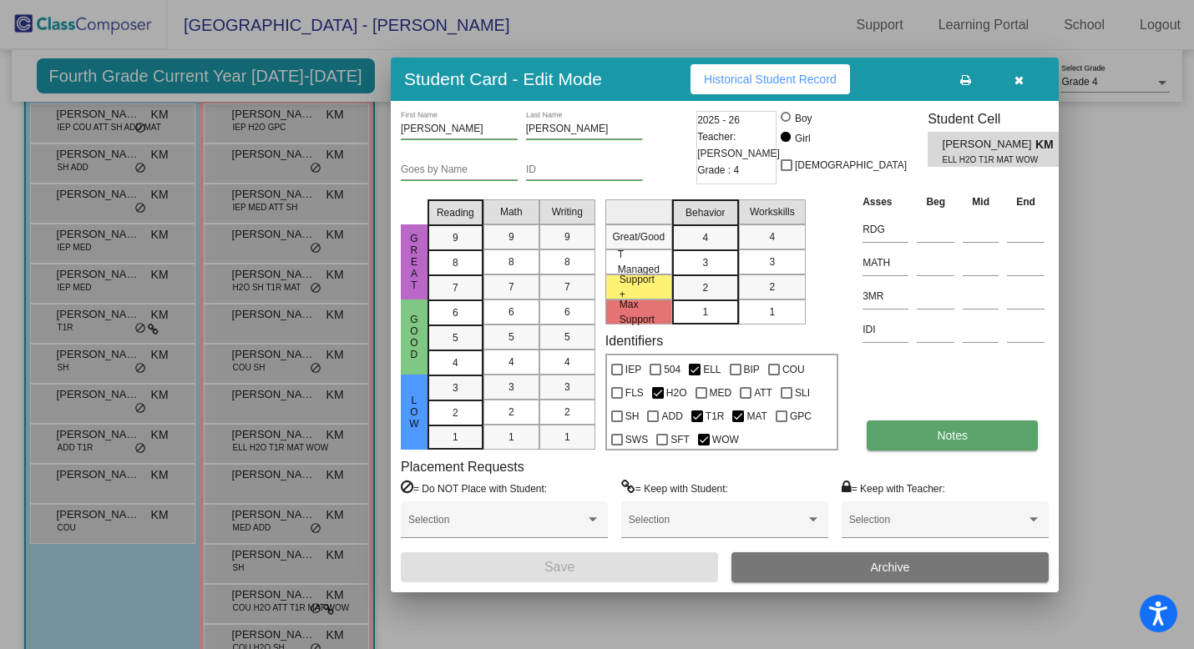
click at [917, 439] on button "Notes" at bounding box center [952, 436] width 171 height 30
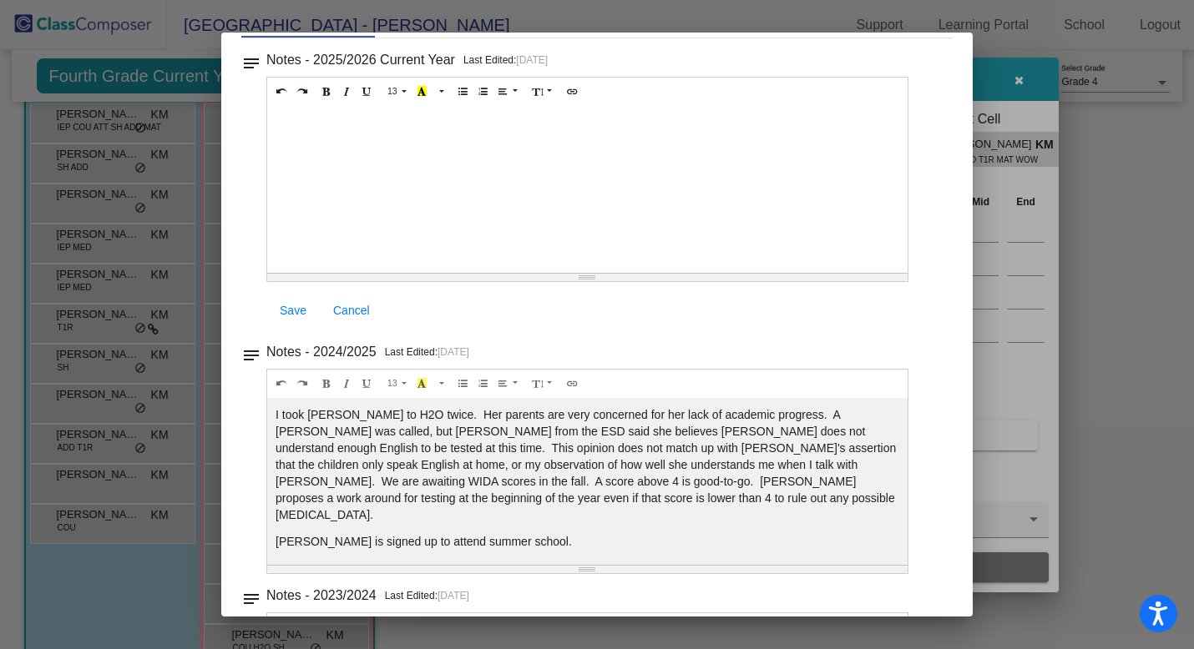
scroll to position [0, 0]
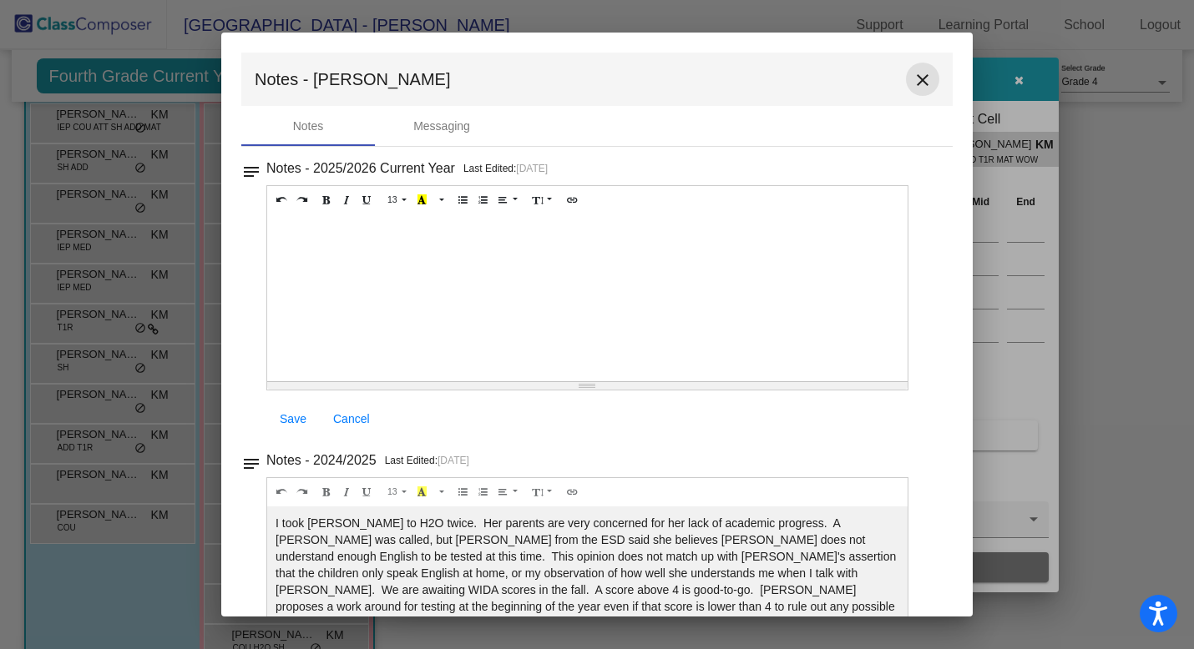
click at [912, 83] on mat-icon "close" at bounding box center [922, 80] width 20 height 20
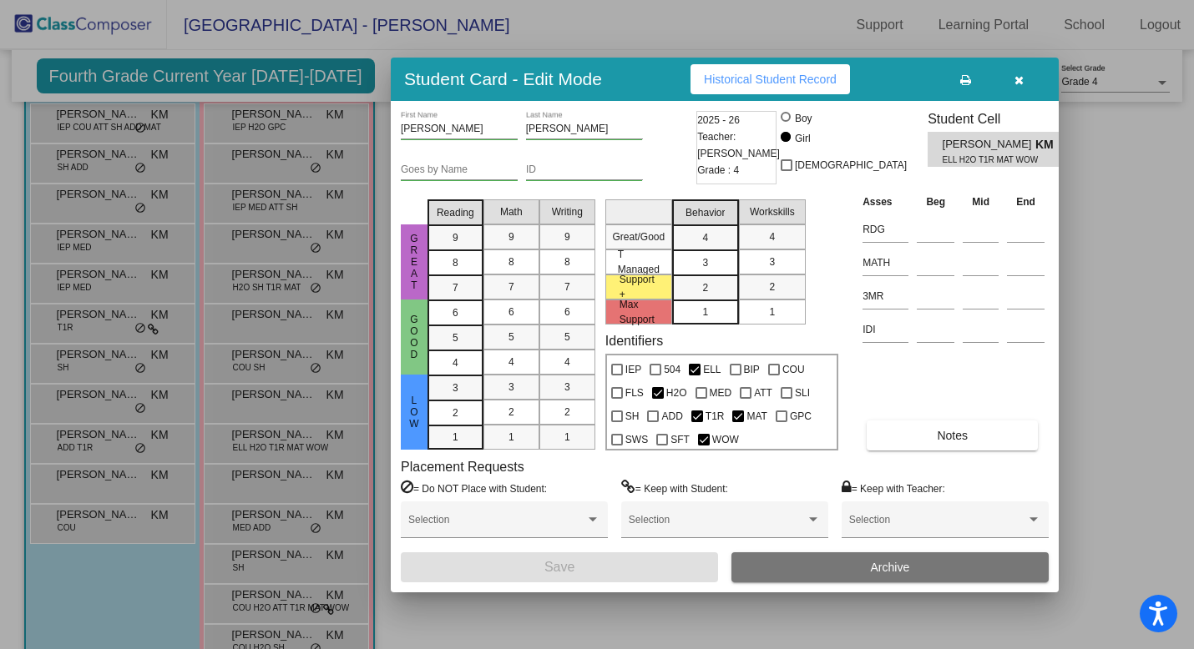
click at [1020, 84] on icon "button" at bounding box center [1018, 80] width 9 height 12
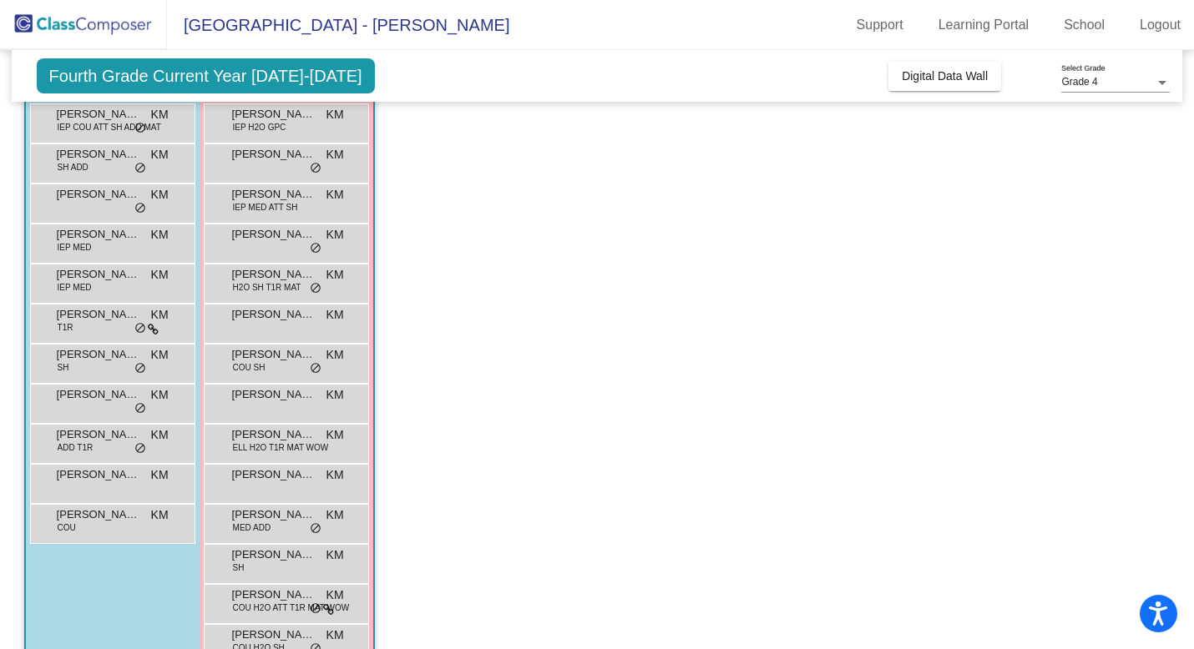
scroll to position [245, 0]
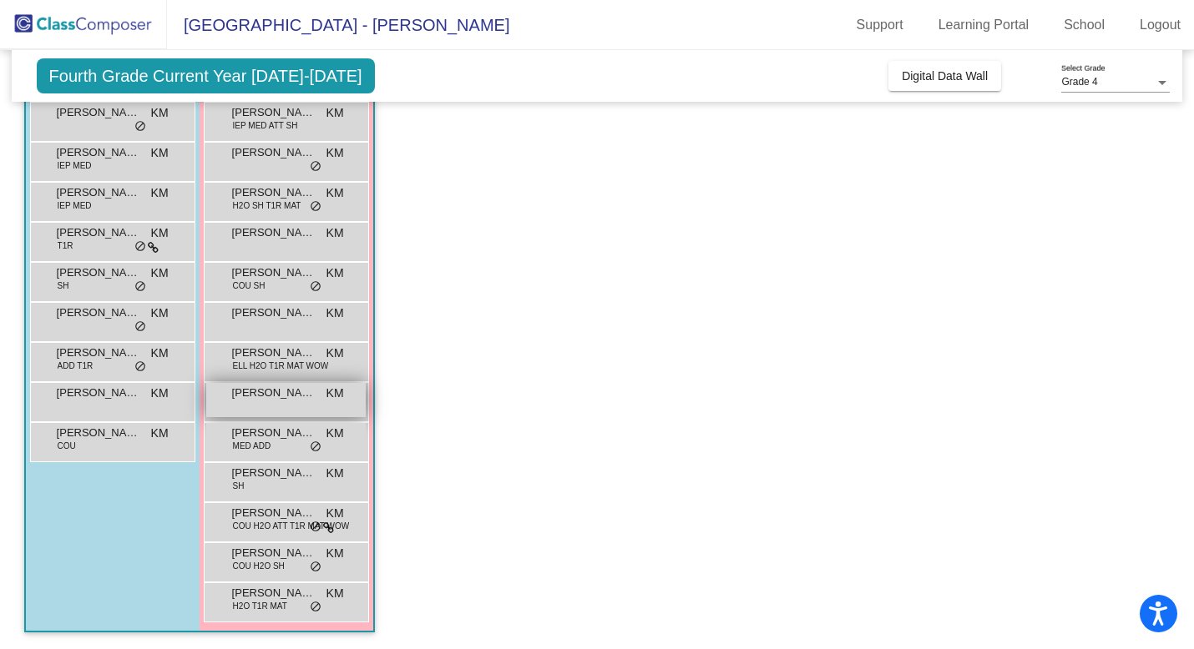
click at [275, 409] on div "[PERSON_NAME] KM lock do_not_disturb_alt" at bounding box center [285, 400] width 159 height 34
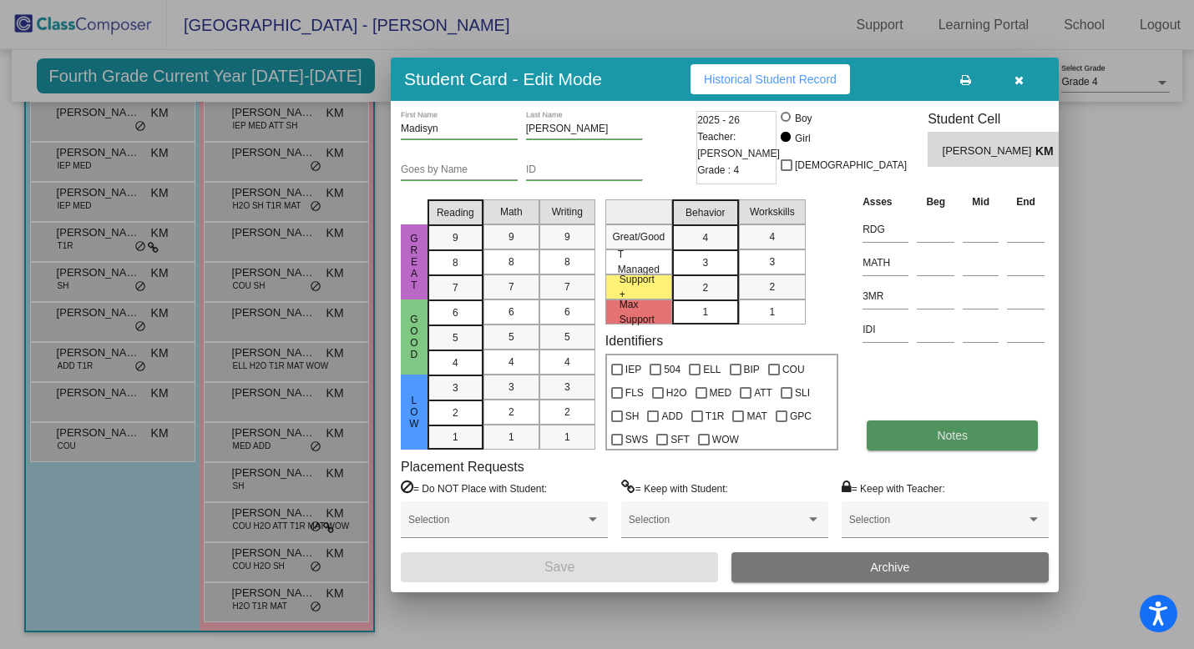
click at [894, 440] on button "Notes" at bounding box center [952, 436] width 171 height 30
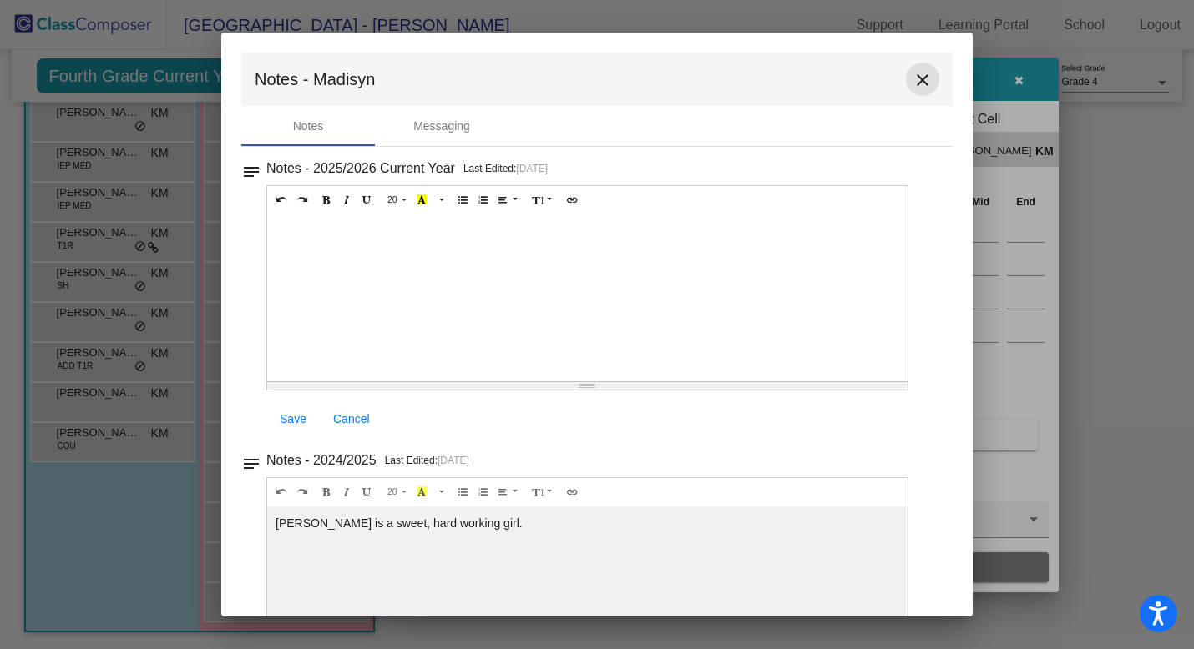
click at [919, 75] on mat-icon "close" at bounding box center [922, 80] width 20 height 20
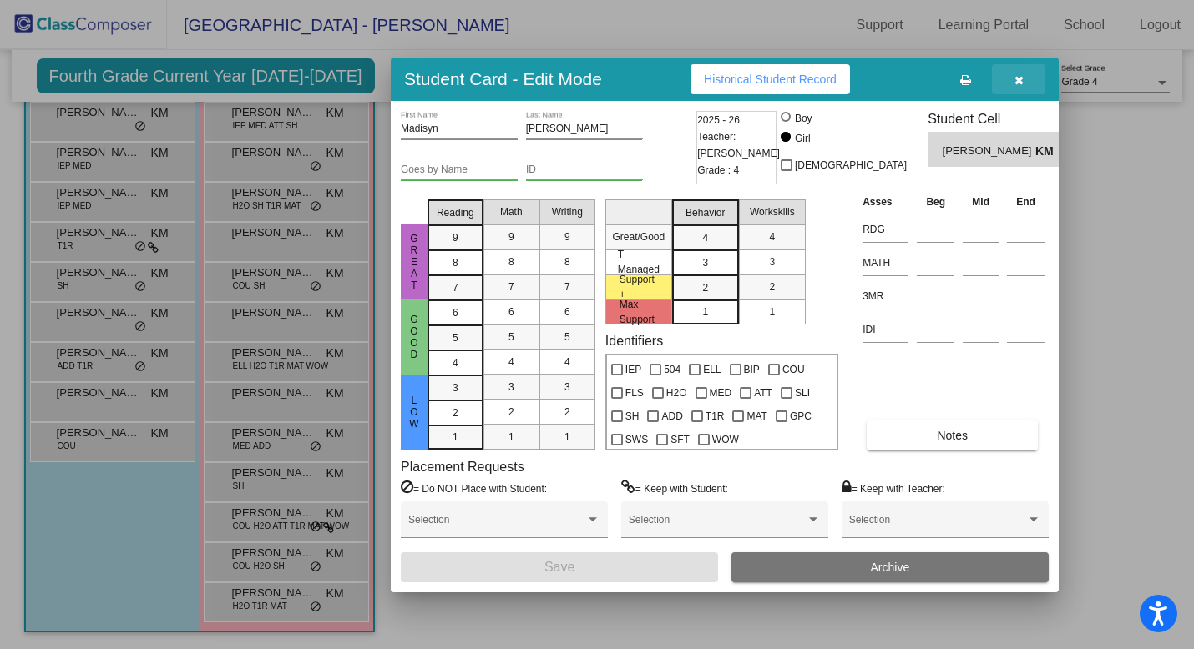
click at [1023, 78] on icon "button" at bounding box center [1018, 80] width 9 height 12
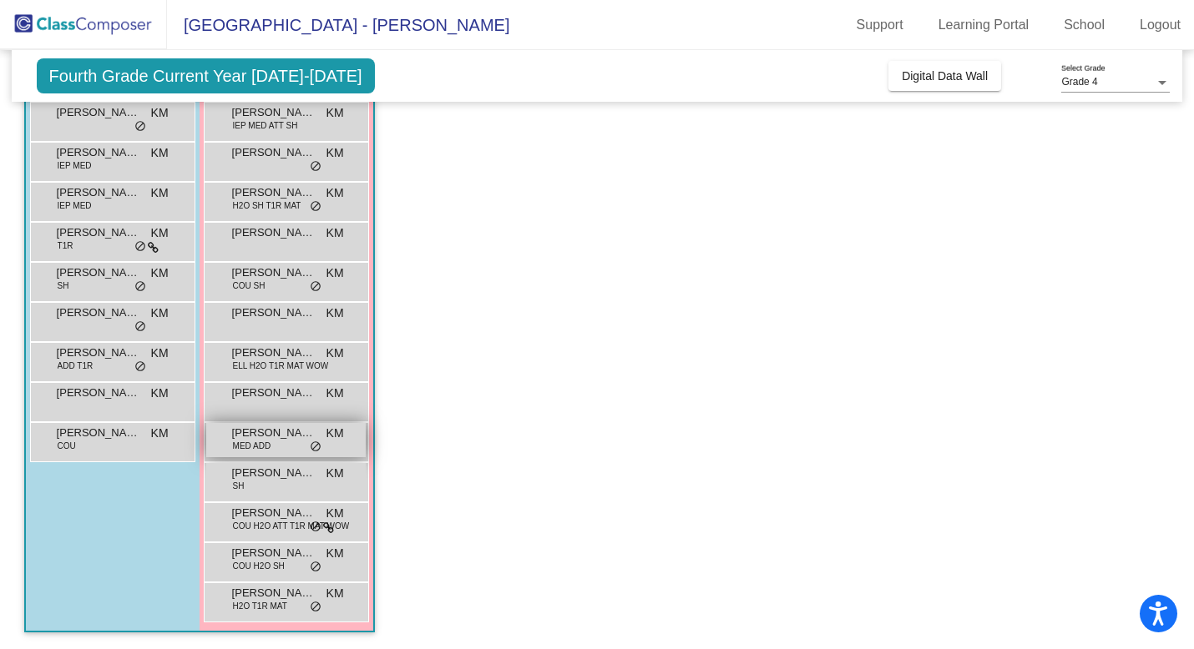
click at [240, 445] on span "MED ADD" at bounding box center [252, 446] width 38 height 13
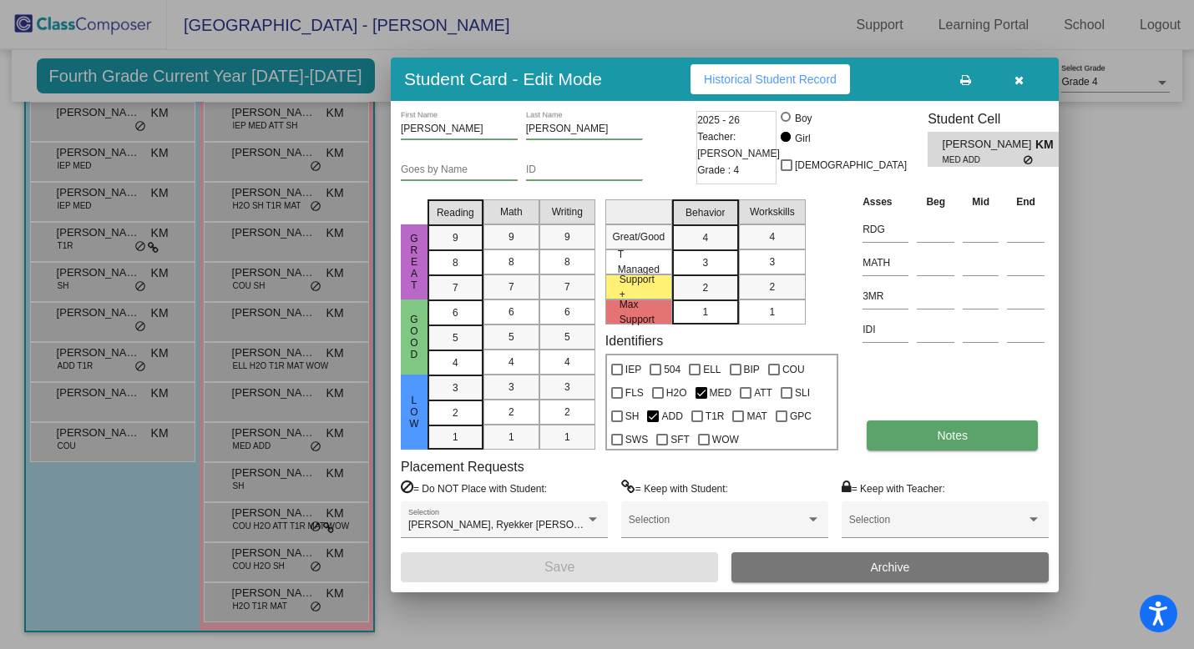
click at [932, 444] on button "Notes" at bounding box center [952, 436] width 171 height 30
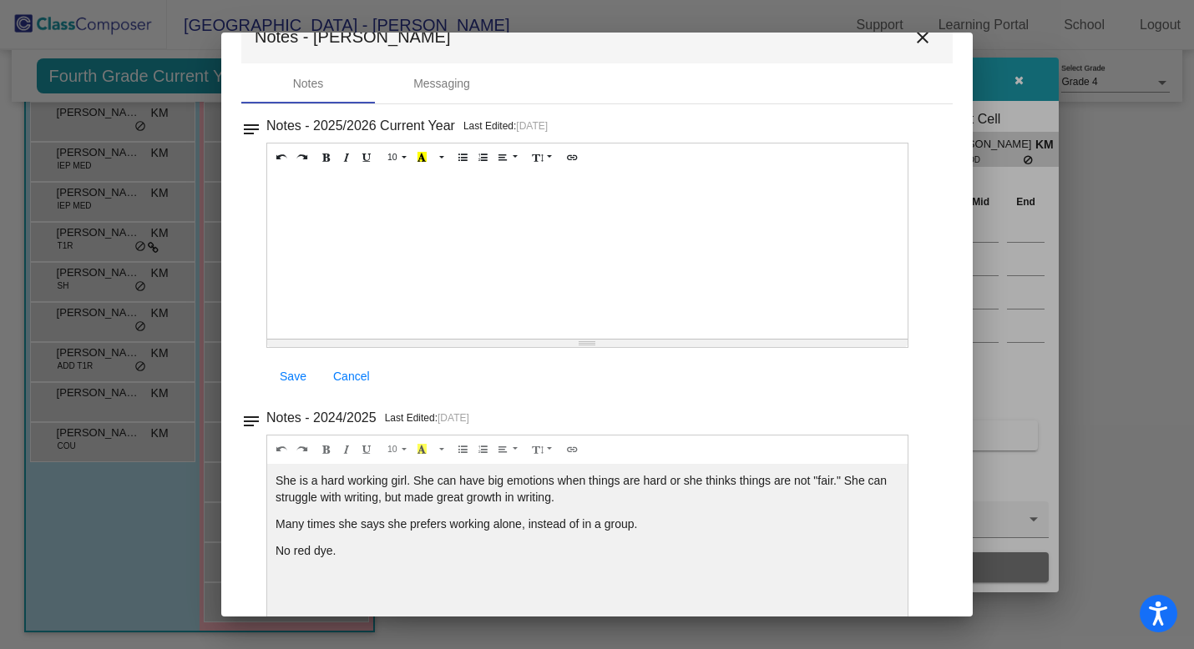
scroll to position [0, 0]
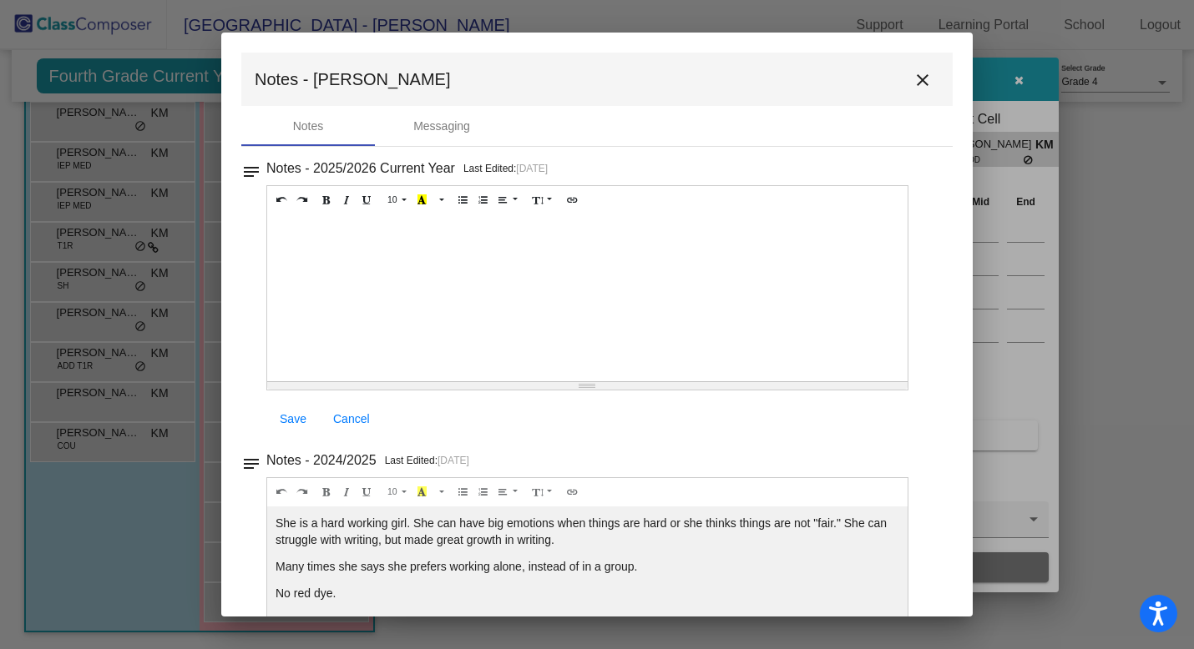
click at [918, 76] on mat-icon "close" at bounding box center [922, 80] width 20 height 20
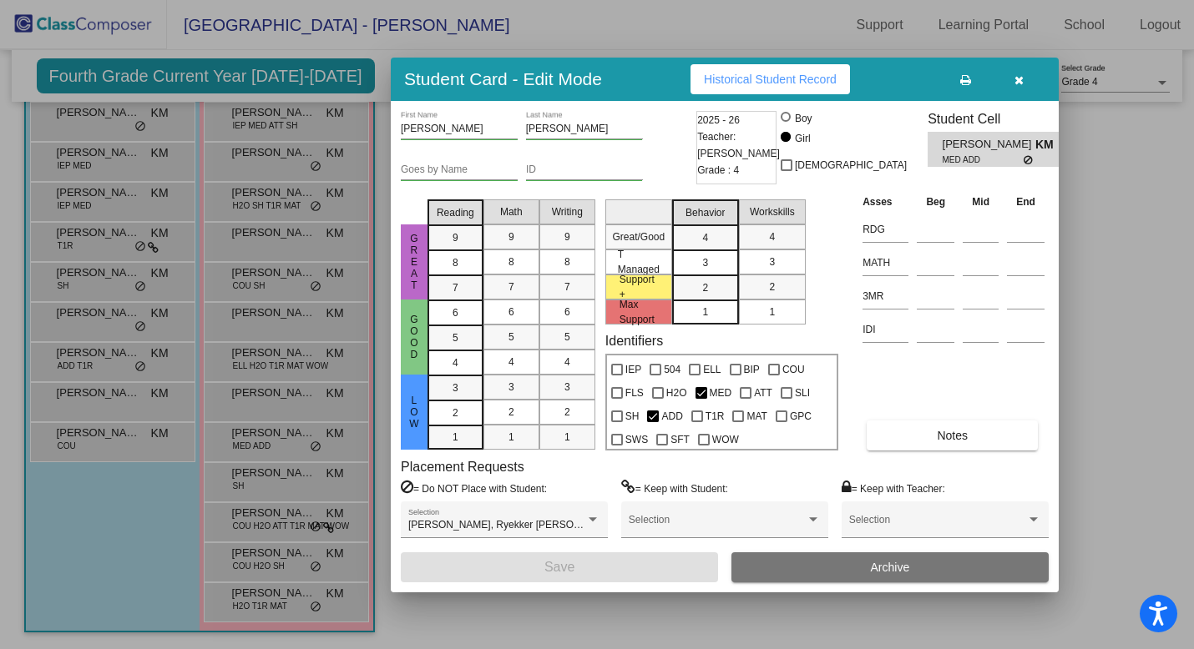
click at [1024, 80] on button "button" at bounding box center [1018, 79] width 53 height 30
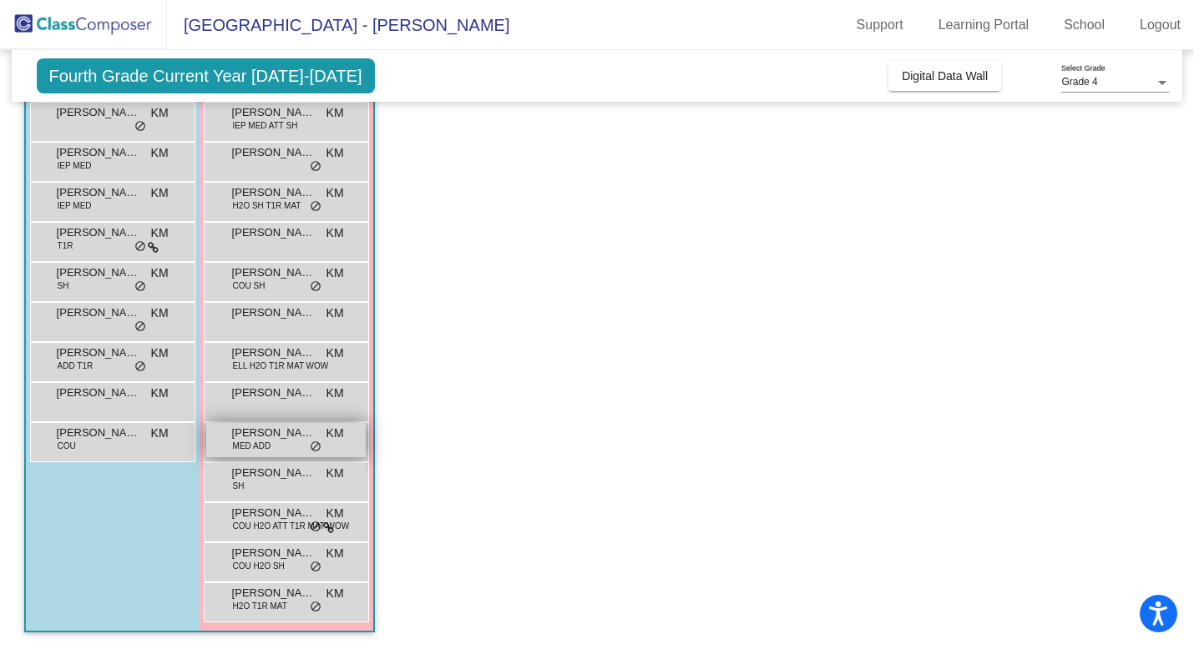
click at [286, 438] on span "[PERSON_NAME]" at bounding box center [273, 433] width 83 height 17
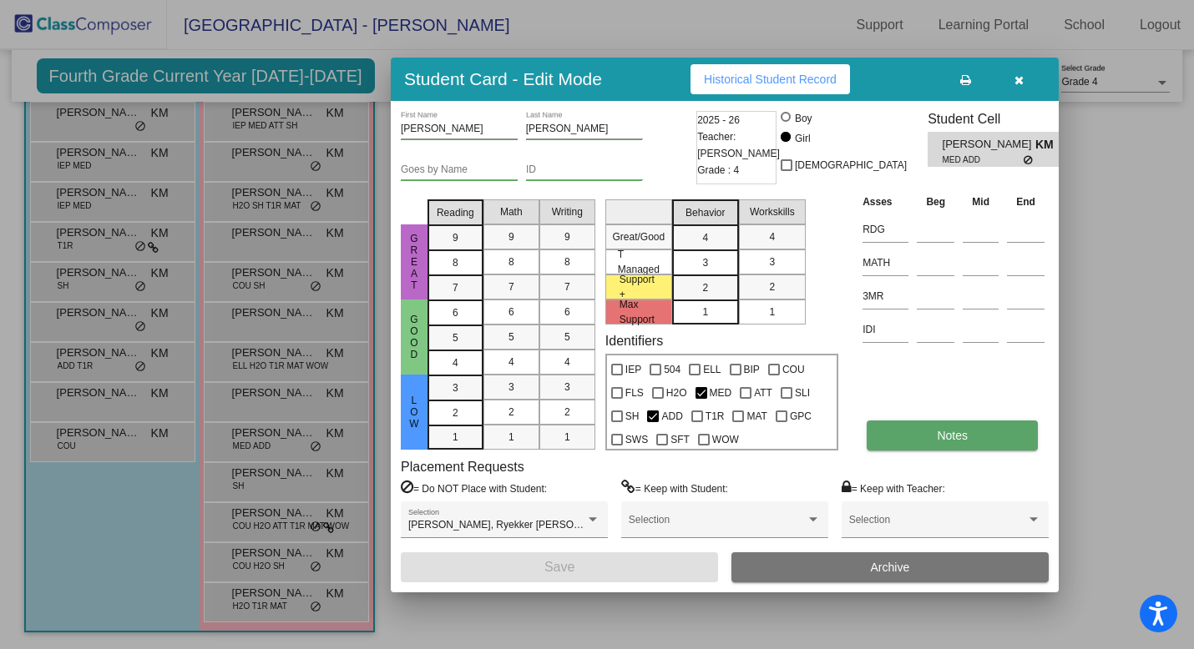
click at [972, 429] on button "Notes" at bounding box center [952, 436] width 171 height 30
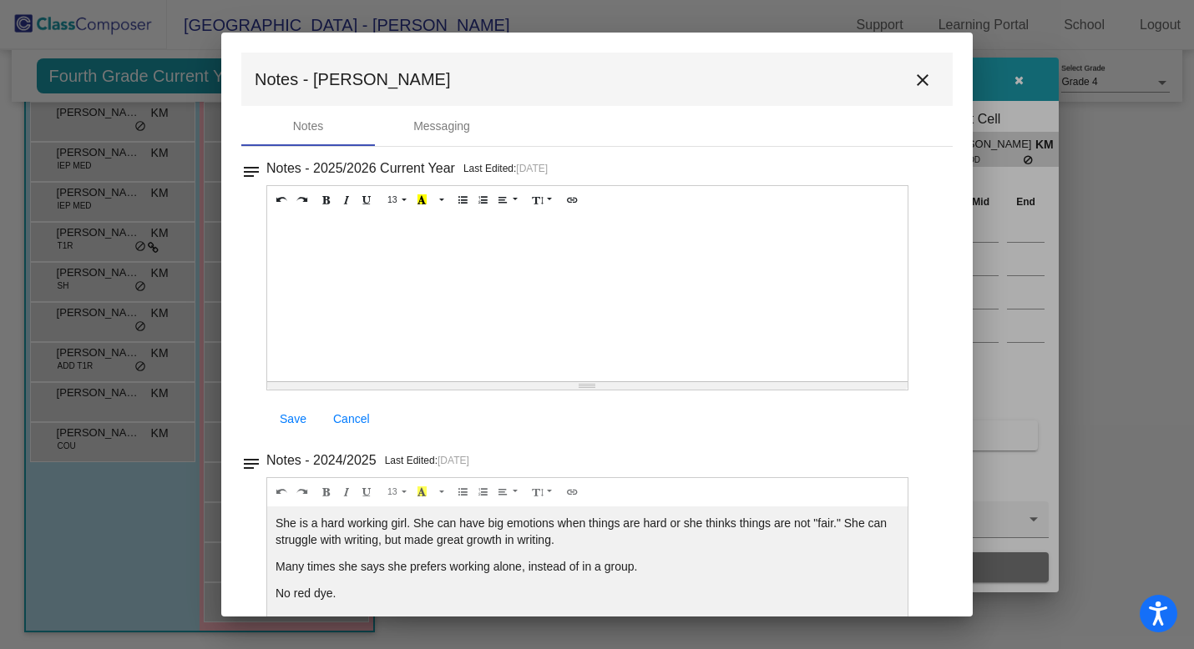
click at [919, 79] on mat-icon "close" at bounding box center [922, 80] width 20 height 20
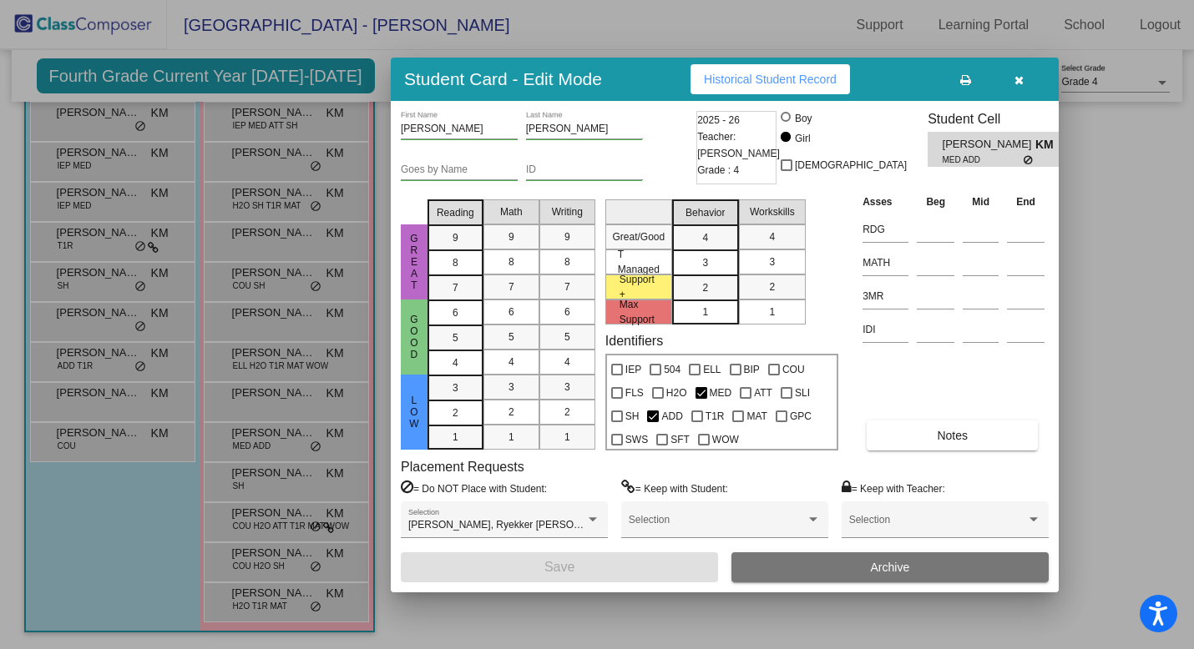
click at [1021, 83] on icon "button" at bounding box center [1018, 80] width 9 height 12
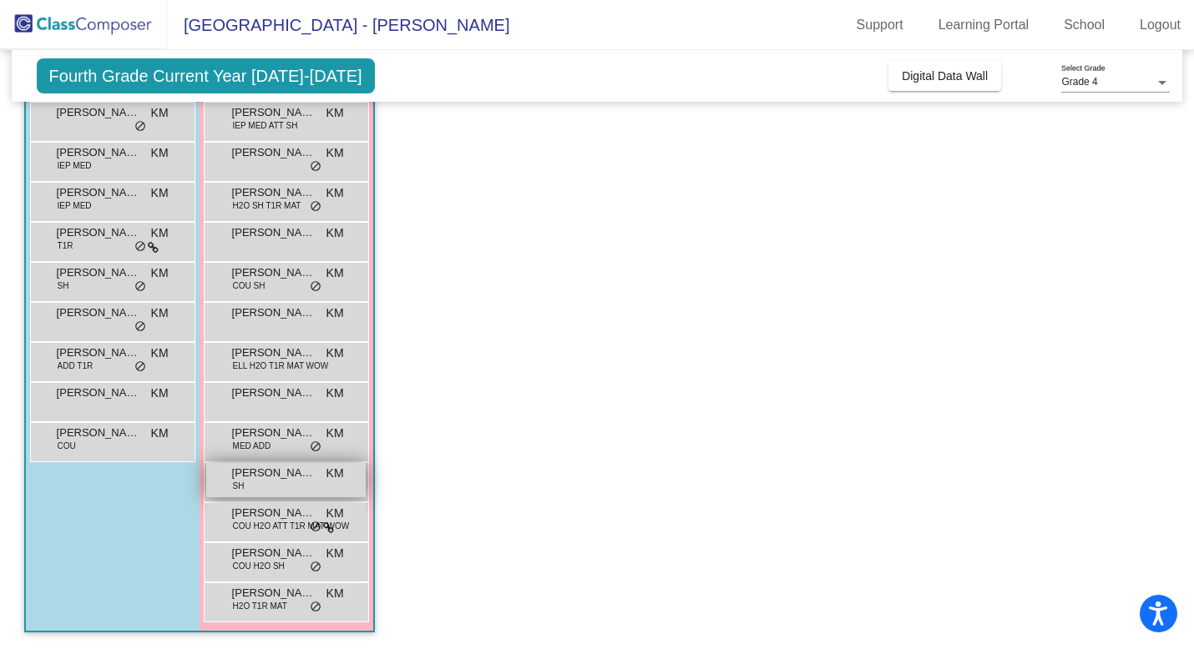
click at [248, 479] on span "[PERSON_NAME]" at bounding box center [273, 473] width 83 height 17
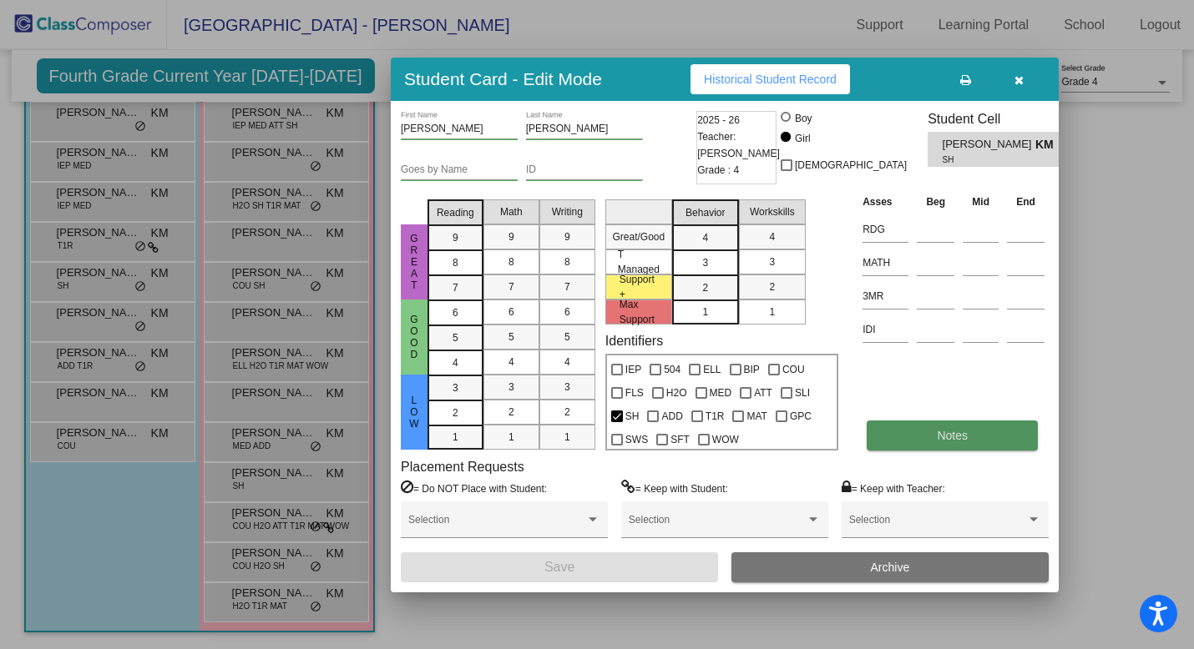
click at [908, 439] on button "Notes" at bounding box center [952, 436] width 171 height 30
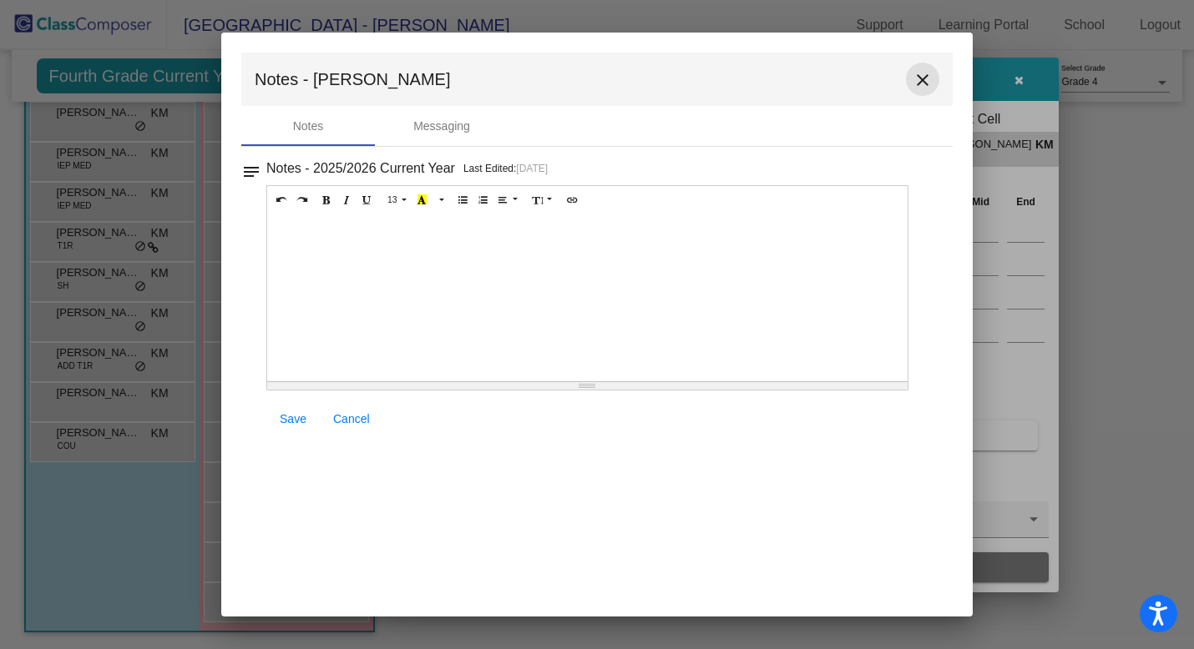
click at [930, 82] on mat-icon "close" at bounding box center [922, 80] width 20 height 20
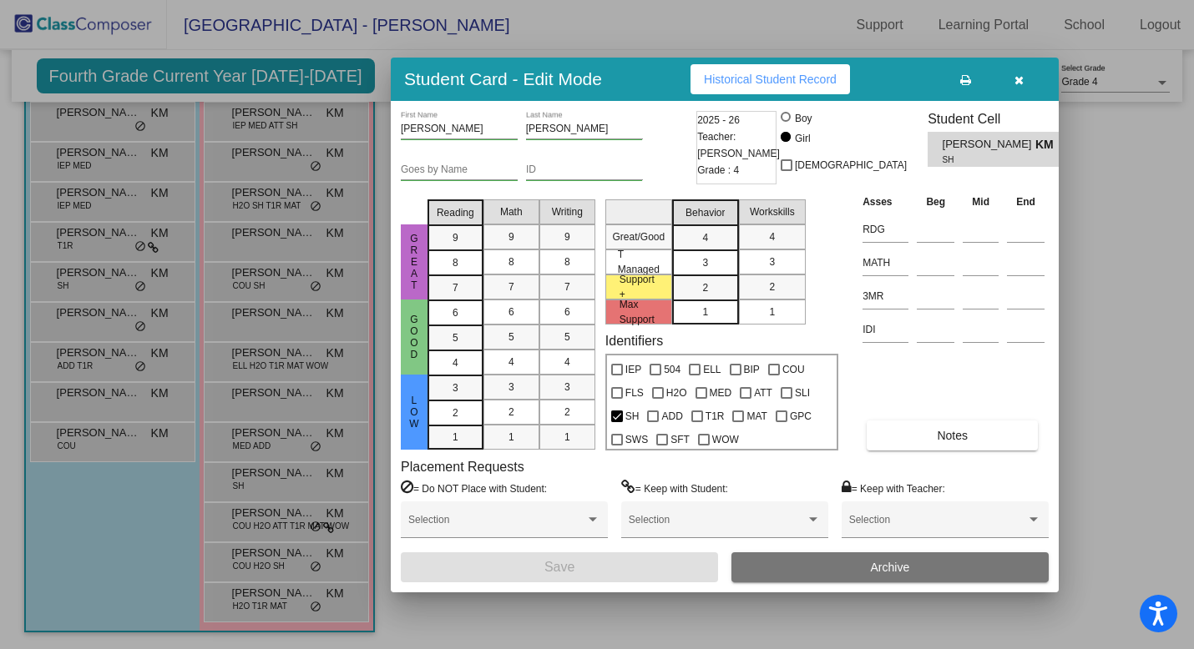
click at [1019, 87] on button "button" at bounding box center [1018, 79] width 53 height 30
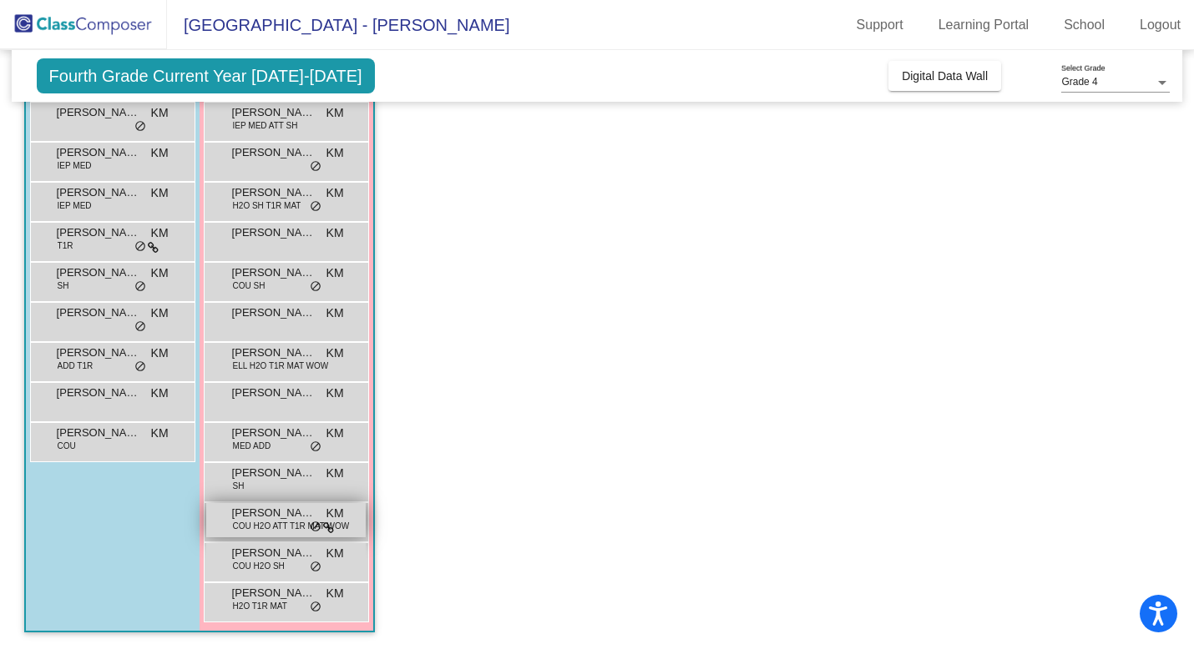
click at [237, 525] on span "COU H2O ATT T1R MAT WOW" at bounding box center [291, 526] width 117 height 13
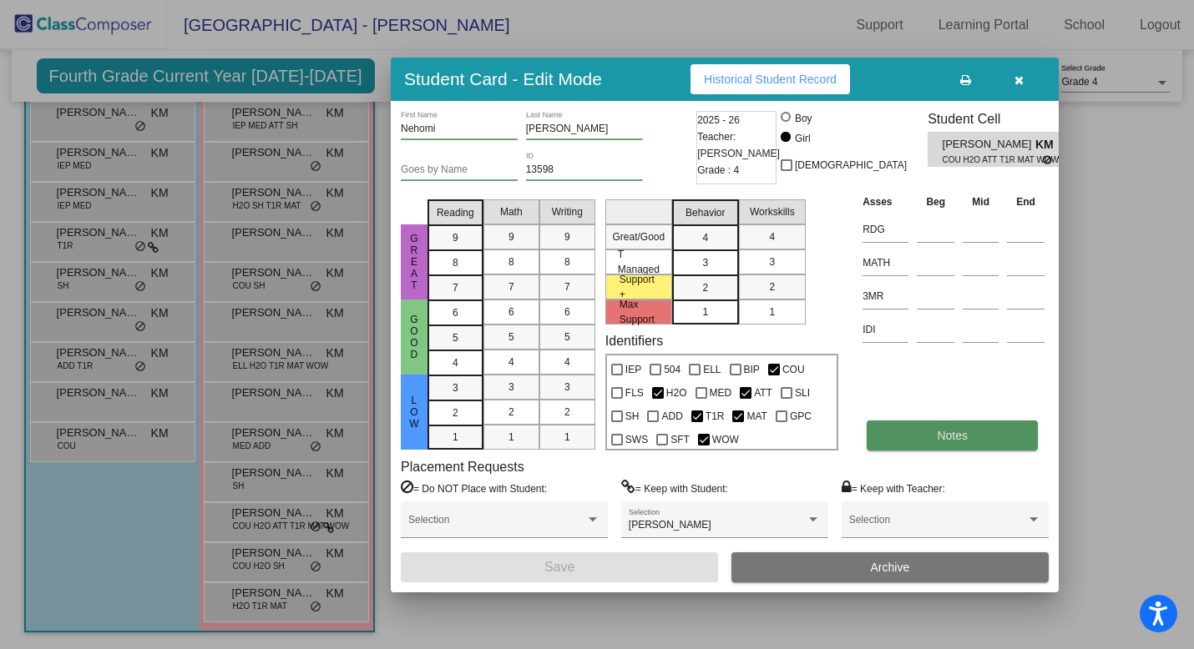
click at [920, 429] on button "Notes" at bounding box center [952, 436] width 171 height 30
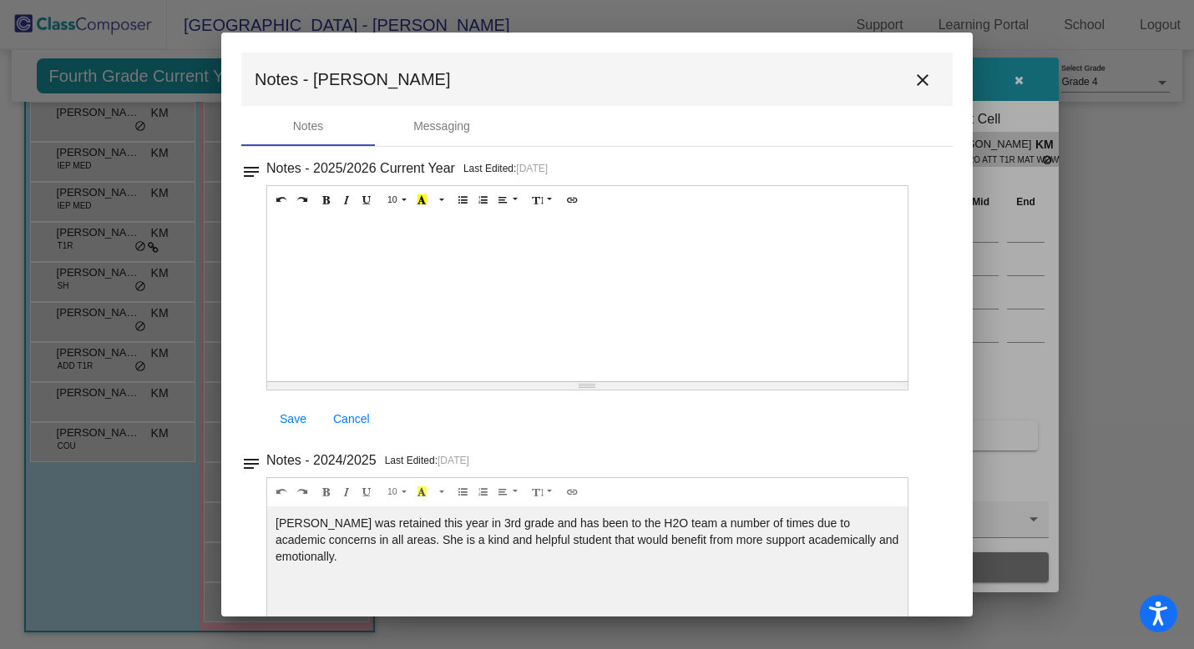
click at [917, 79] on mat-icon "close" at bounding box center [922, 80] width 20 height 20
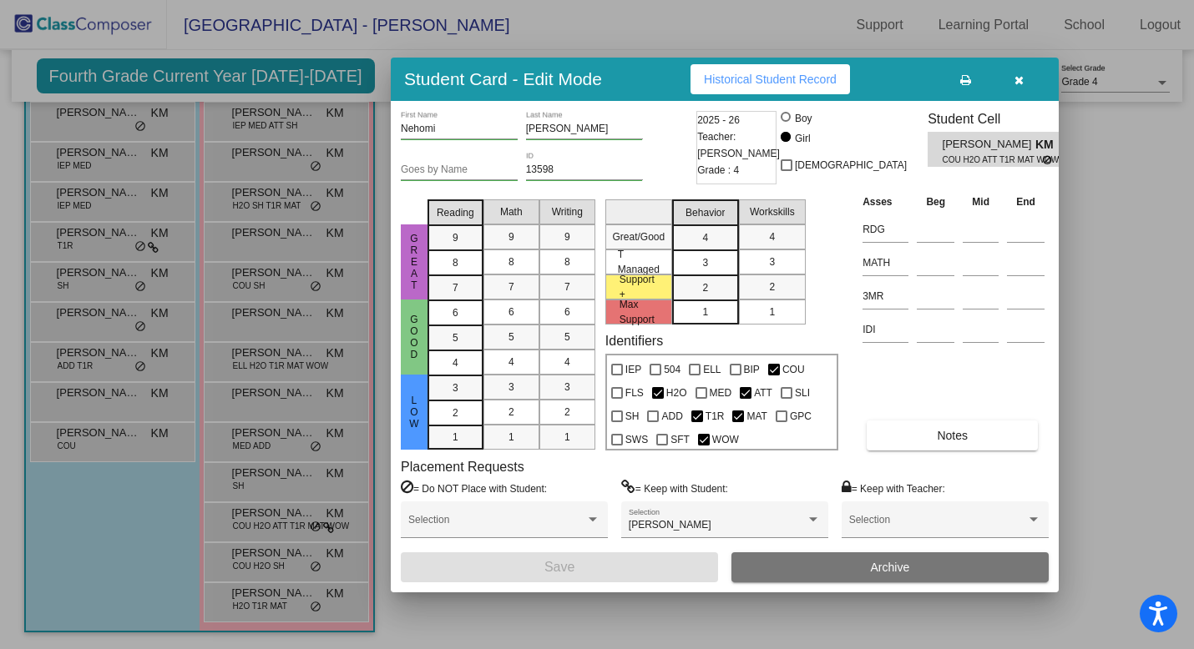
click at [1018, 78] on icon "button" at bounding box center [1018, 80] width 9 height 12
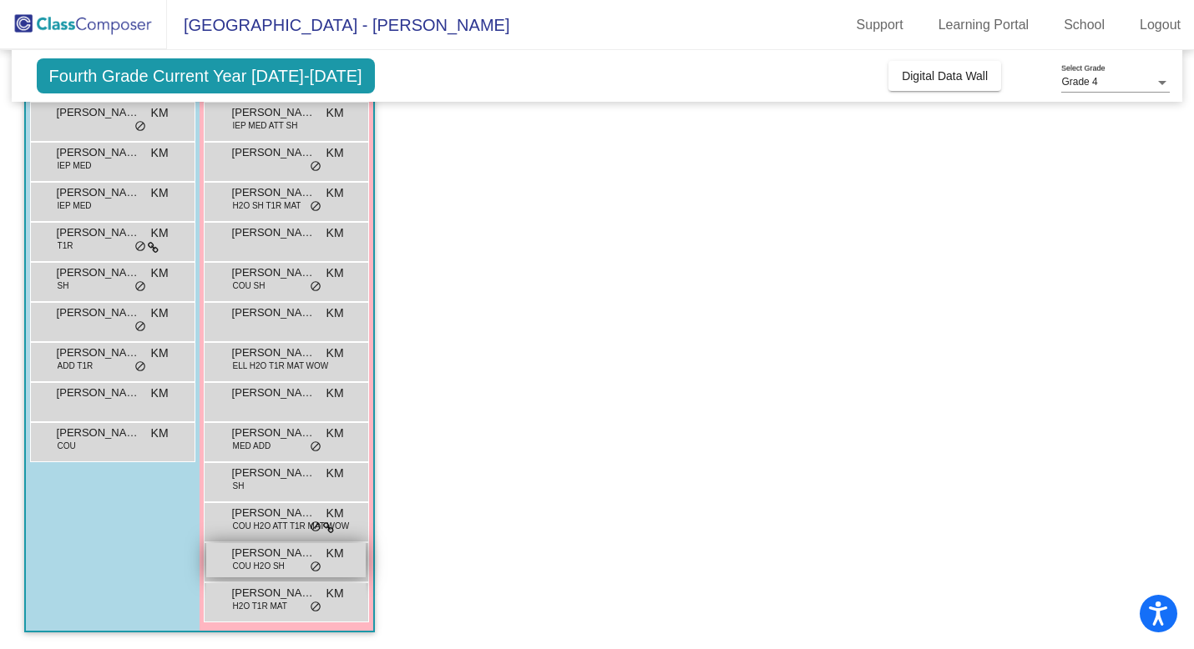
click at [246, 560] on span "COU H2O SH" at bounding box center [259, 566] width 52 height 13
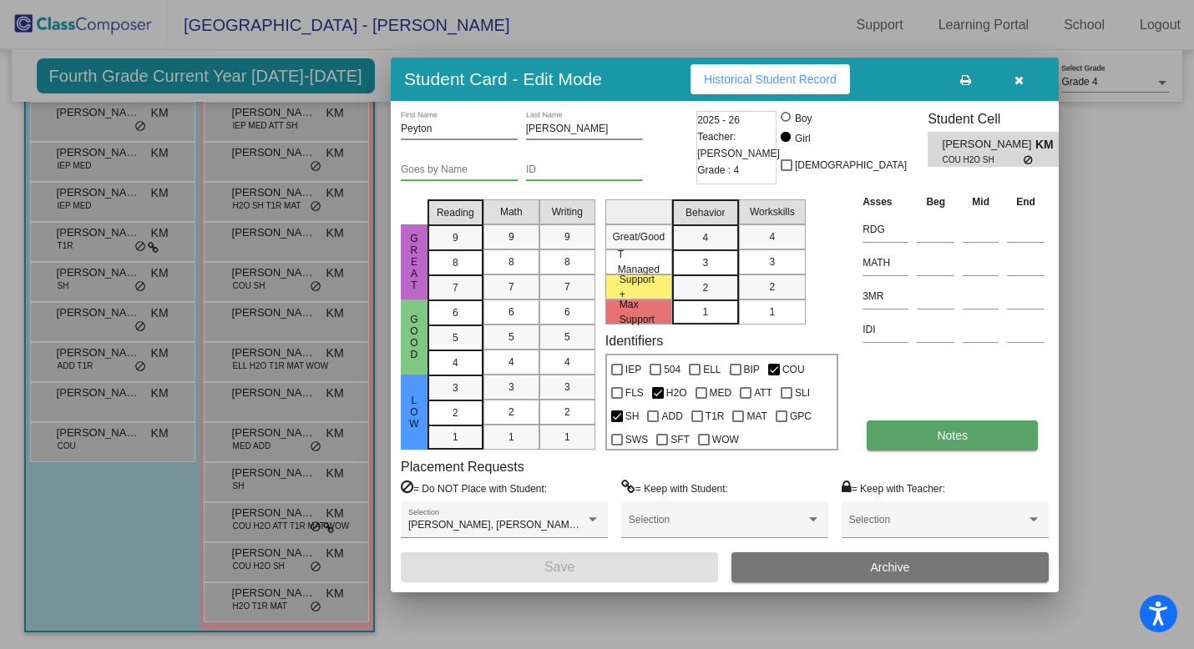
click at [948, 445] on button "Notes" at bounding box center [952, 436] width 171 height 30
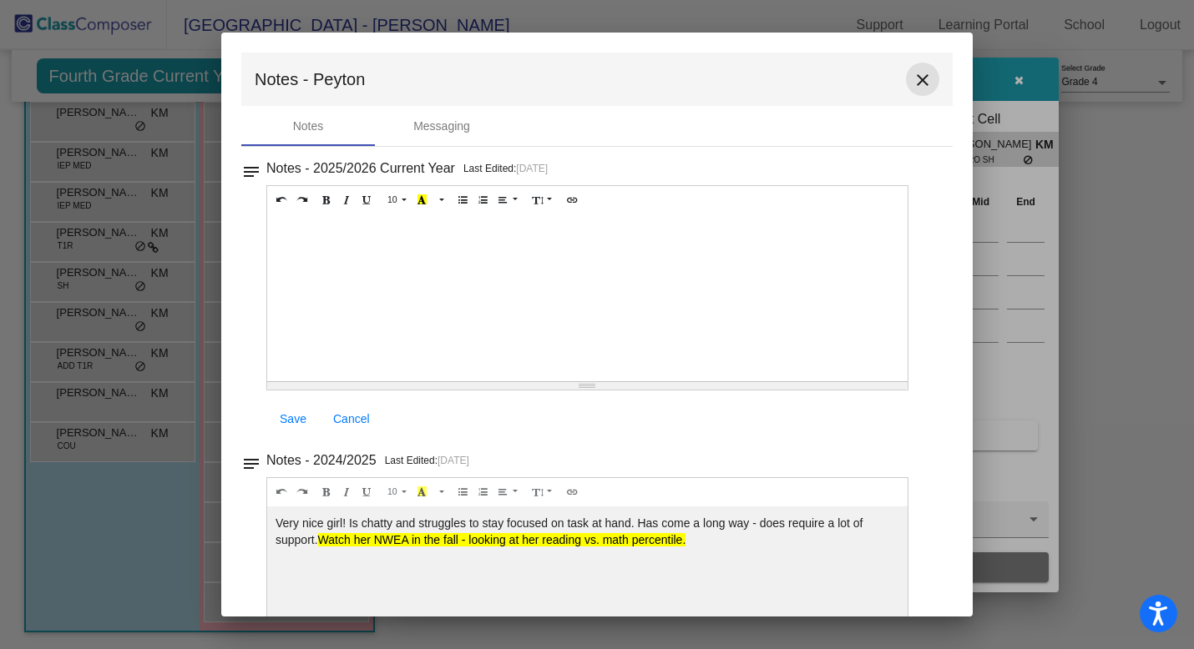
click at [913, 83] on mat-icon "close" at bounding box center [922, 80] width 20 height 20
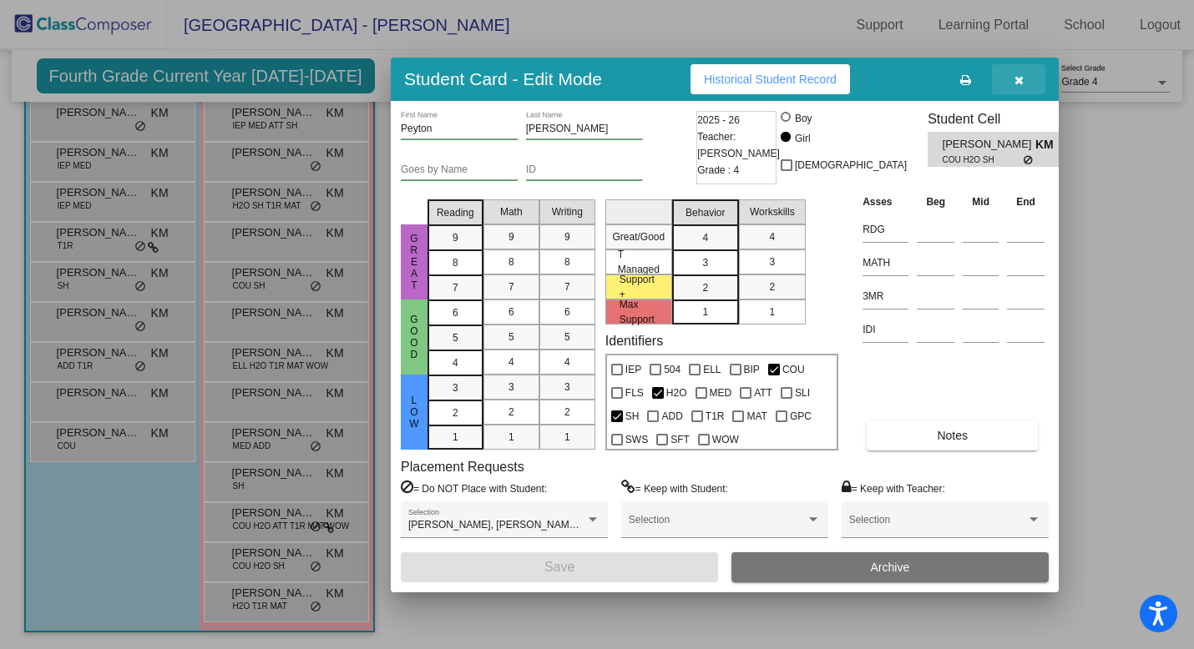
click at [1024, 81] on button "button" at bounding box center [1018, 79] width 53 height 30
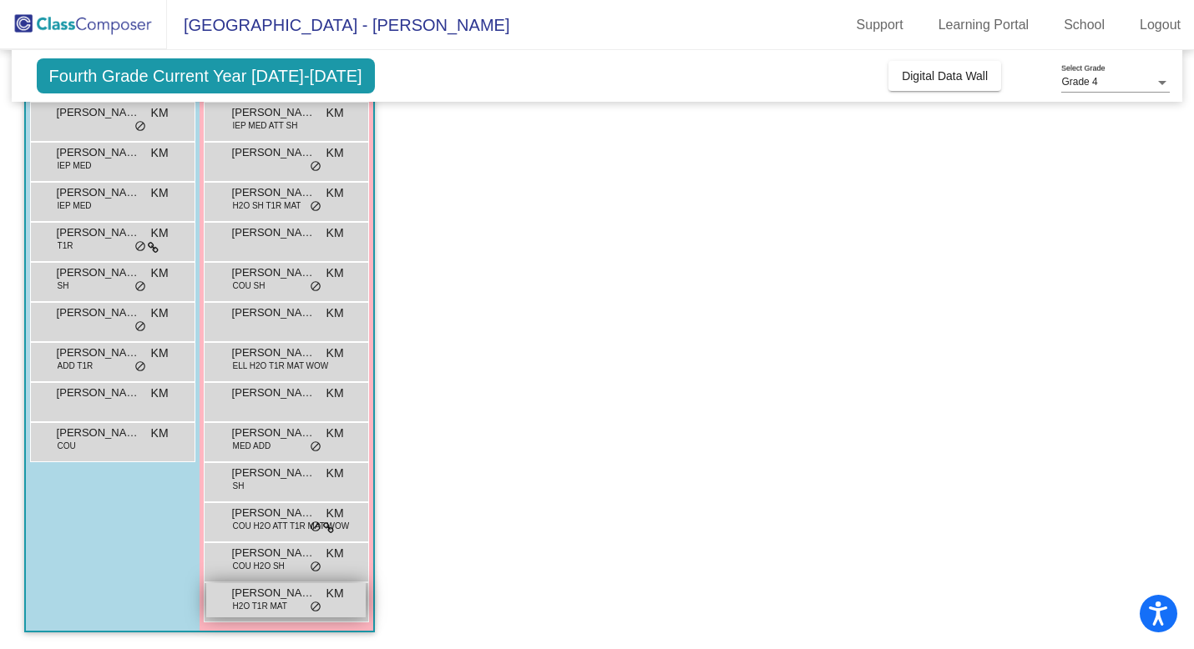
click at [256, 609] on span "H2O T1R MAT" at bounding box center [260, 606] width 54 height 13
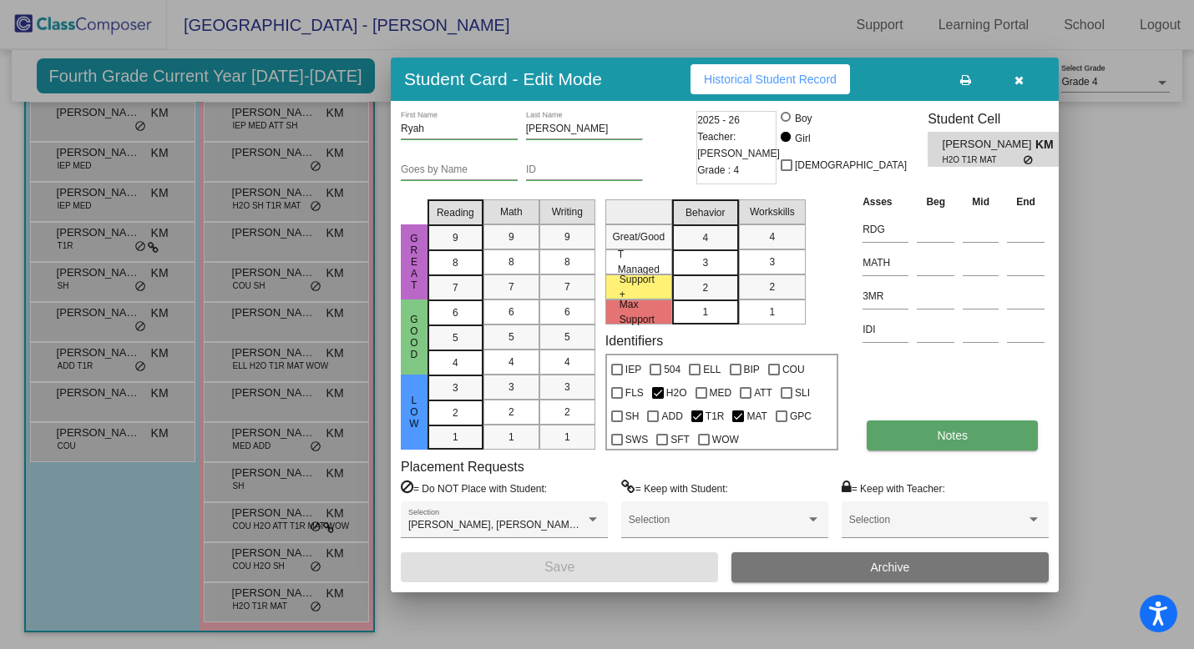
click at [897, 432] on button "Notes" at bounding box center [952, 436] width 171 height 30
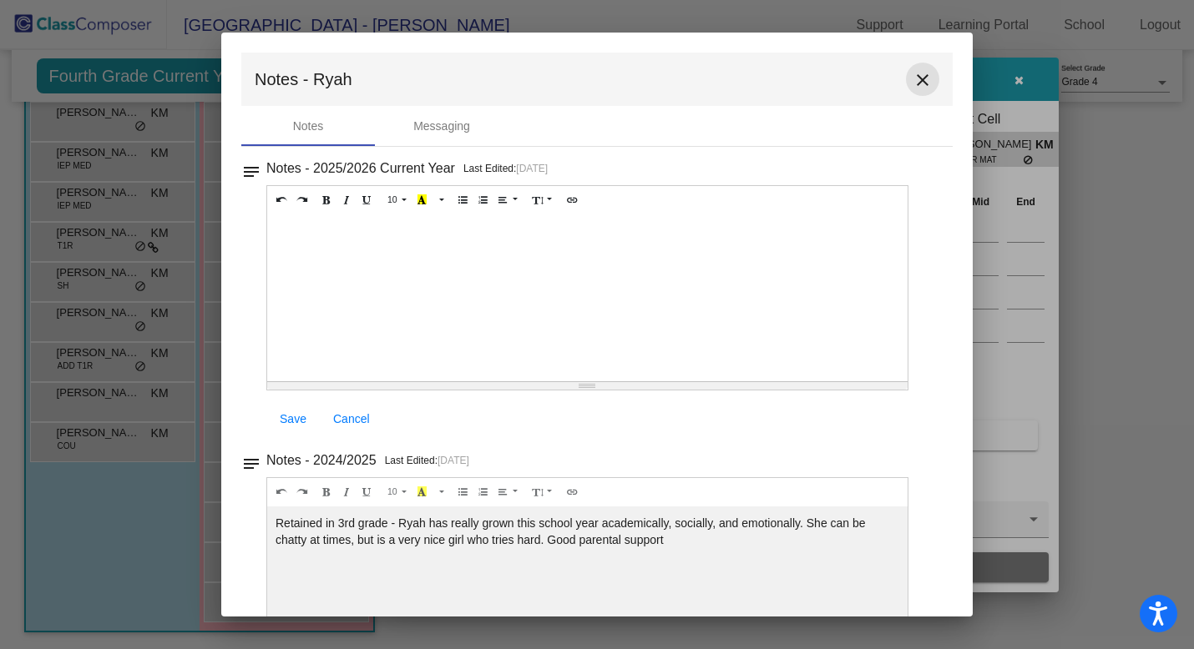
click at [912, 76] on mat-icon "close" at bounding box center [922, 80] width 20 height 20
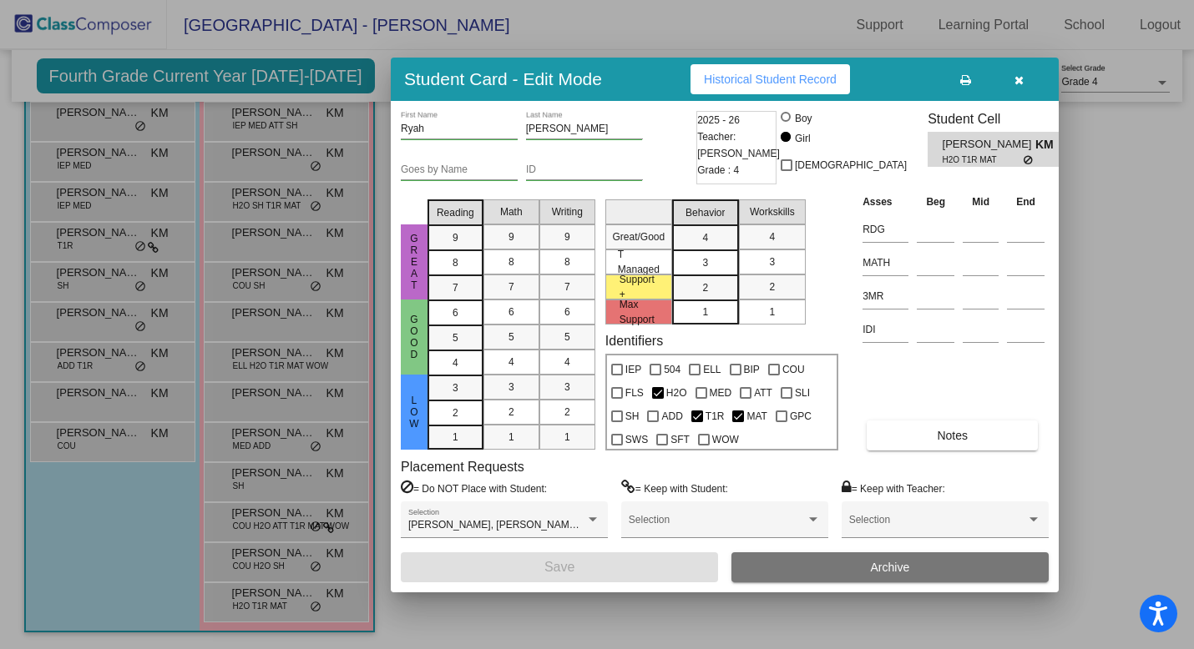
click at [1016, 80] on icon "button" at bounding box center [1018, 80] width 9 height 12
